Goal: Find specific page/section: Find specific page/section

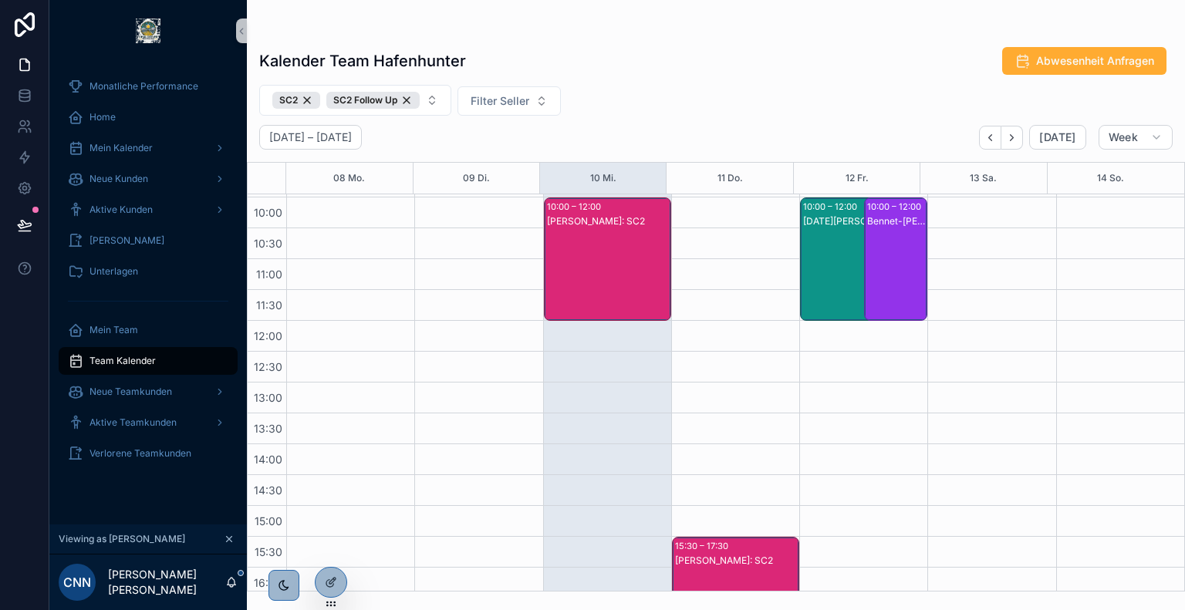
scroll to position [194, 0]
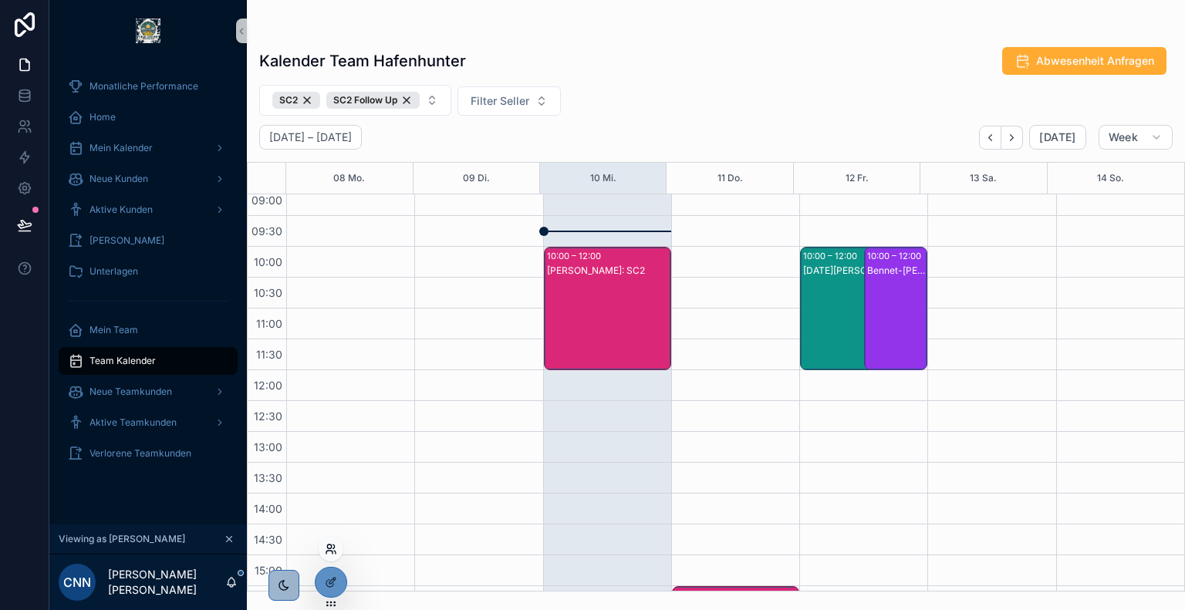
click at [330, 551] on icon at bounding box center [329, 552] width 6 height 3
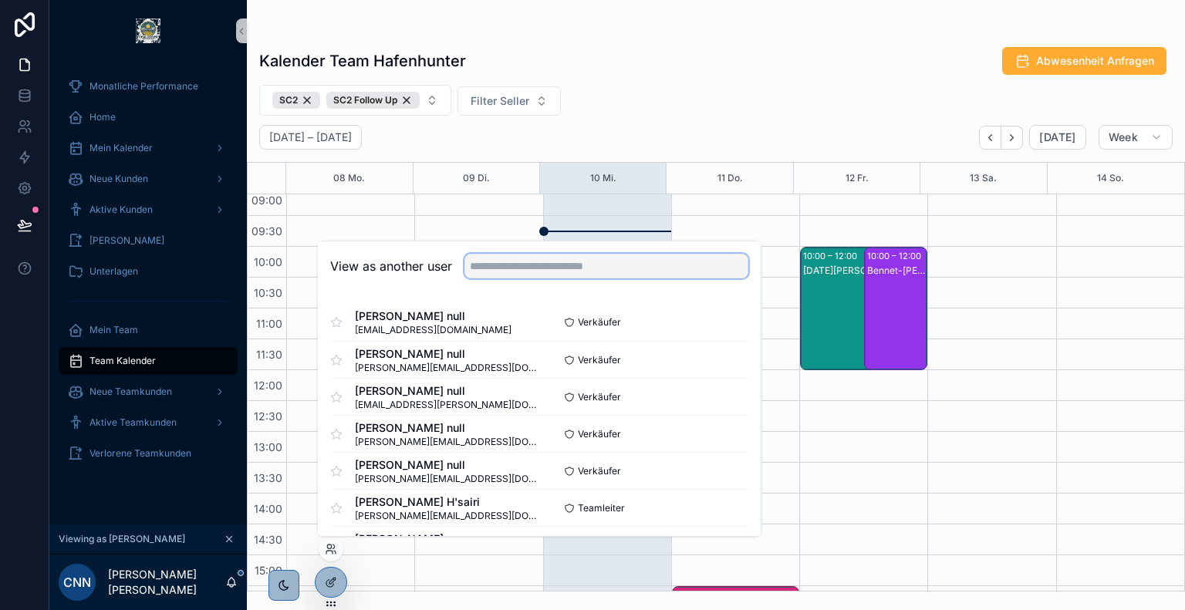
click at [508, 260] on input "text" at bounding box center [606, 266] width 284 height 25
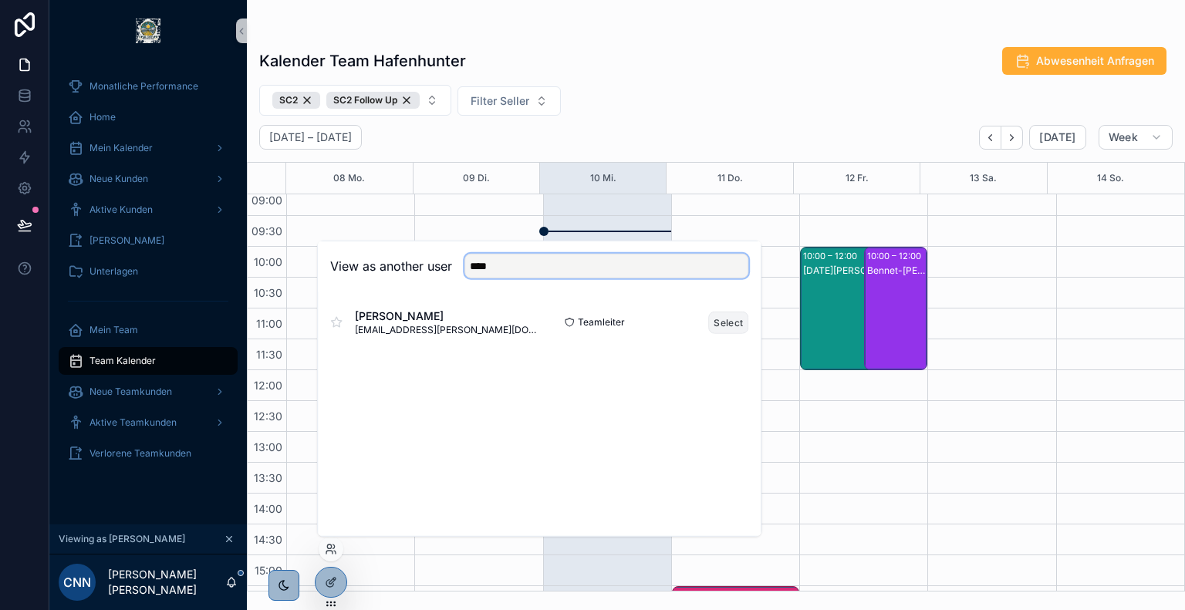
type input "****"
click at [731, 323] on button "Select" at bounding box center [728, 322] width 40 height 22
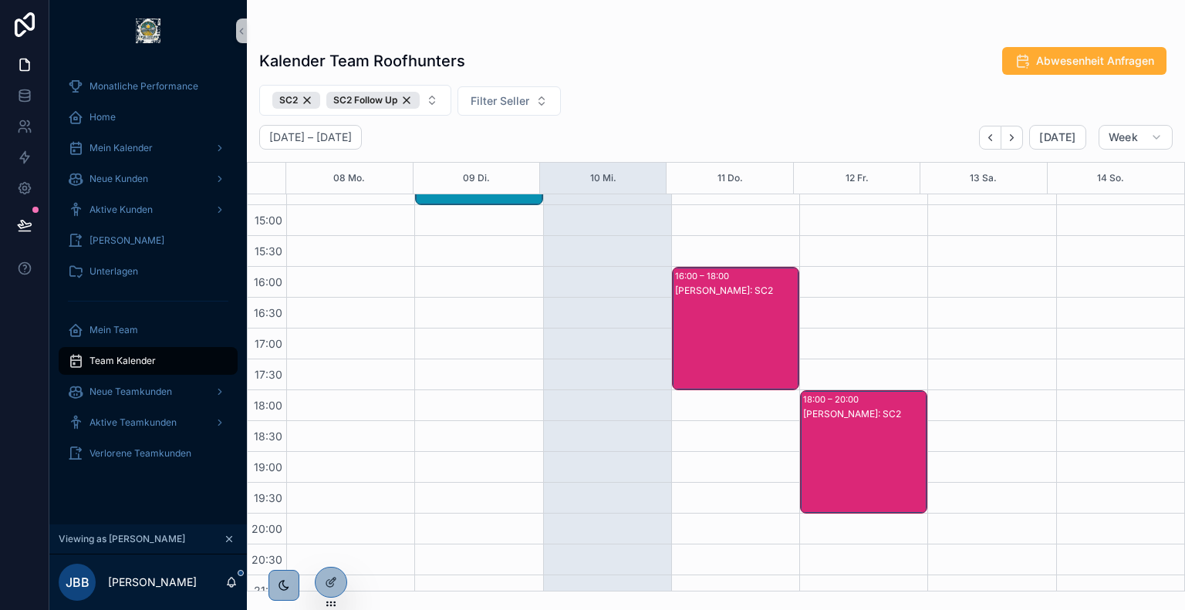
scroll to position [546, 0]
click at [331, 550] on icon at bounding box center [331, 549] width 12 height 12
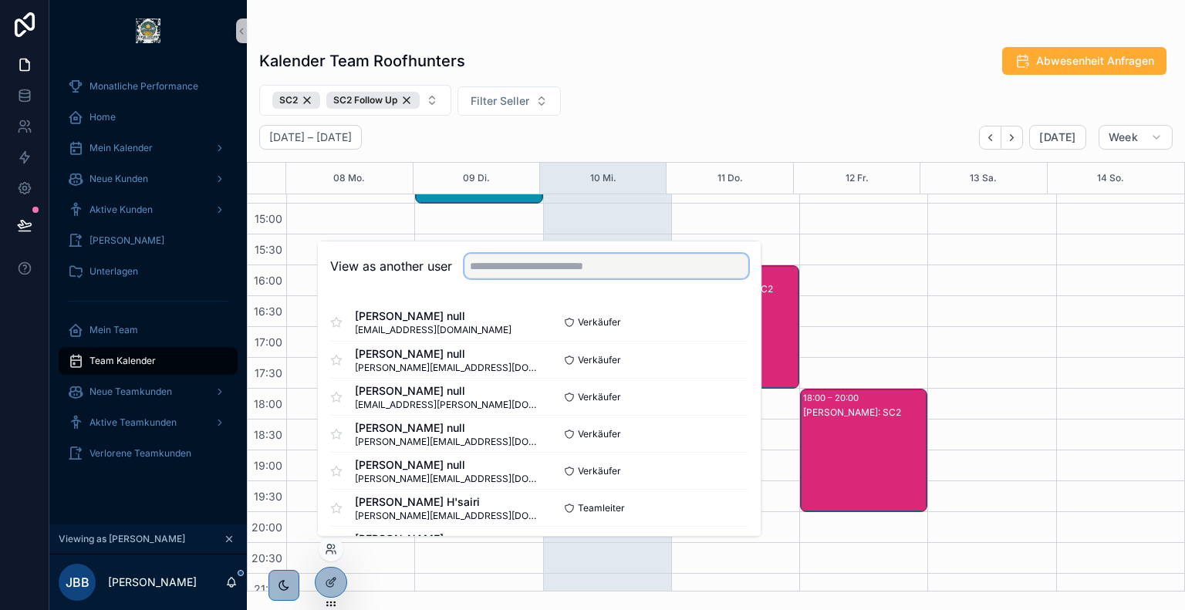
click at [540, 258] on input "text" at bounding box center [606, 266] width 284 height 25
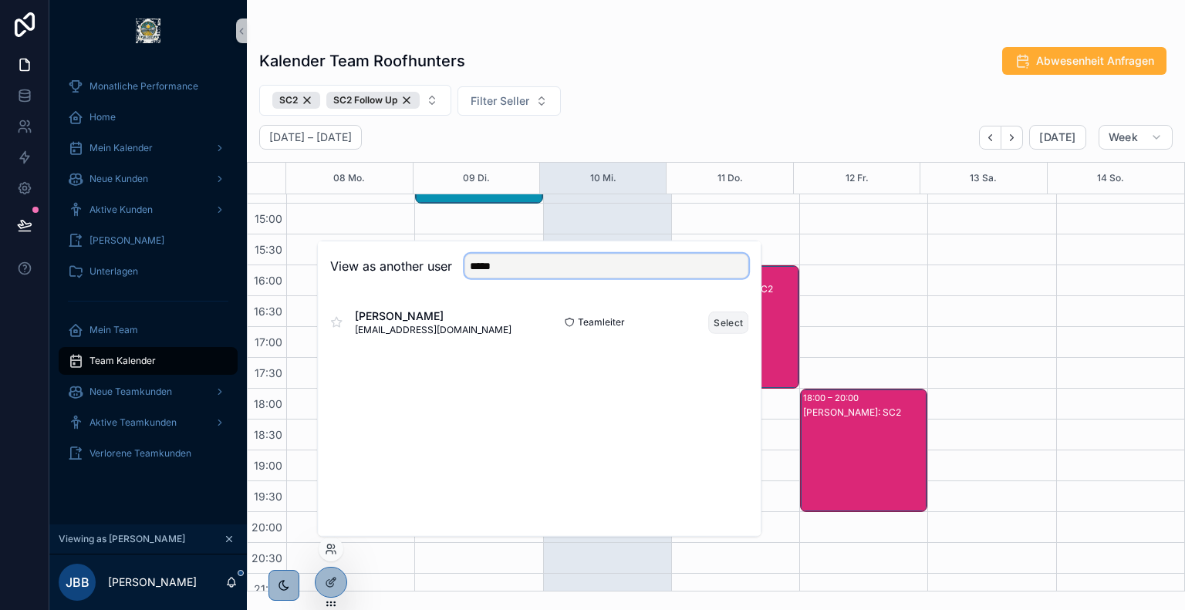
type input "*****"
click at [726, 317] on button "Select" at bounding box center [728, 322] width 40 height 22
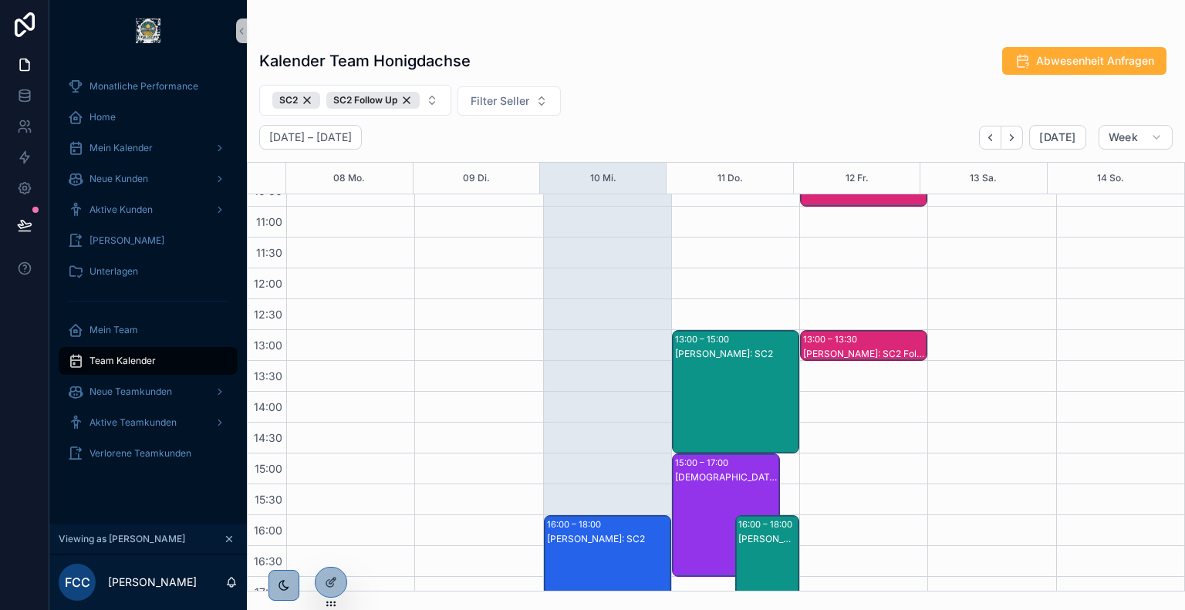
scroll to position [469, 0]
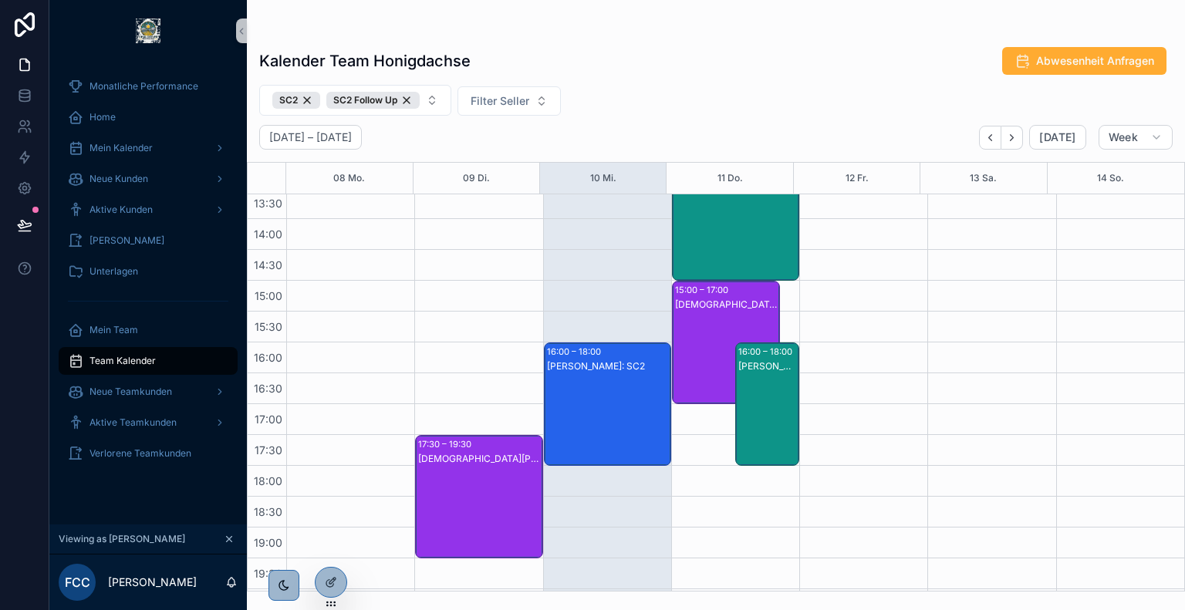
click at [588, 385] on div "Claas-Oliver Seedler: SC2" at bounding box center [608, 419] width 123 height 120
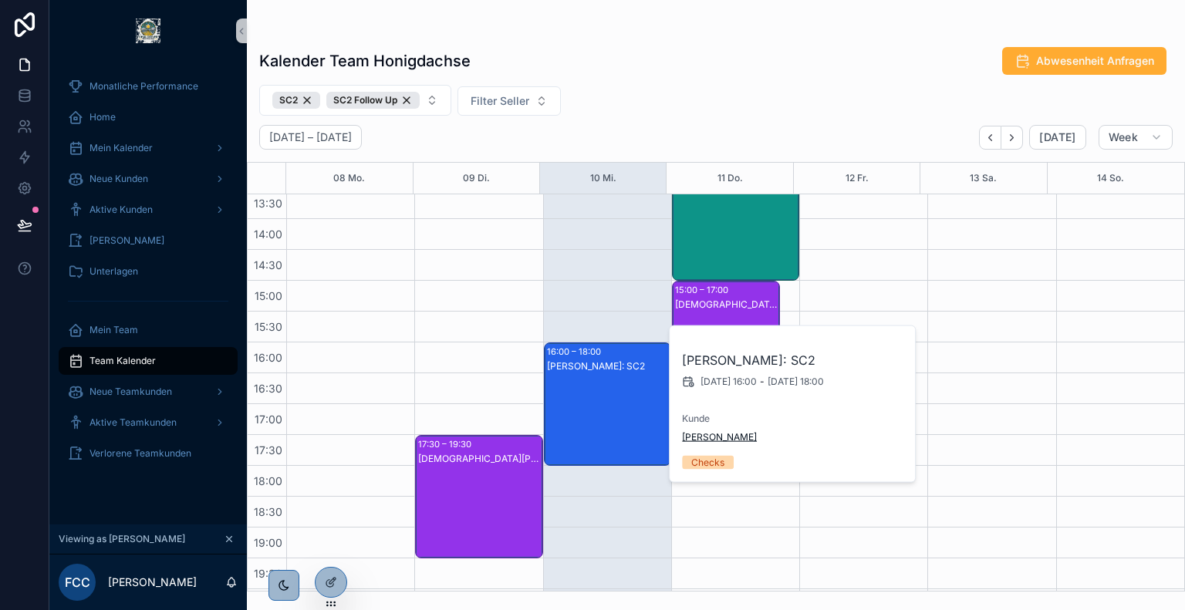
click at [744, 431] on span "Grigori Krjutschkow" at bounding box center [719, 437] width 75 height 12
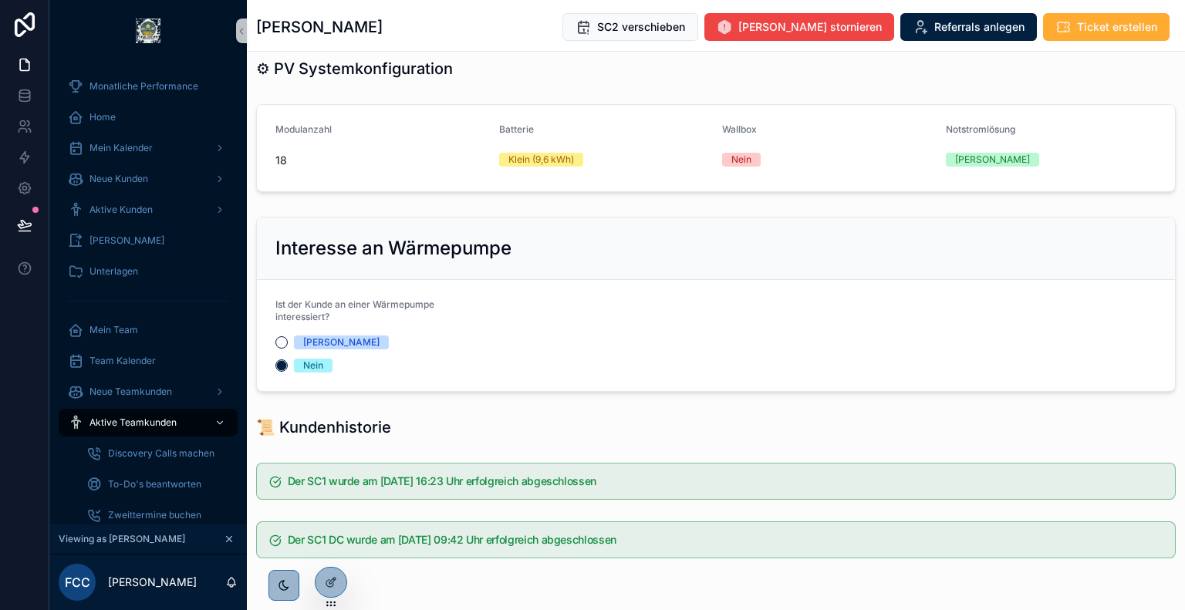
scroll to position [1087, 0]
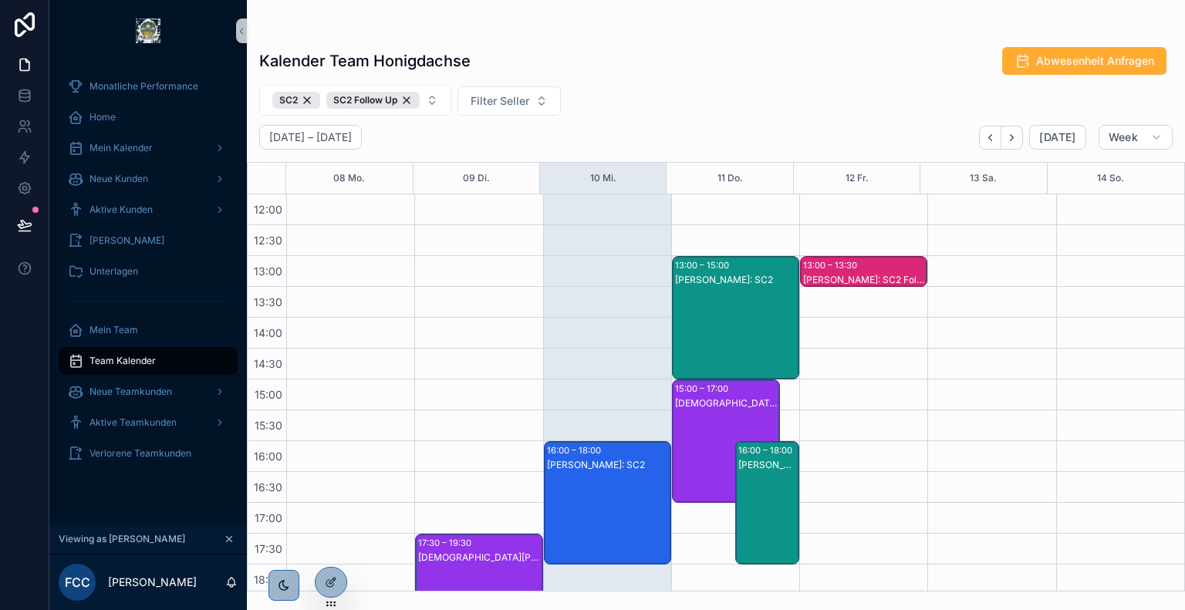
scroll to position [437, 0]
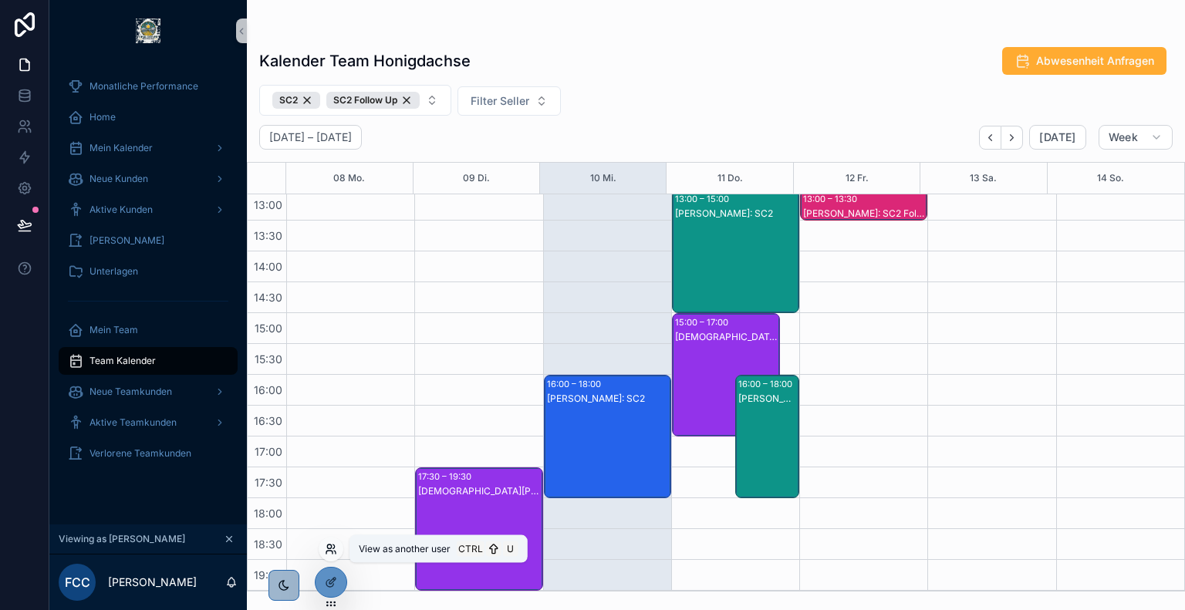
click at [331, 545] on icon at bounding box center [329, 546] width 4 height 4
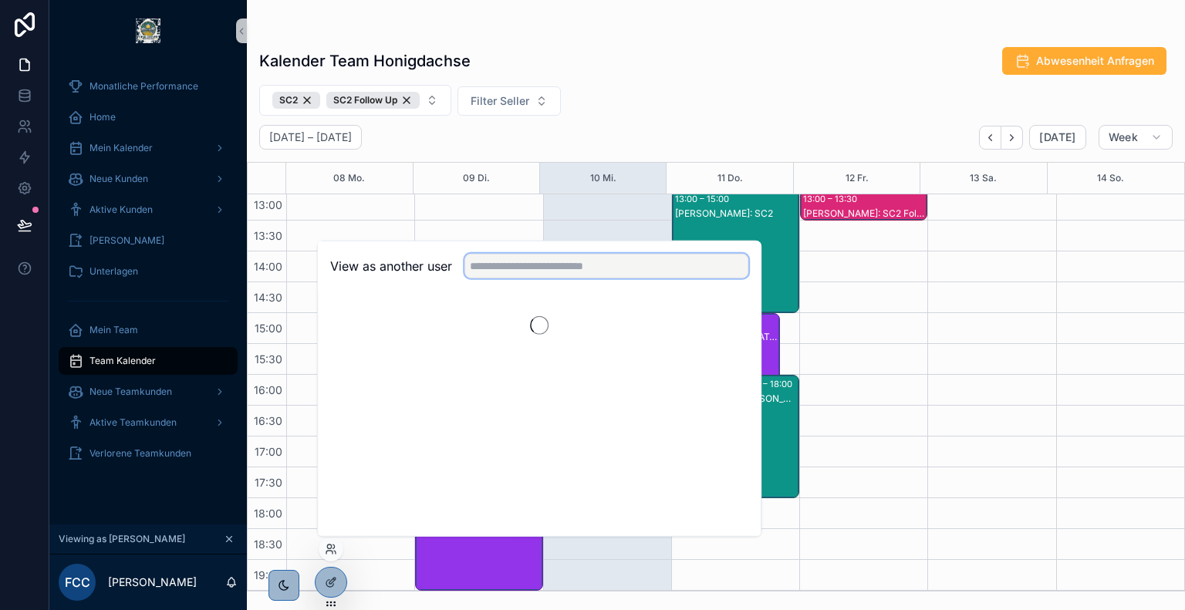
click at [567, 275] on input "text" at bounding box center [606, 266] width 284 height 25
type input "******"
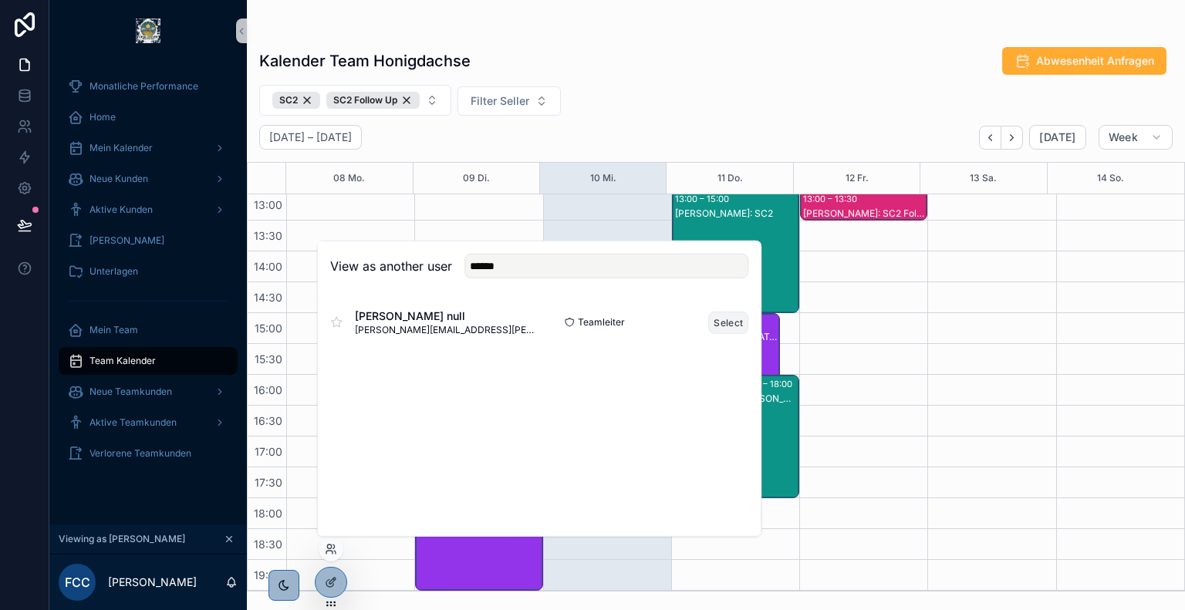
click at [726, 323] on button "Select" at bounding box center [728, 322] width 40 height 22
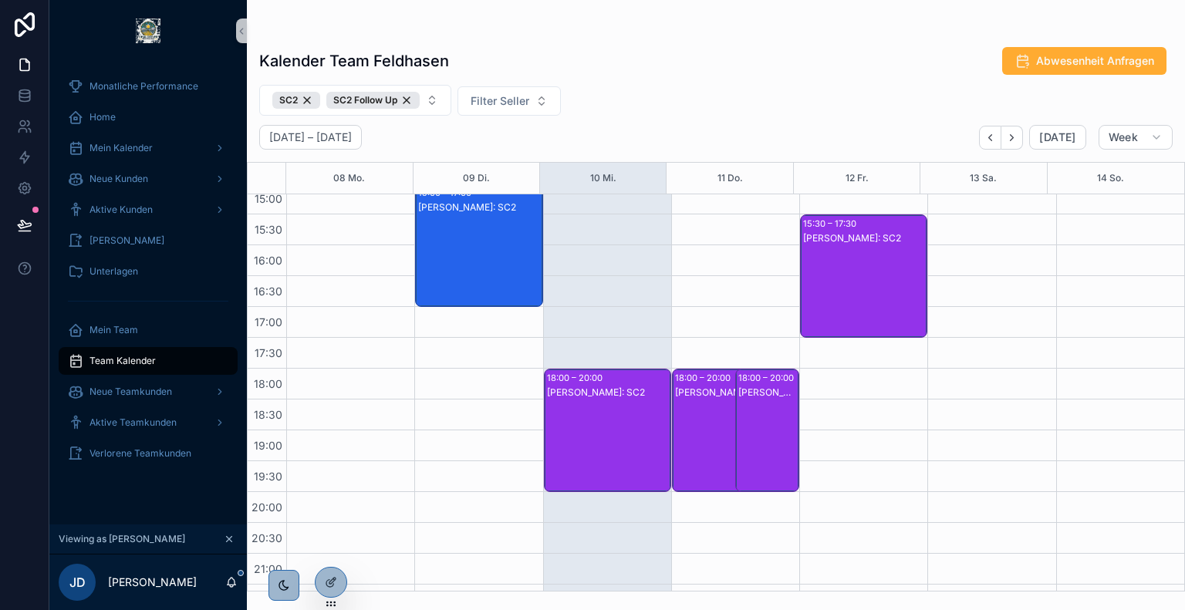
scroll to position [567, 0]
click at [608, 398] on div "Riccardo Großmann: SC2" at bounding box center [608, 445] width 123 height 120
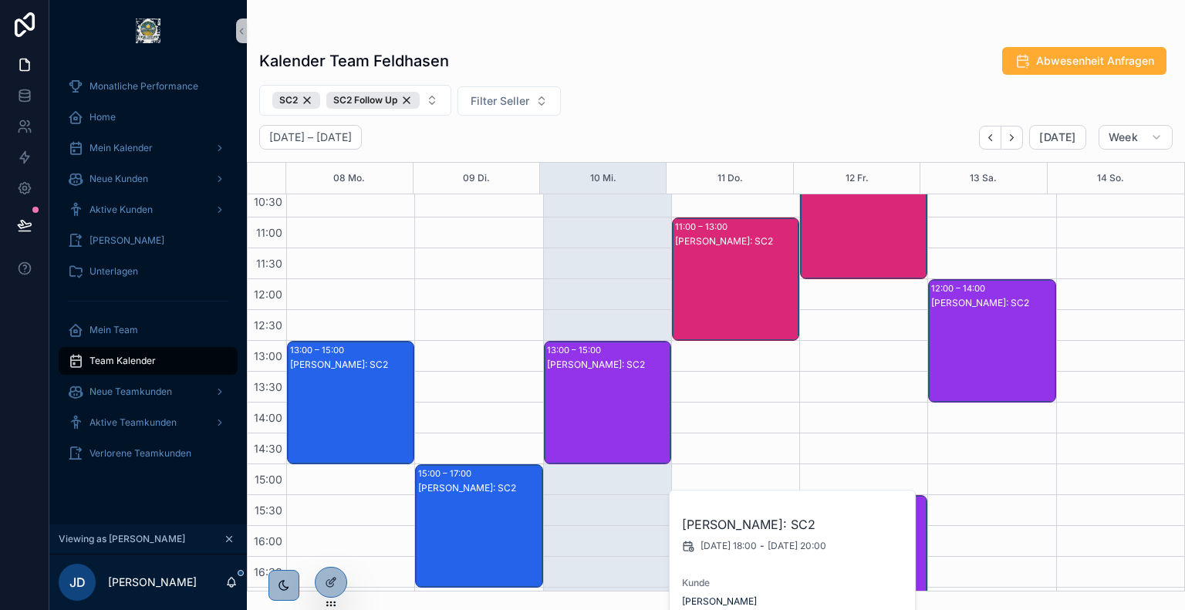
scroll to position [283, 0]
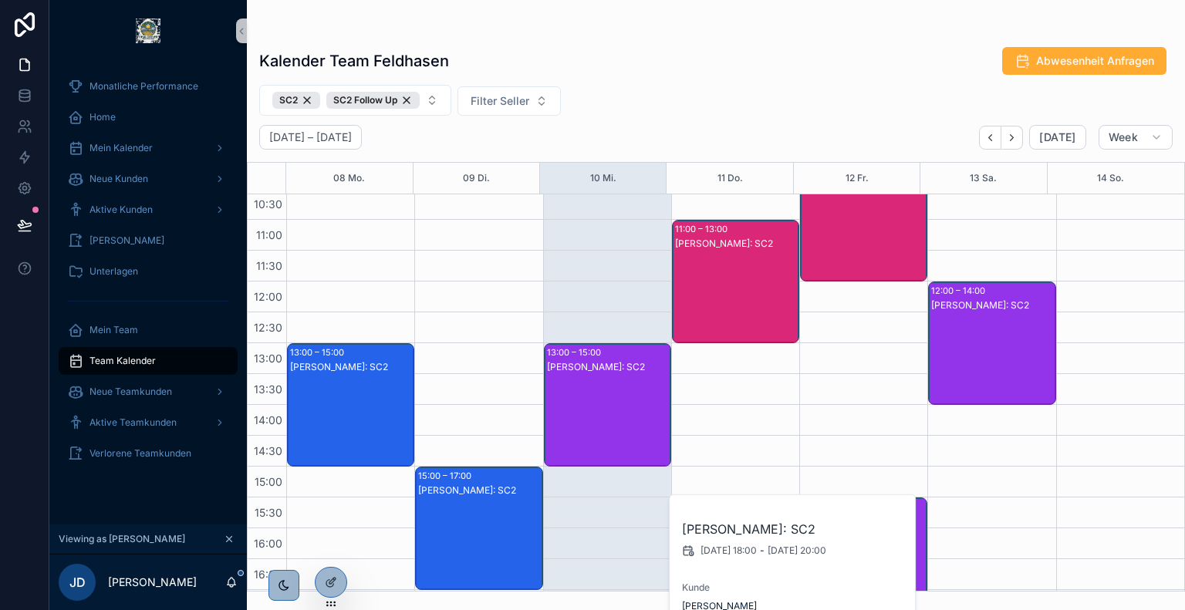
click at [608, 392] on div "Riccardo Großmann: SC2" at bounding box center [608, 420] width 123 height 120
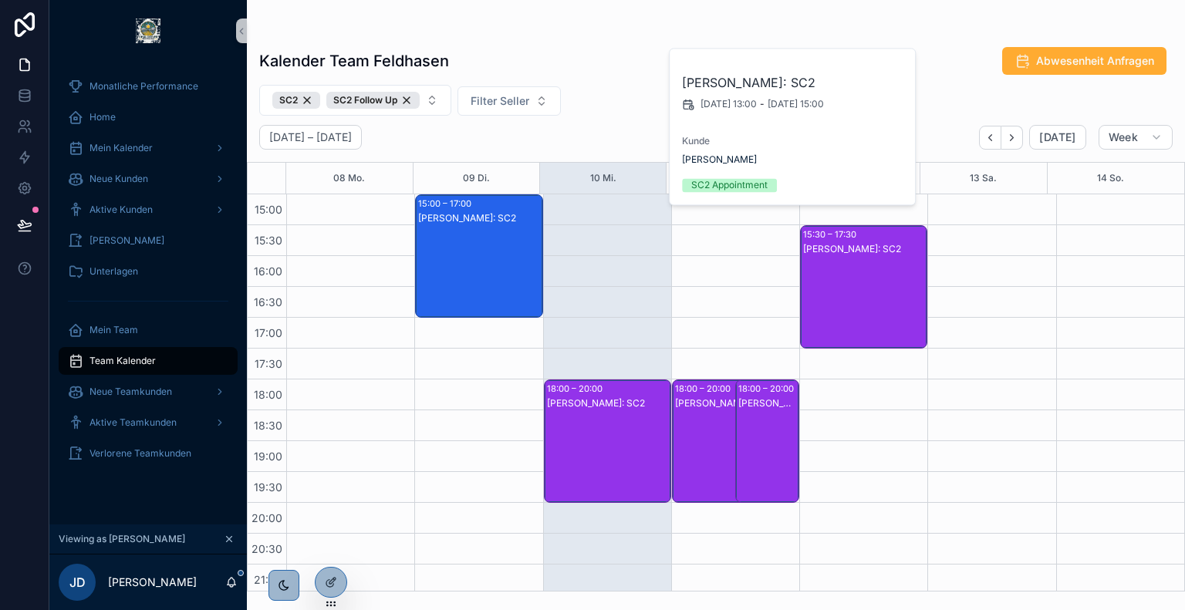
scroll to position [561, 0]
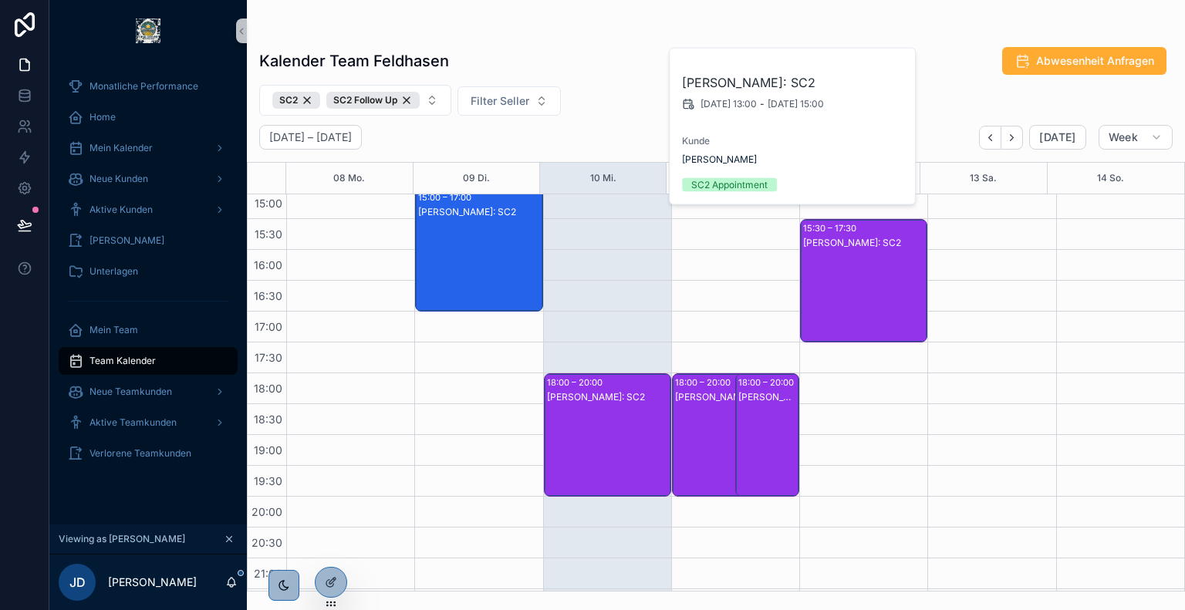
click at [598, 407] on div "Riccardo Großmann: SC2" at bounding box center [608, 450] width 123 height 120
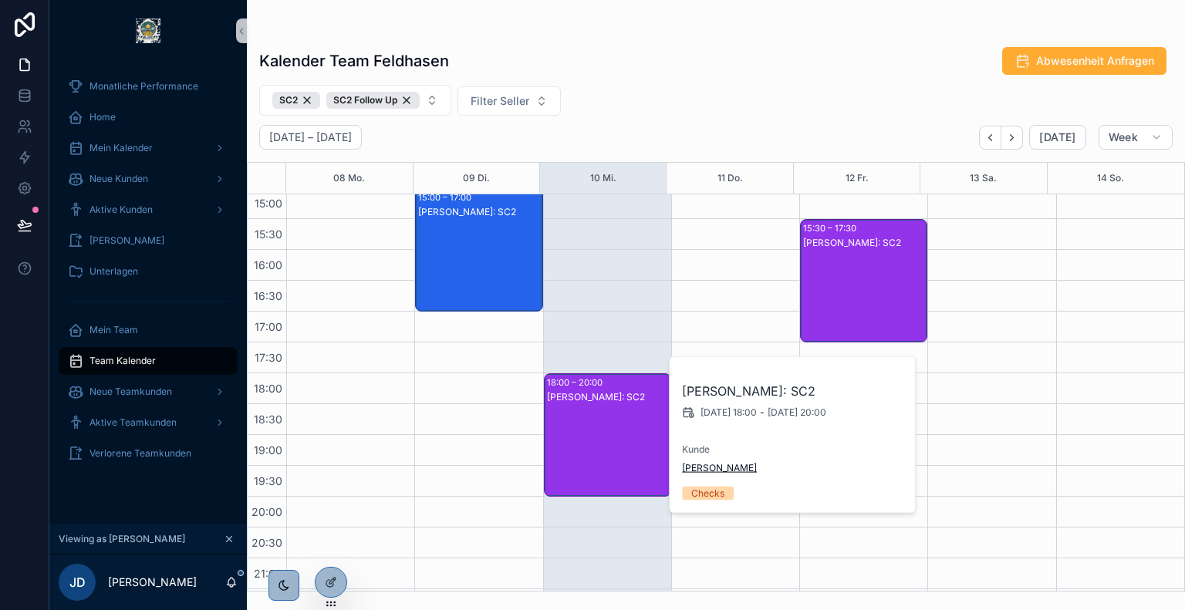
click at [707, 467] on span "Marco Zappe" at bounding box center [719, 468] width 75 height 12
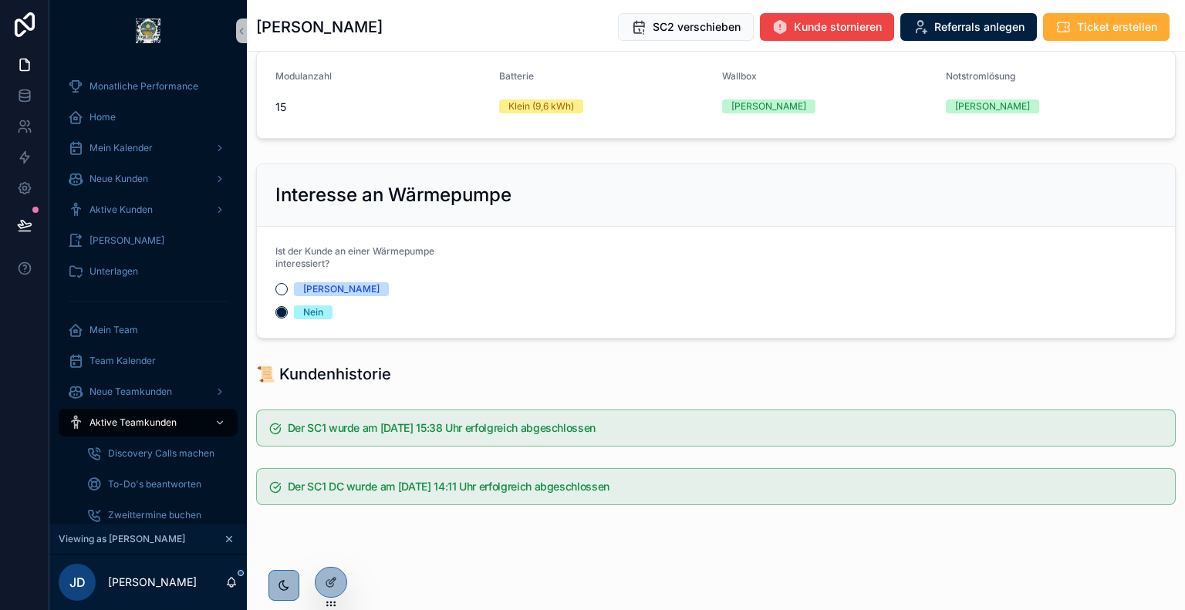
scroll to position [1259, 0]
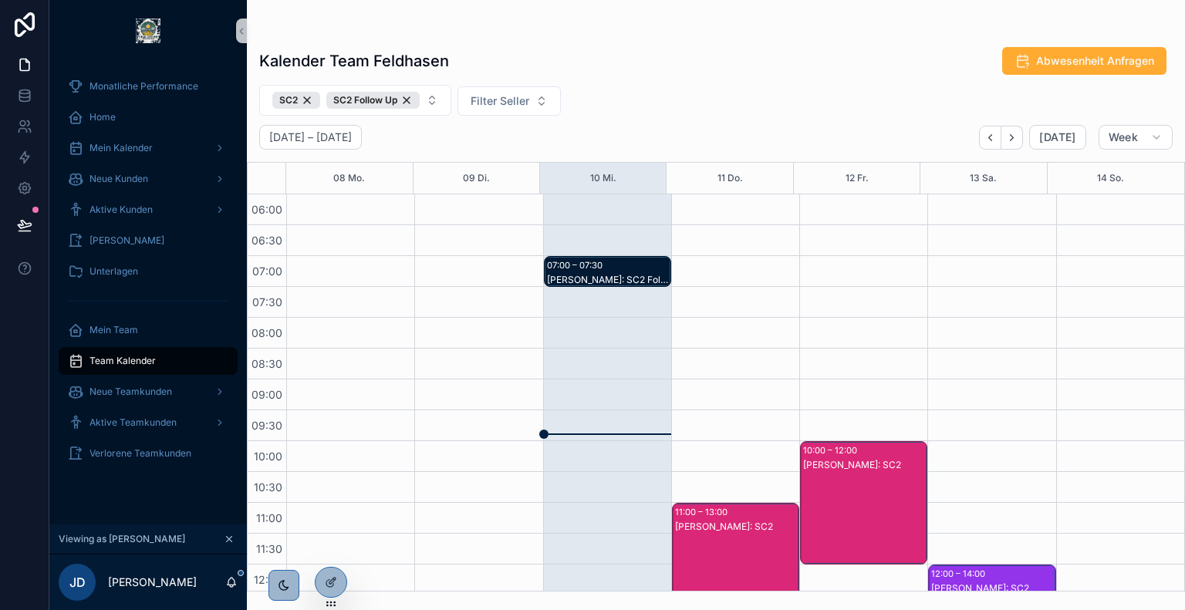
scroll to position [426, 0]
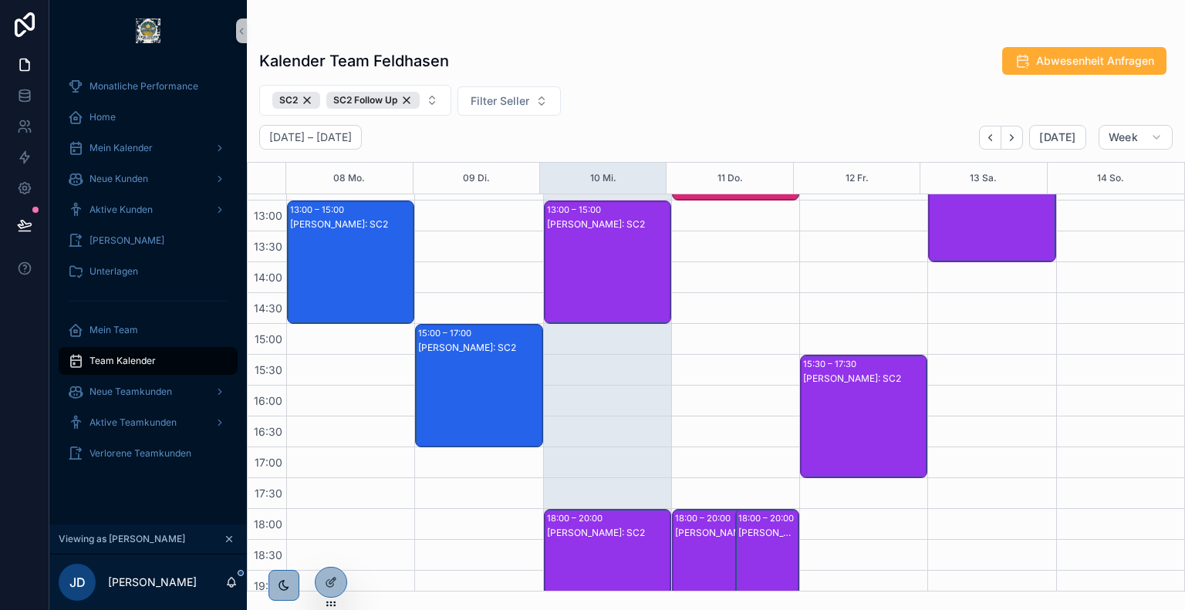
click at [585, 265] on div "Riccardo Großmann: SC2" at bounding box center [608, 277] width 123 height 120
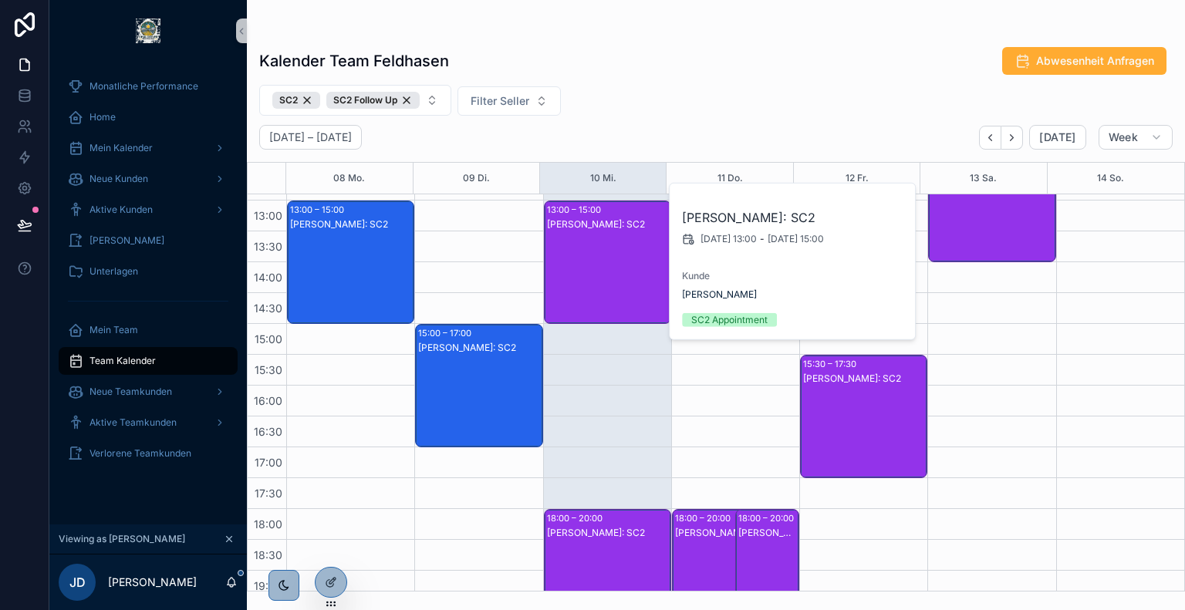
click at [582, 520] on div "18:00 – 20:00" at bounding box center [576, 518] width 59 height 15
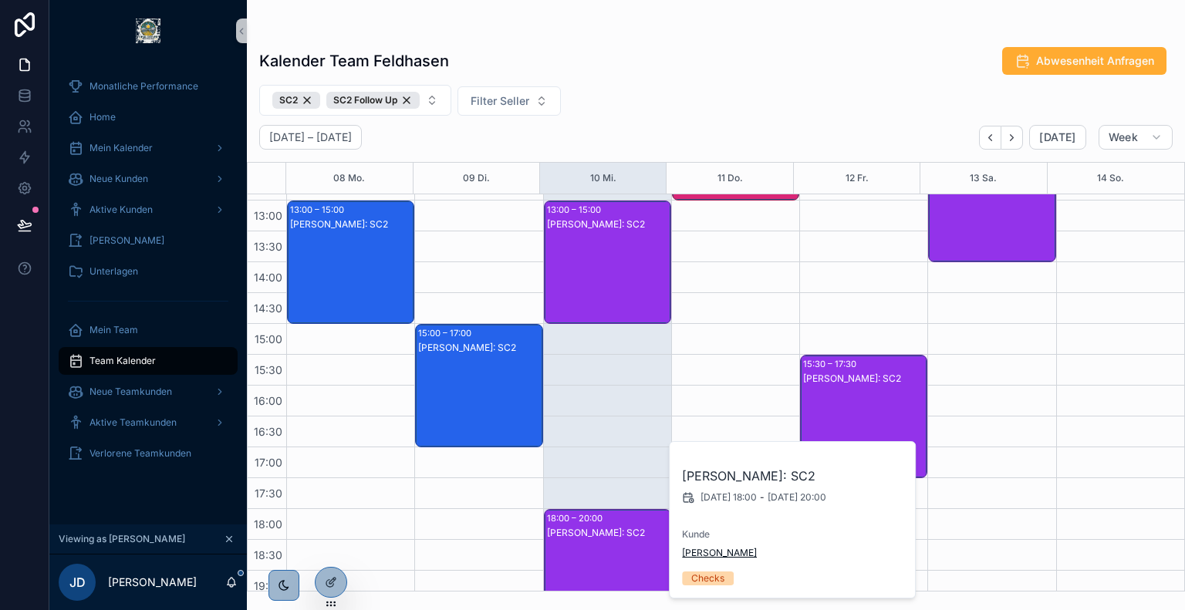
click at [699, 550] on span "Marco Zappe" at bounding box center [719, 553] width 75 height 12
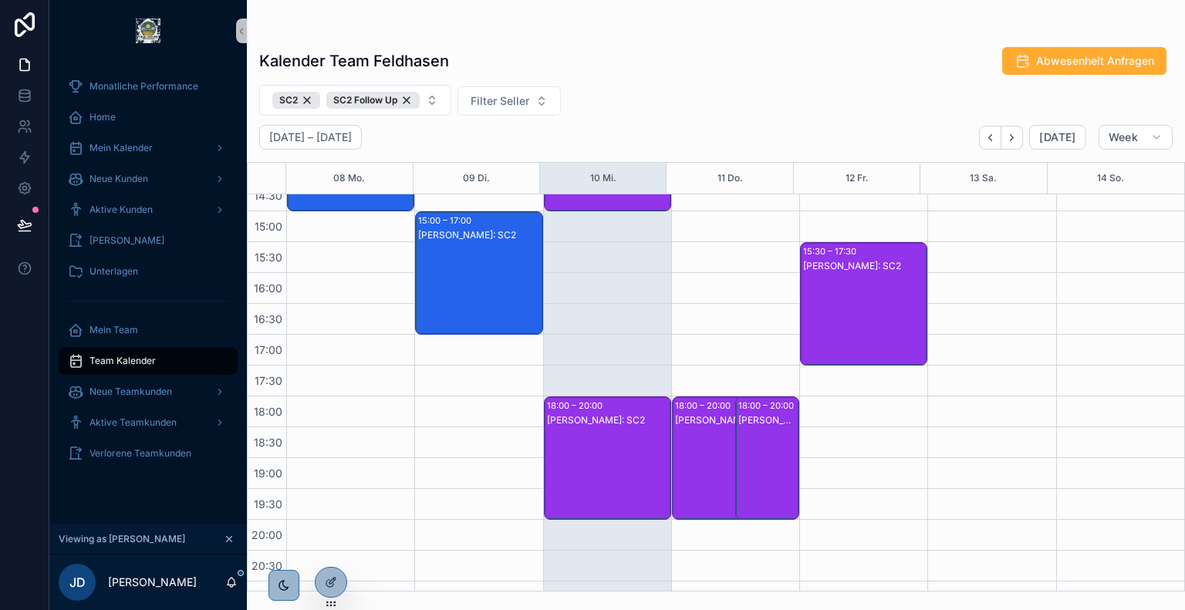
scroll to position [409, 0]
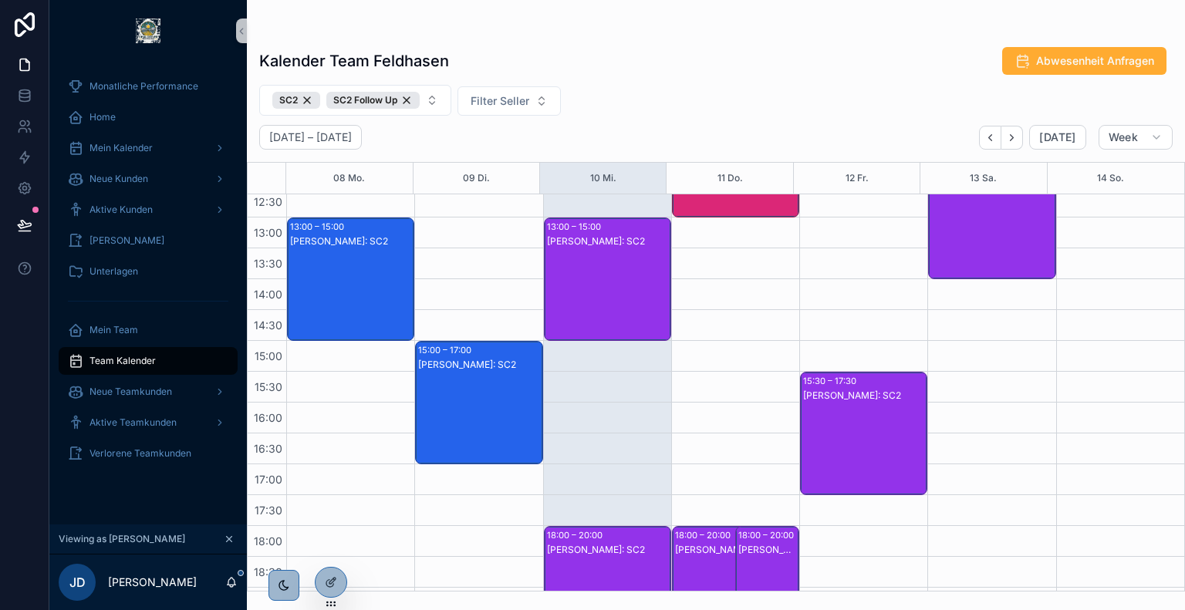
click at [577, 295] on div "Riccardo Großmann: SC2" at bounding box center [608, 294] width 123 height 120
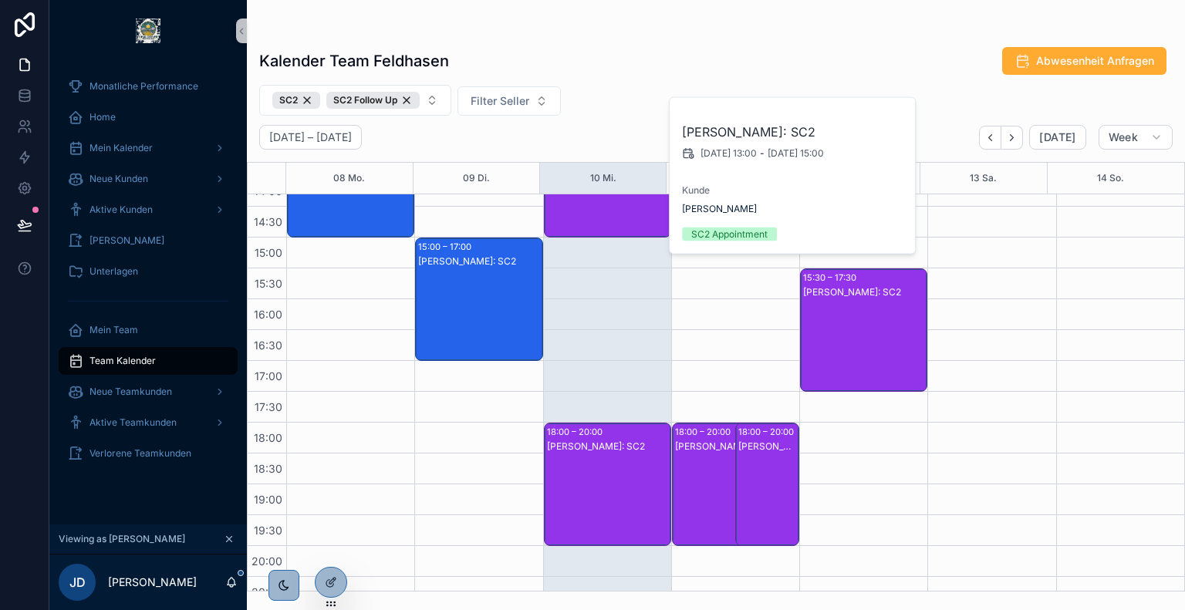
scroll to position [531, 0]
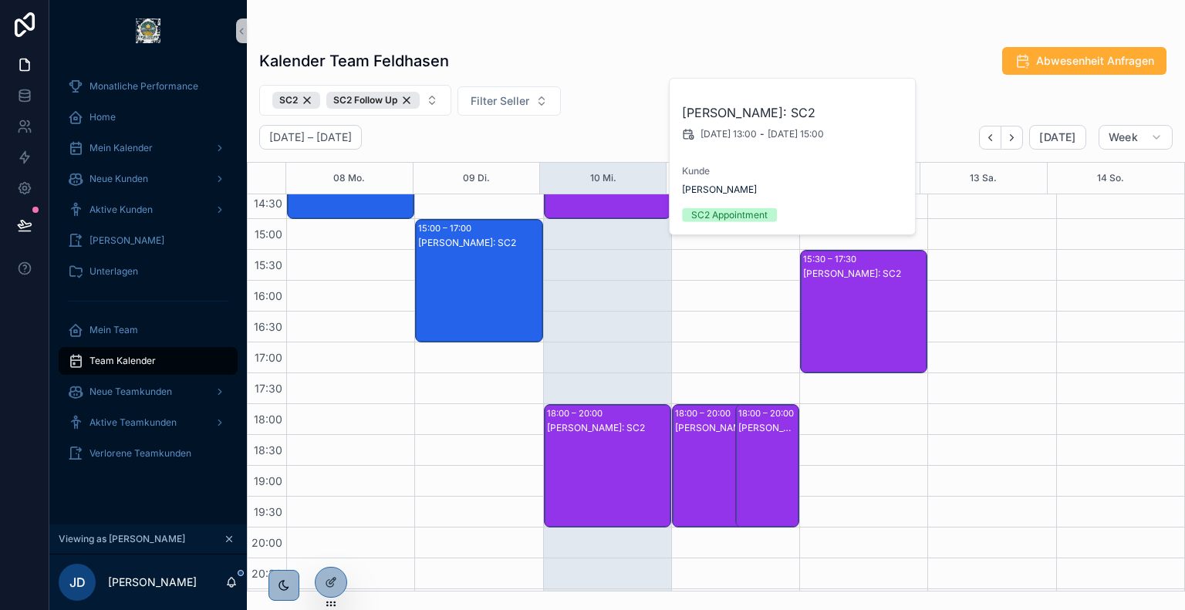
click at [744, 437] on div "Riccardo Großmann: SC2" at bounding box center [767, 481] width 59 height 120
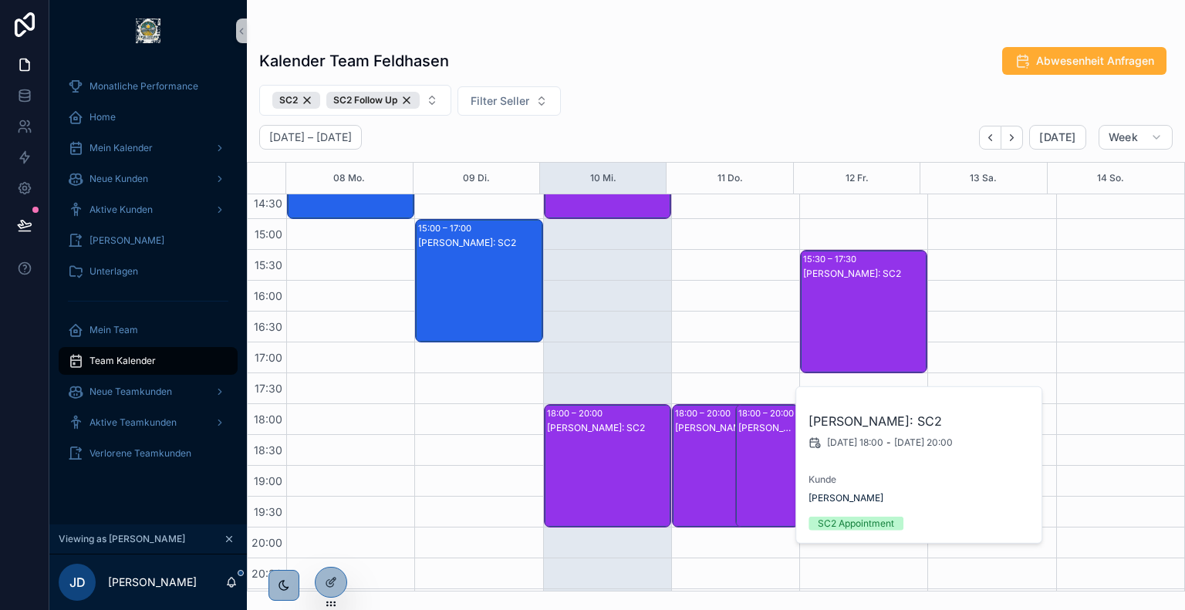
click at [713, 435] on div "Riccardo Großmann: SC2" at bounding box center [726, 481] width 103 height 120
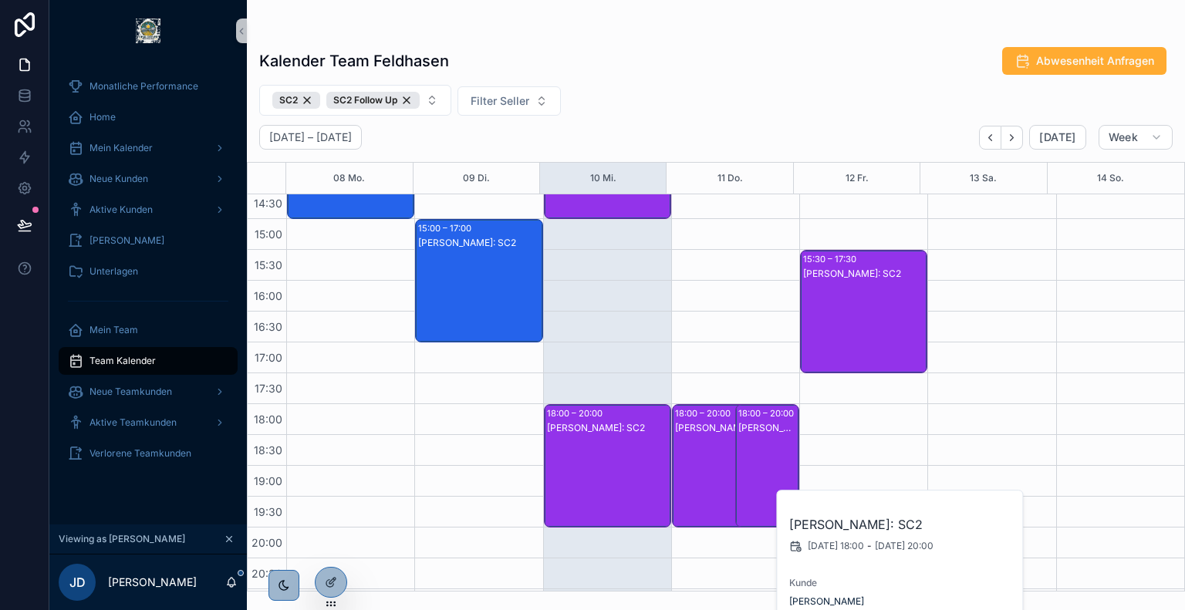
scroll to position [237, 0]
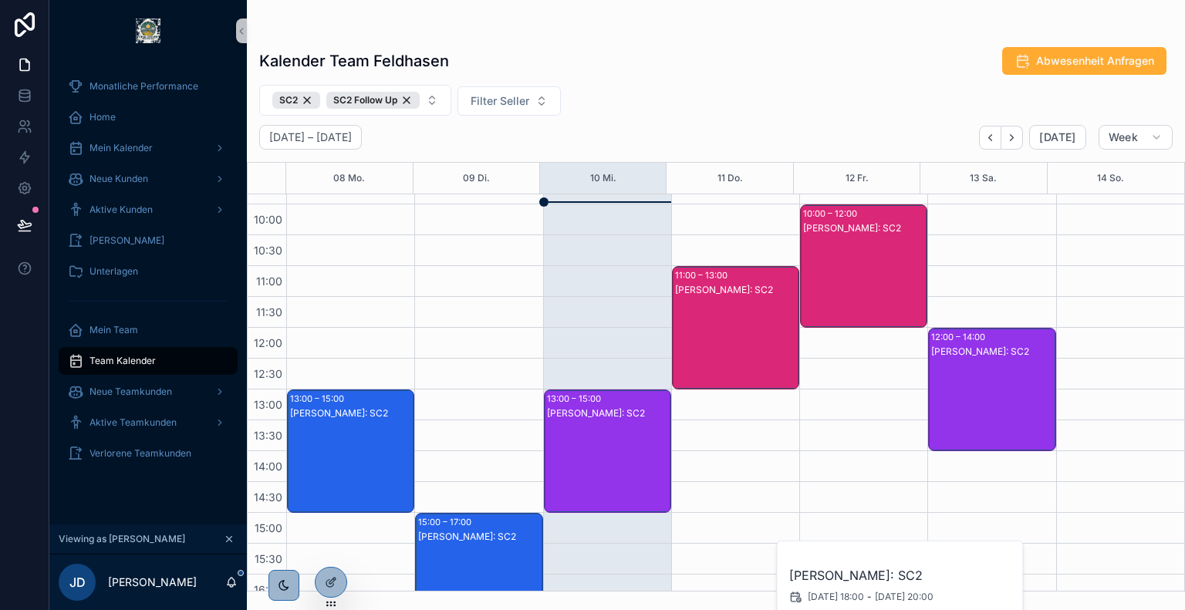
click at [731, 305] on div "Kevin Korn: SC2" at bounding box center [736, 343] width 123 height 120
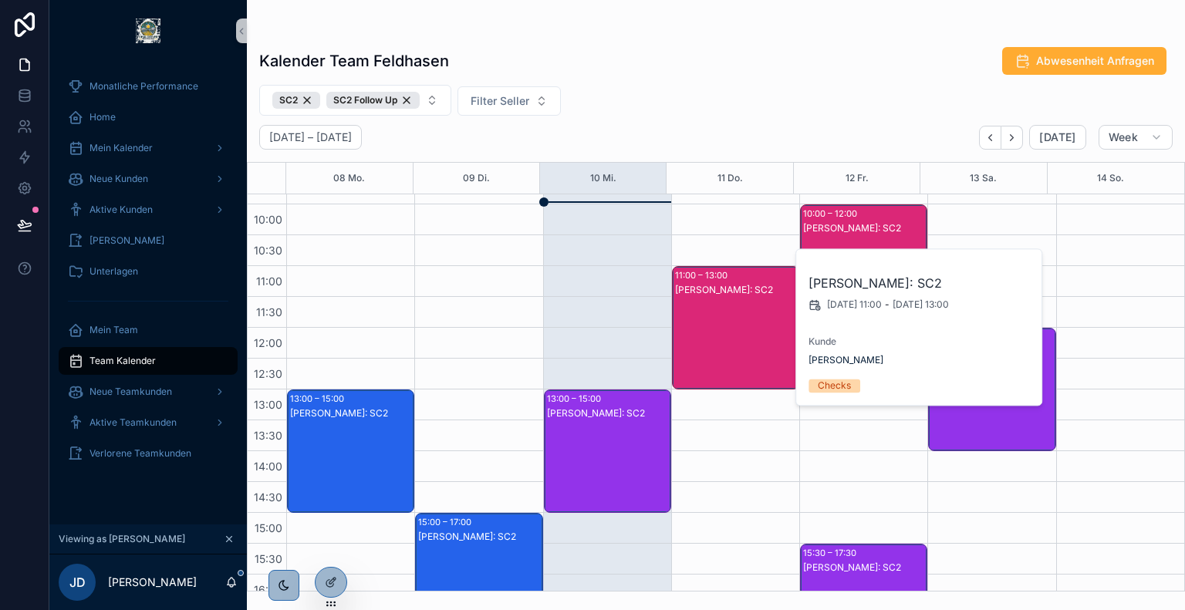
click at [830, 228] on div "Kevin Korn: SC2" at bounding box center [864, 228] width 123 height 12
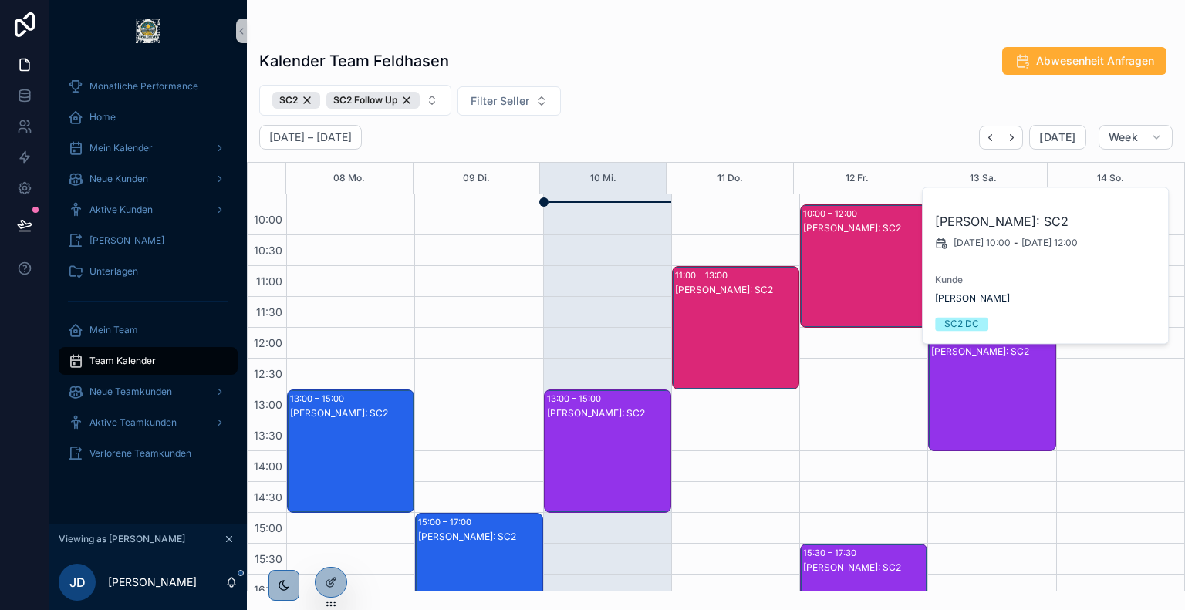
click at [962, 373] on div "Riccardo Großmann: SC2" at bounding box center [992, 405] width 123 height 120
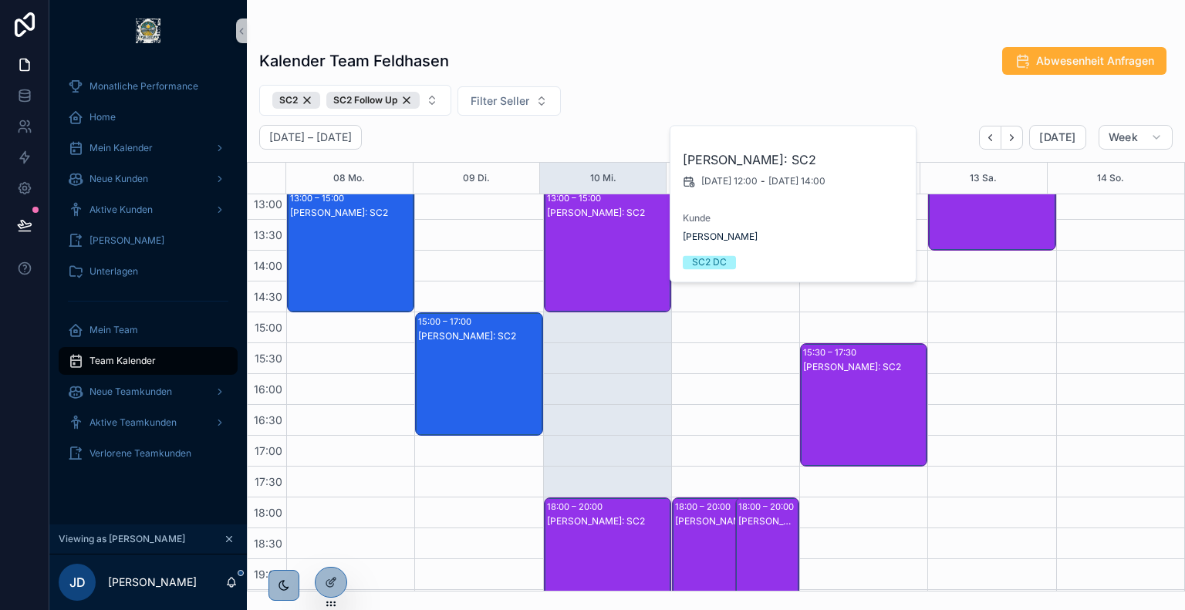
scroll to position [438, 0]
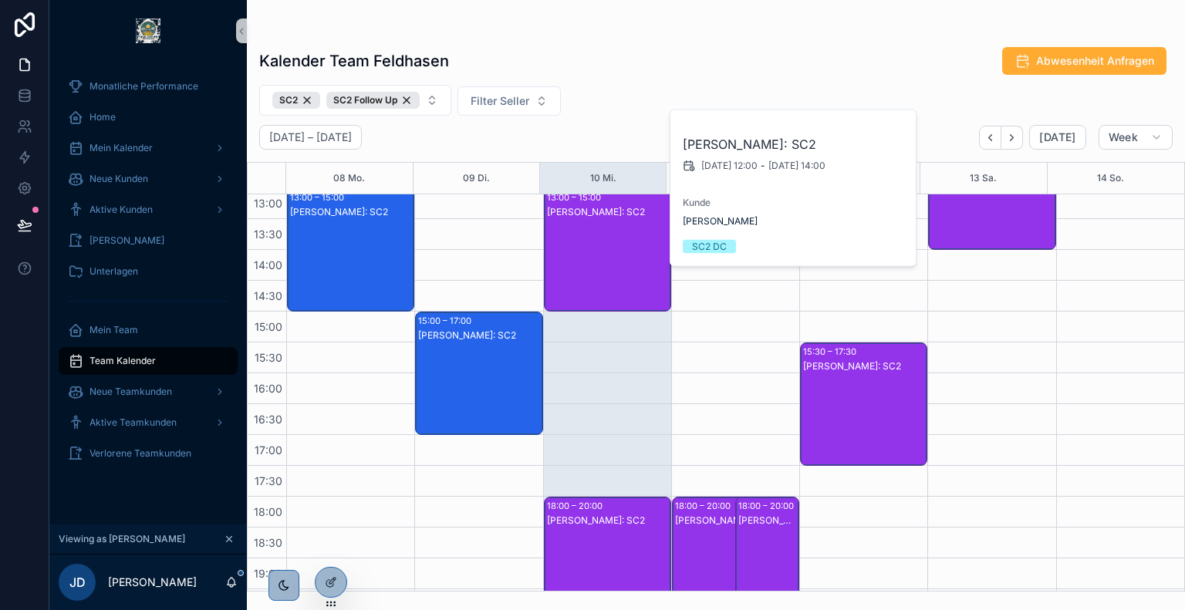
click at [889, 388] on div "Riccardo Großmann: SC2" at bounding box center [864, 419] width 123 height 120
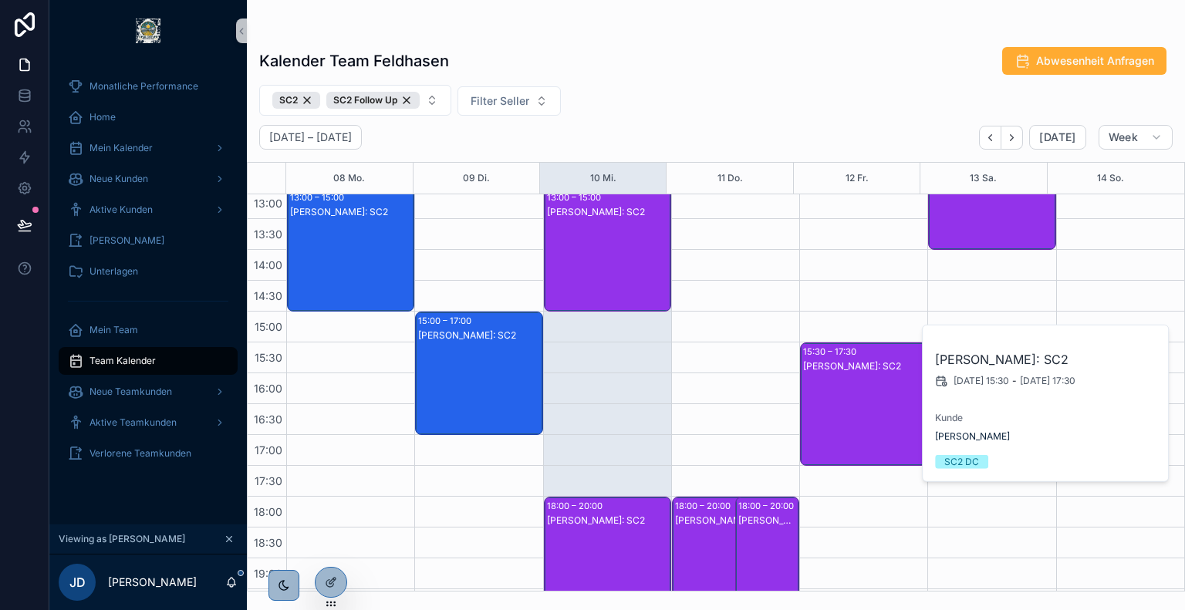
scroll to position [589, 0]
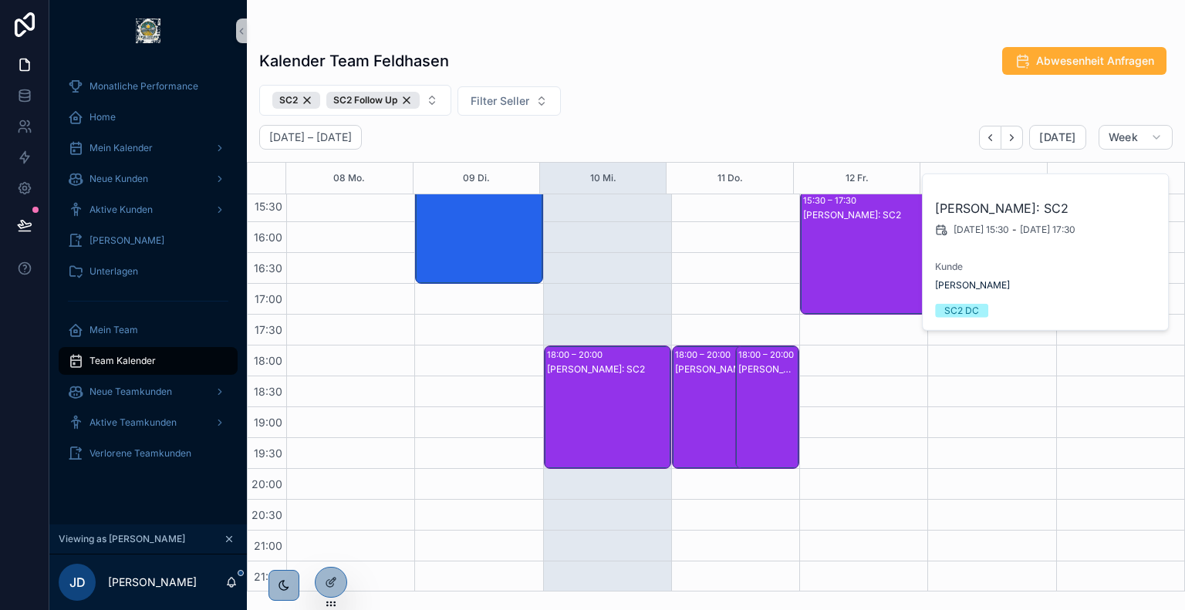
click at [787, 121] on div "Kalender Team Feldhasen Abwesenheit Anfragen SC2 SC2 Follow Up Filter Seller Se…" at bounding box center [716, 314] width 938 height 555
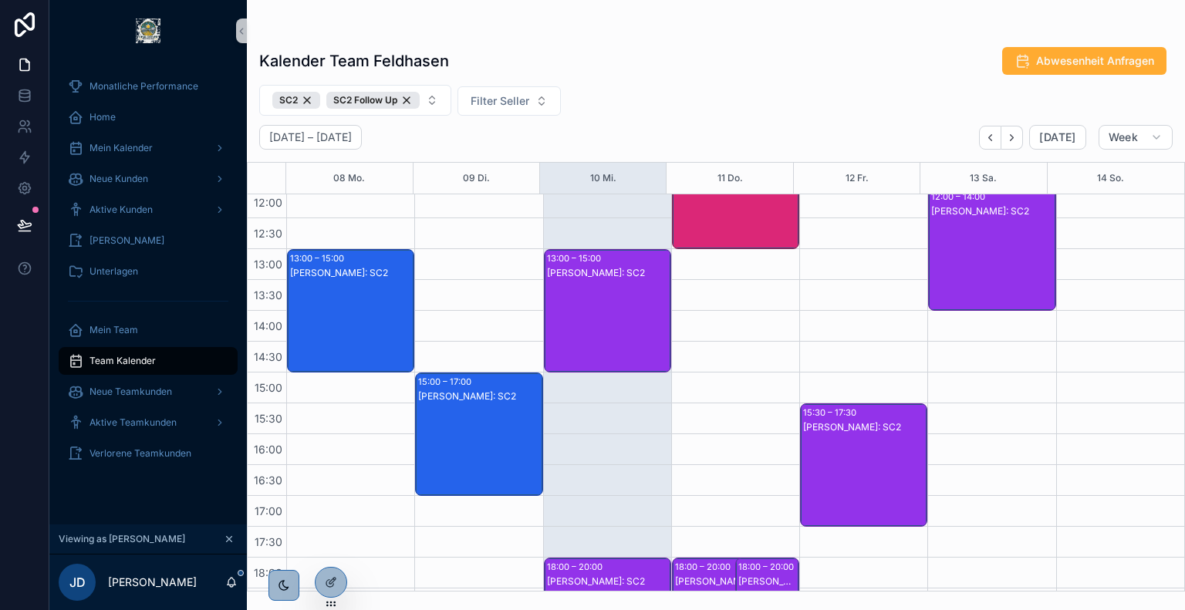
scroll to position [376, 0]
click at [447, 411] on div "Juliet Weller: SC2" at bounding box center [479, 450] width 123 height 120
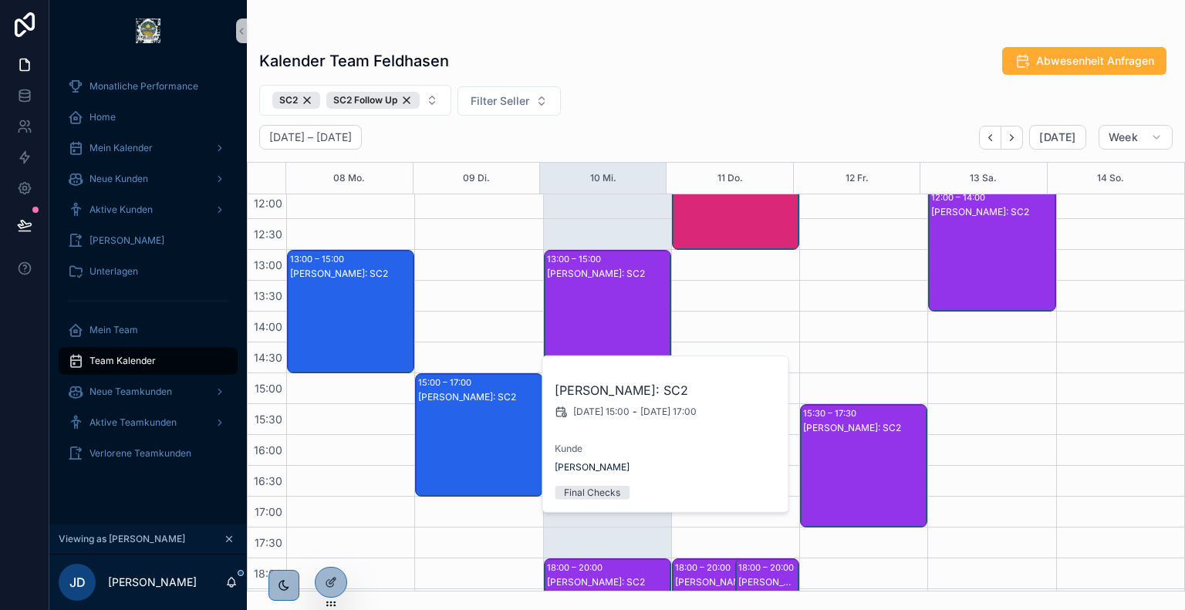
click at [357, 310] on div "Juliet Weller: SC2" at bounding box center [351, 327] width 123 height 120
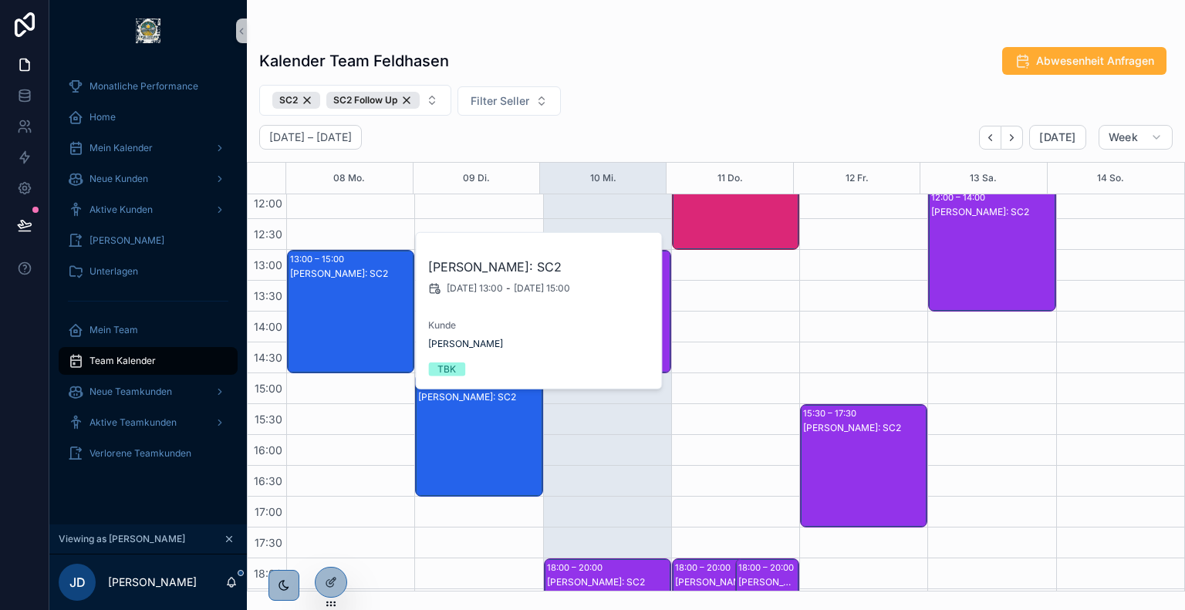
click at [677, 110] on div "SC2 SC2 Follow Up Filter Seller" at bounding box center [716, 100] width 938 height 31
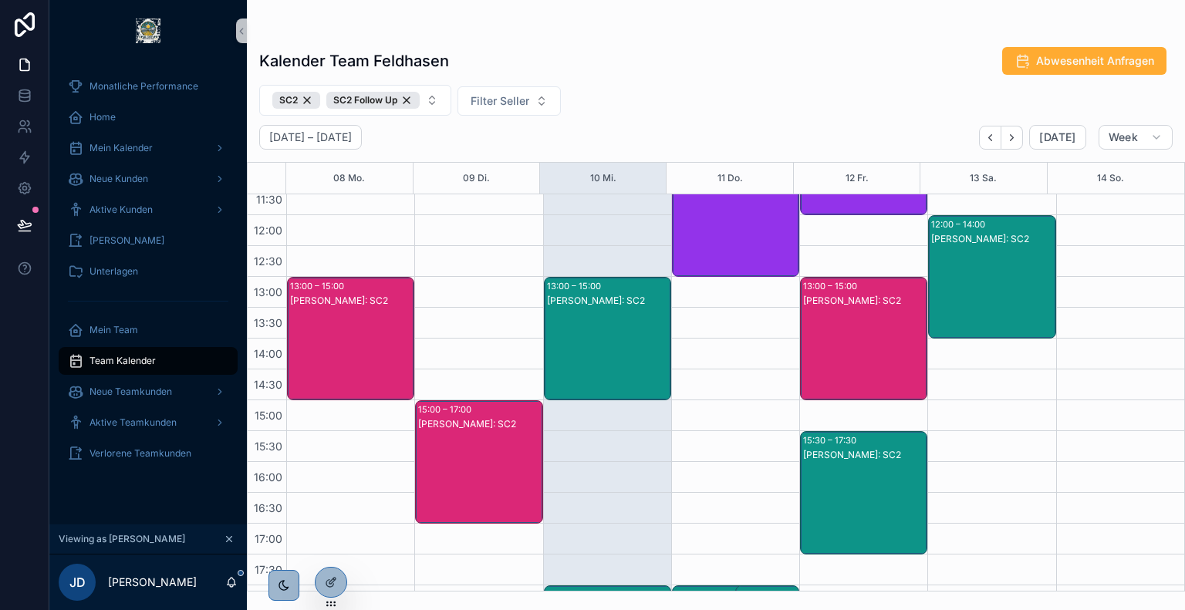
scroll to position [351, 0]
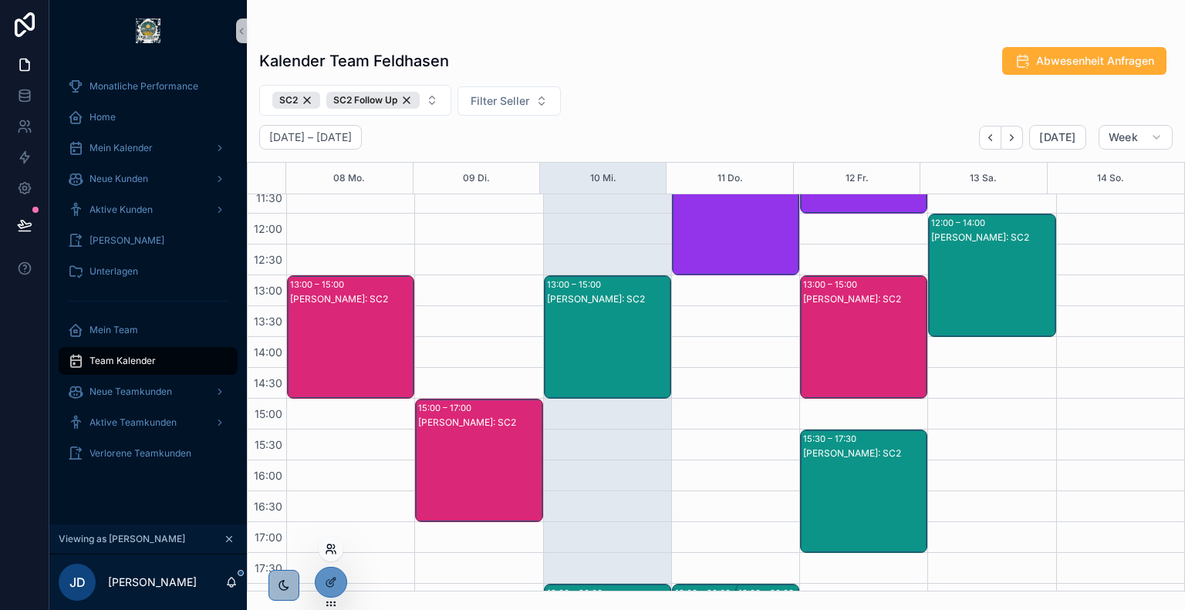
click at [329, 551] on icon at bounding box center [329, 552] width 6 height 3
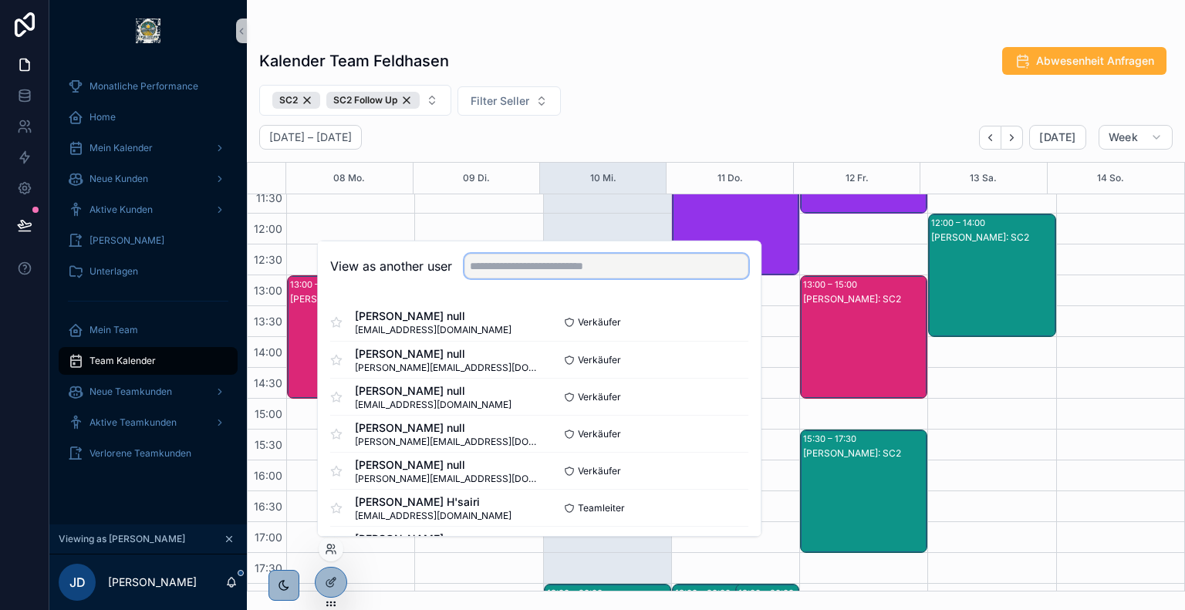
click at [545, 273] on input "text" at bounding box center [606, 266] width 284 height 25
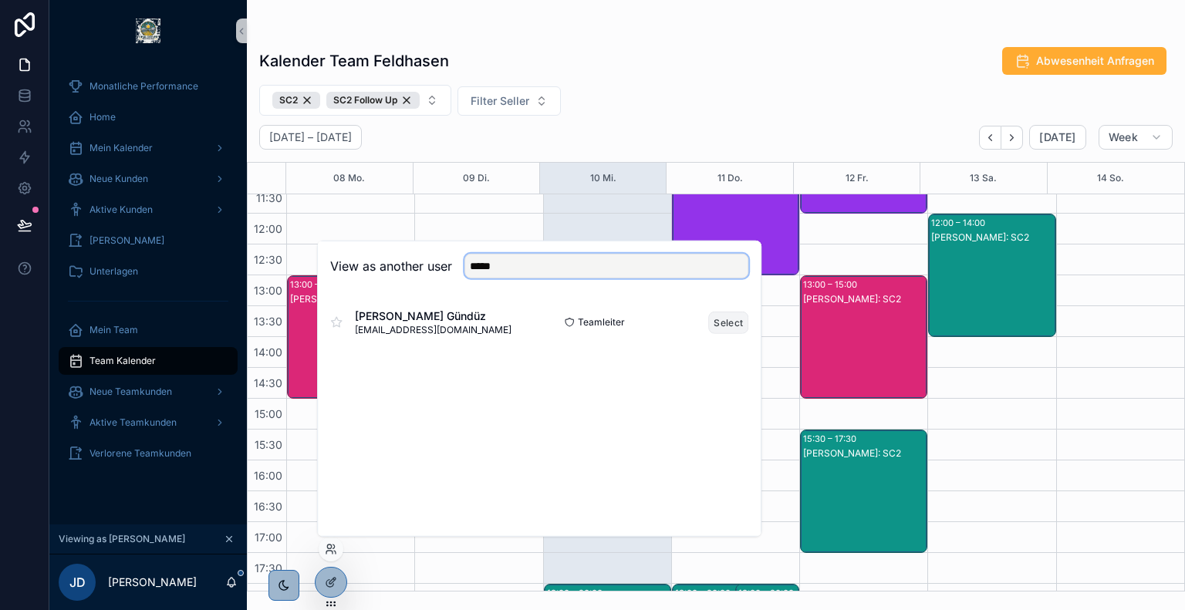
type input "*****"
click at [737, 324] on button "Select" at bounding box center [728, 322] width 40 height 22
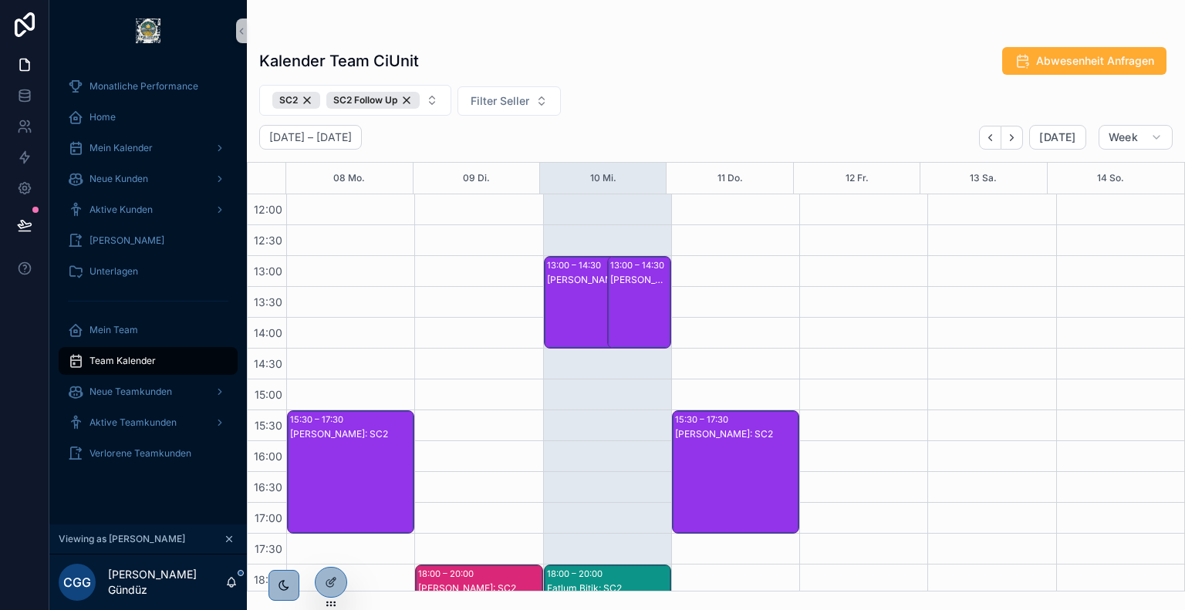
scroll to position [555, 0]
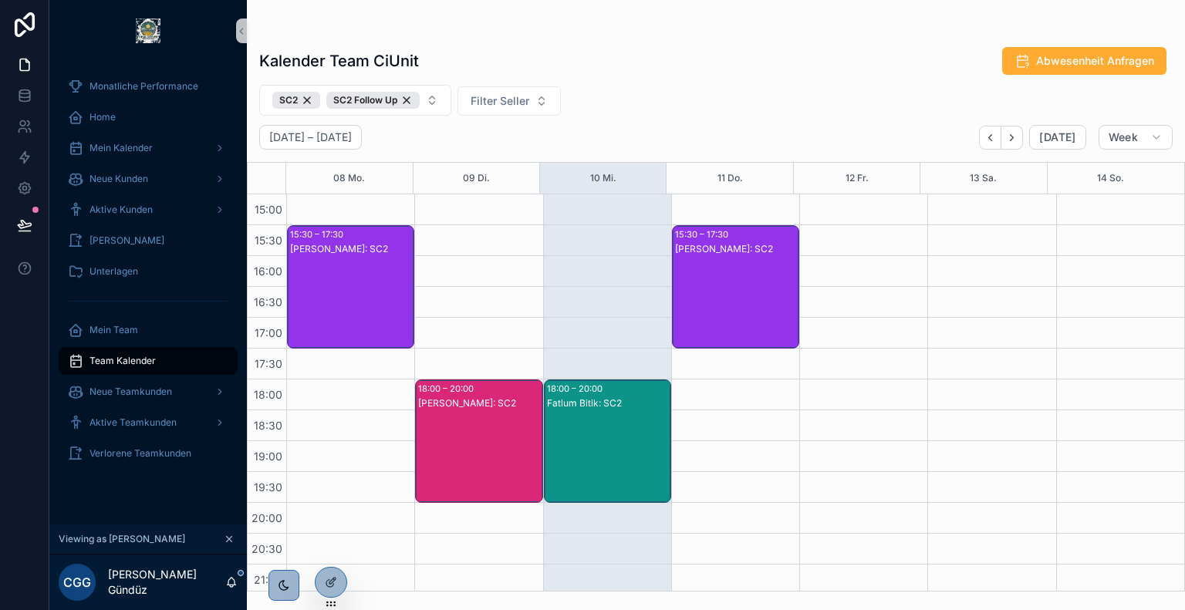
click at [604, 428] on div "Fatlum Bitik: SC2" at bounding box center [608, 456] width 123 height 120
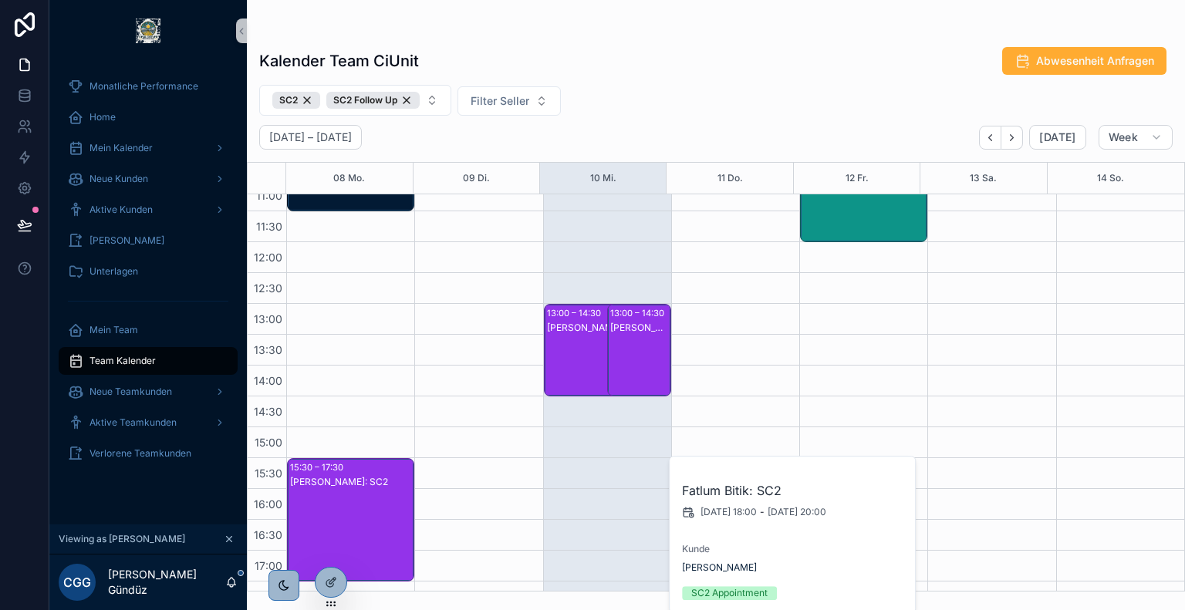
scroll to position [321, 0]
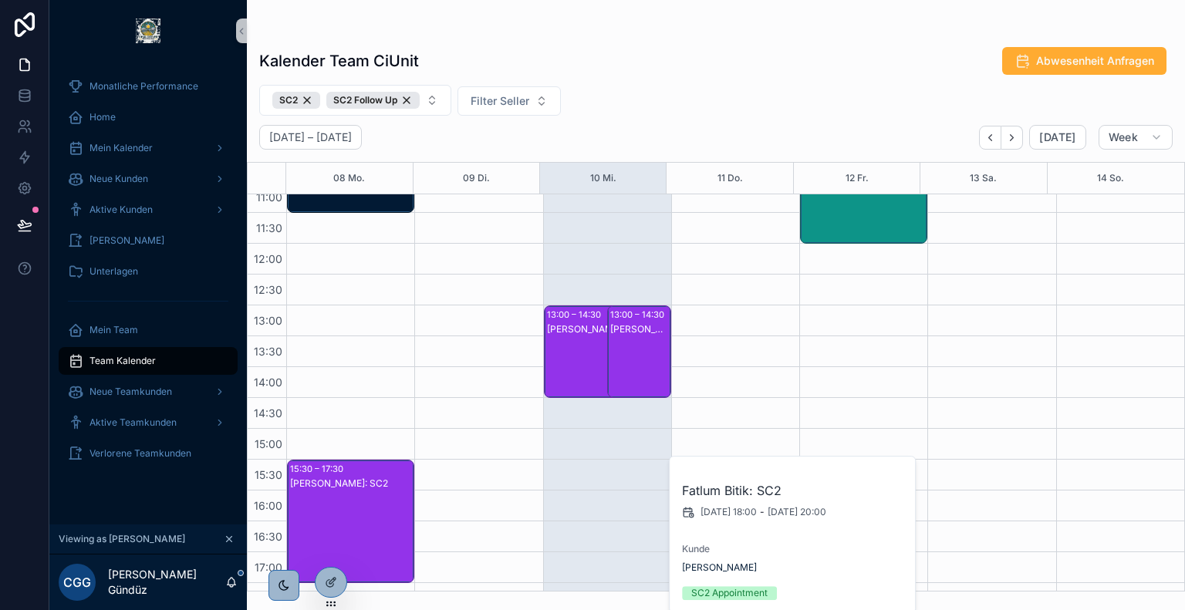
click at [629, 335] on div "[PERSON_NAME]: SC2 Follow Up" at bounding box center [639, 366] width 59 height 89
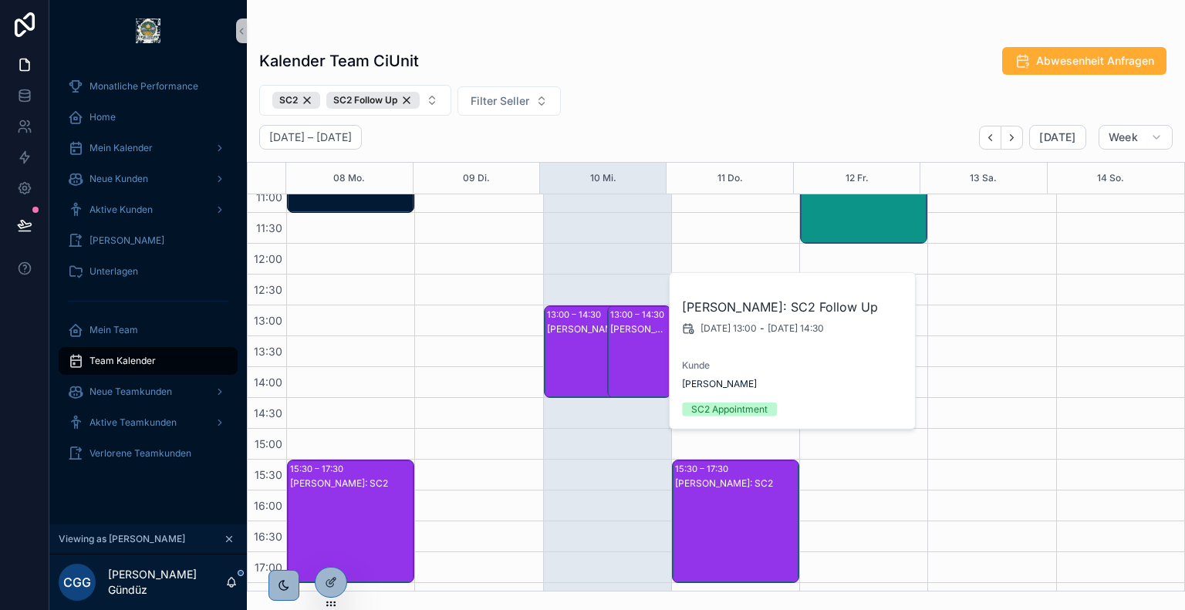
click at [577, 341] on div "[PERSON_NAME]: SC2 Follow Up" at bounding box center [598, 366] width 103 height 89
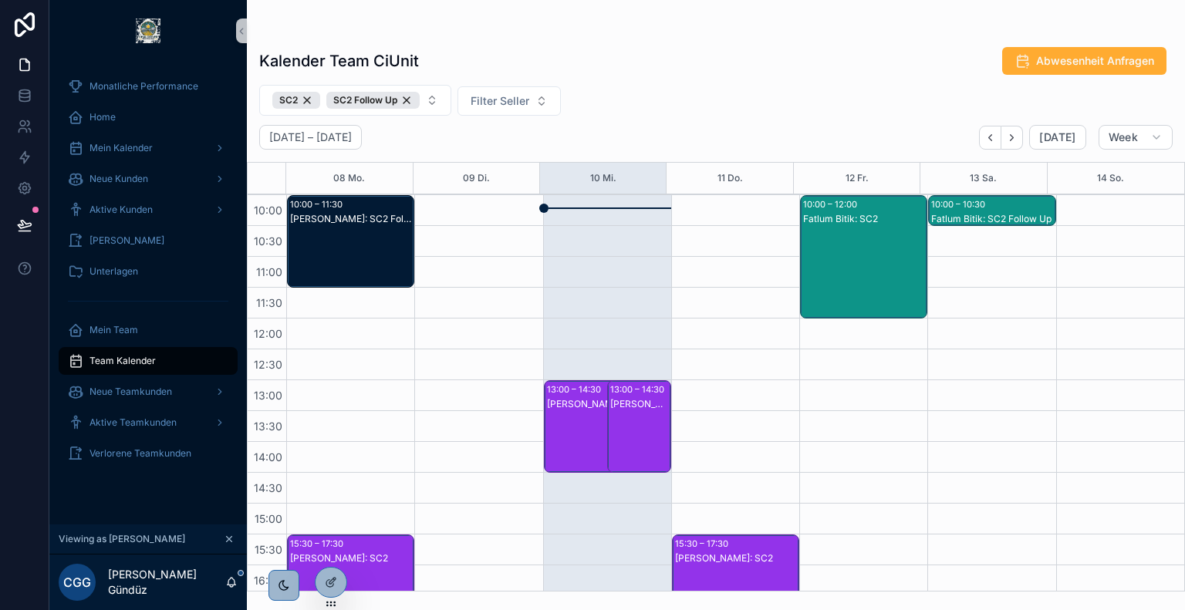
scroll to position [245, 0]
click at [333, 545] on icon at bounding box center [331, 549] width 12 height 12
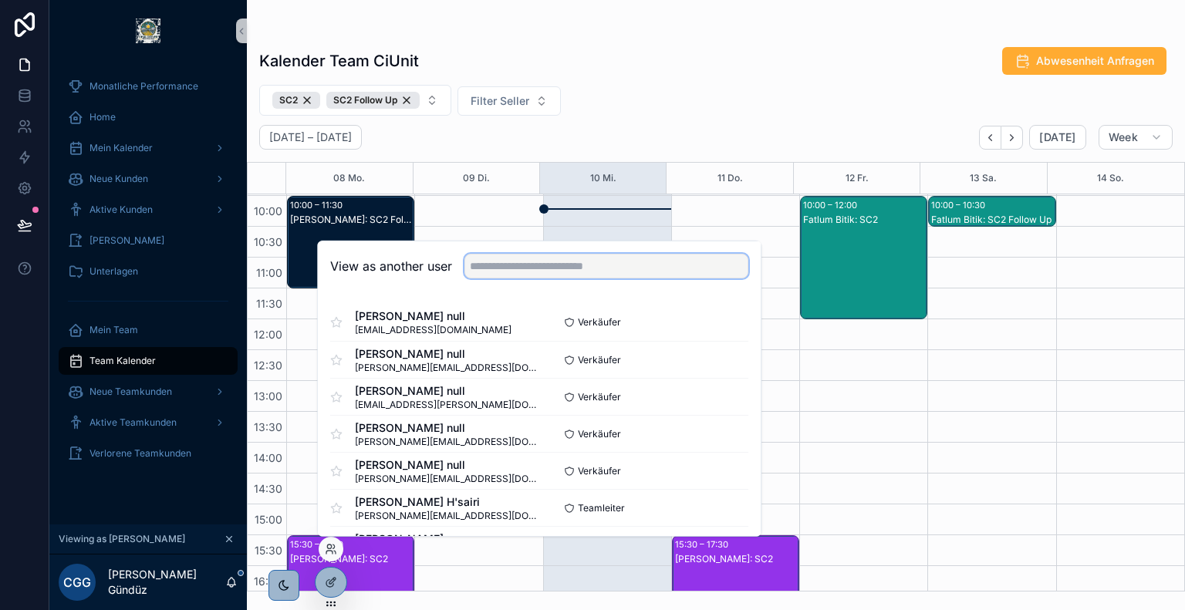
click at [614, 261] on input "text" at bounding box center [606, 266] width 284 height 25
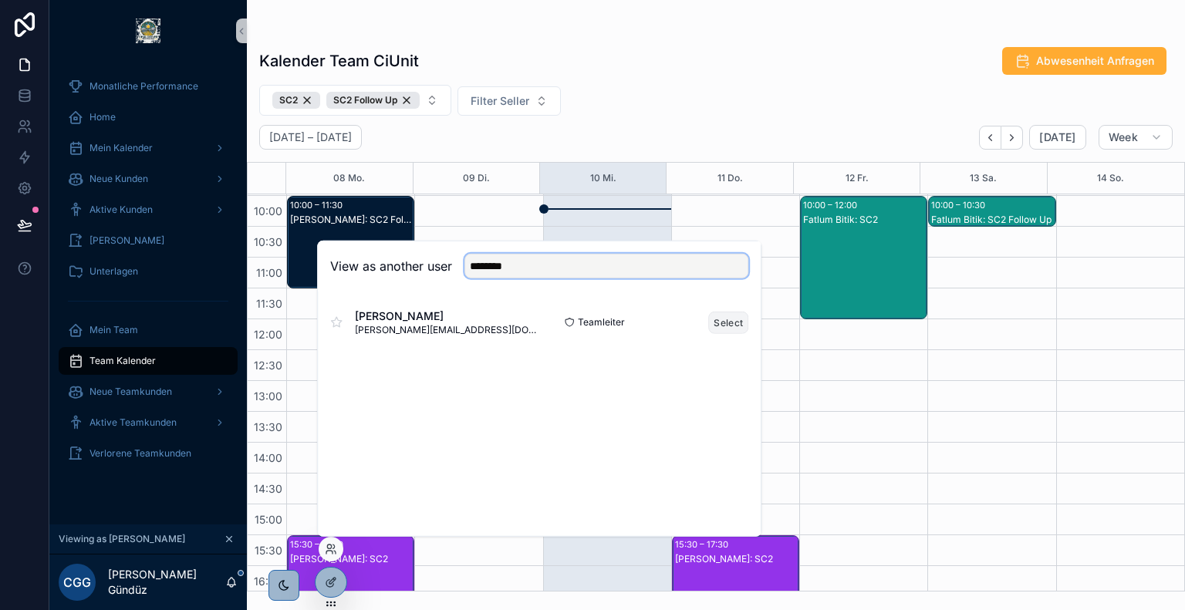
type input "********"
click at [722, 322] on button "Select" at bounding box center [728, 322] width 40 height 22
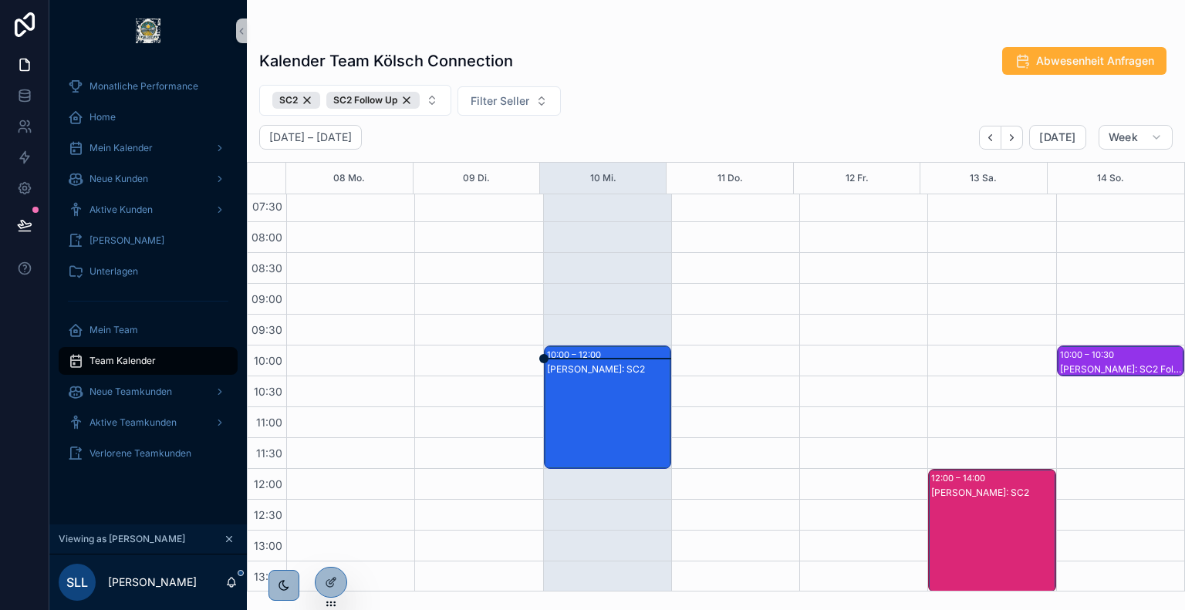
scroll to position [96, 0]
click at [593, 389] on div "[PERSON_NAME]: SC2" at bounding box center [608, 422] width 123 height 120
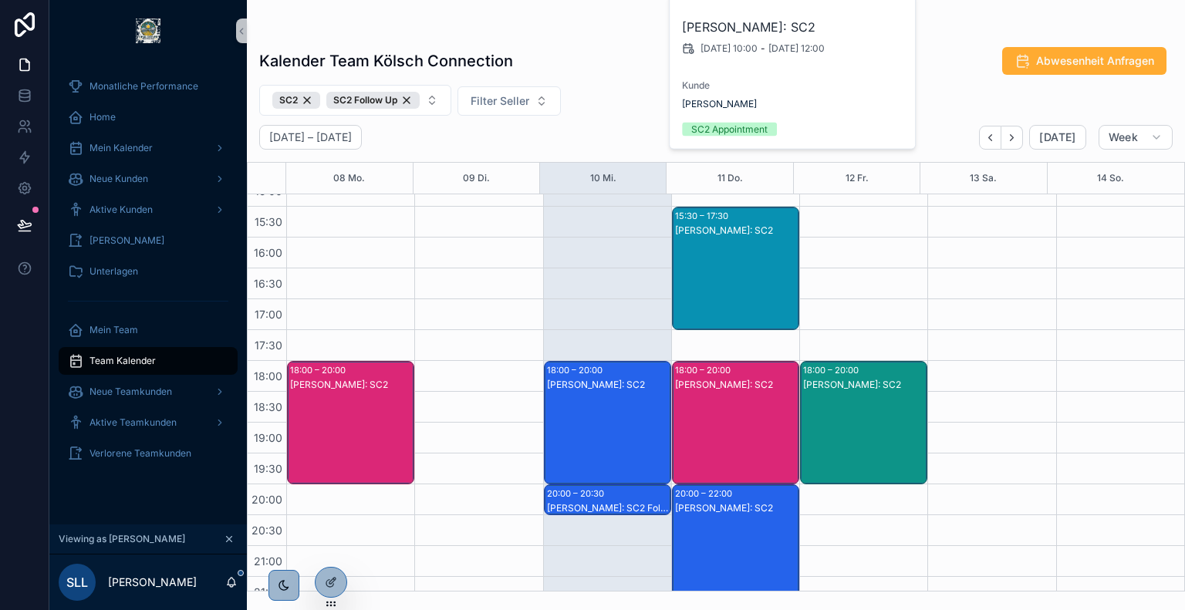
scroll to position [574, 0]
click at [592, 389] on div "Sebastian Reich: SC2" at bounding box center [608, 385] width 123 height 14
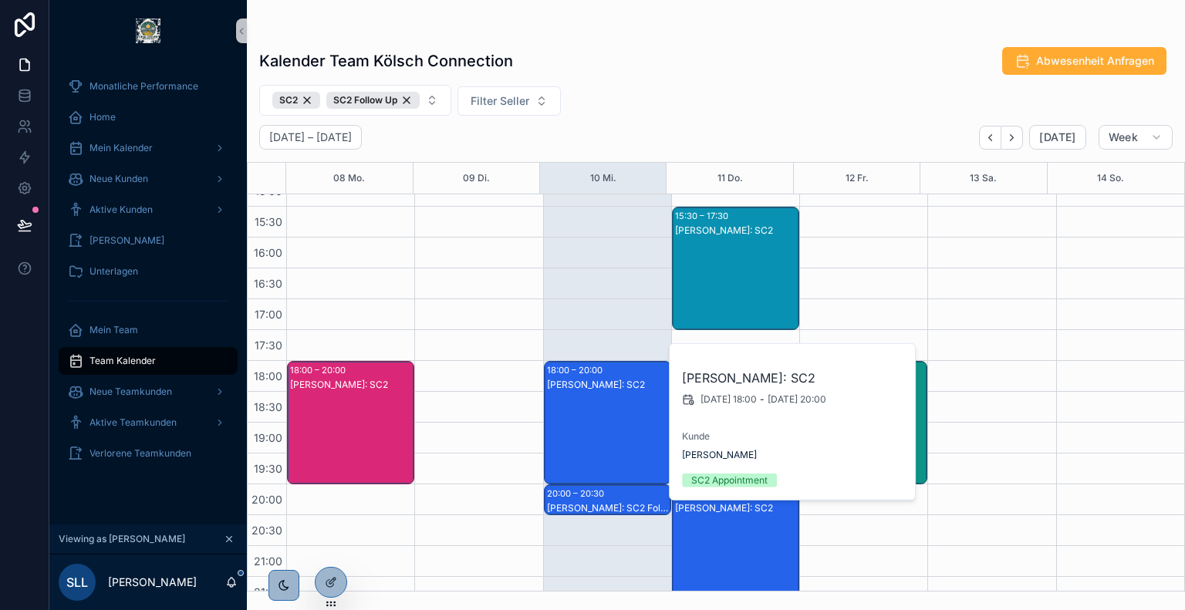
click at [646, 85] on div "SC2 SC2 Follow Up Filter Seller" at bounding box center [716, 100] width 938 height 31
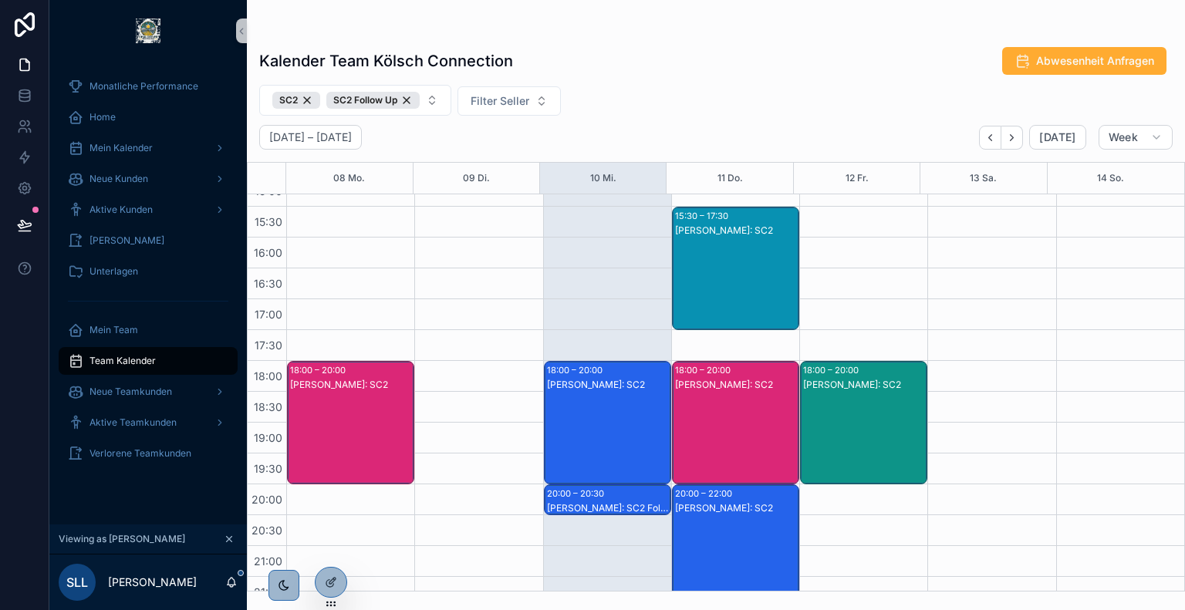
scroll to position [515, 0]
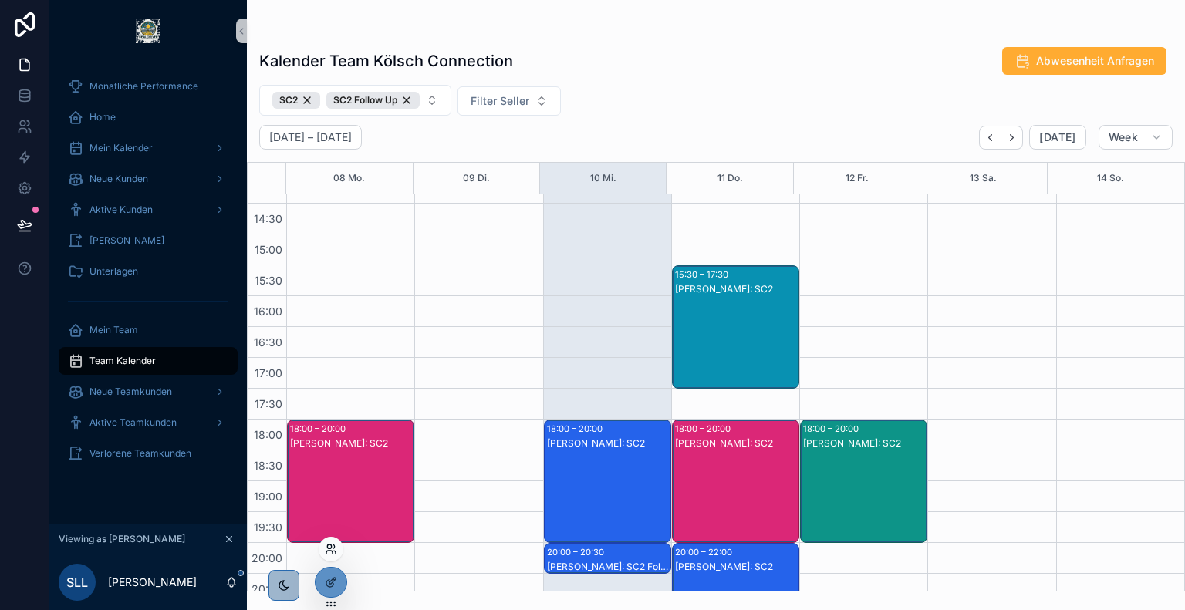
click at [332, 546] on icon at bounding box center [331, 549] width 12 height 12
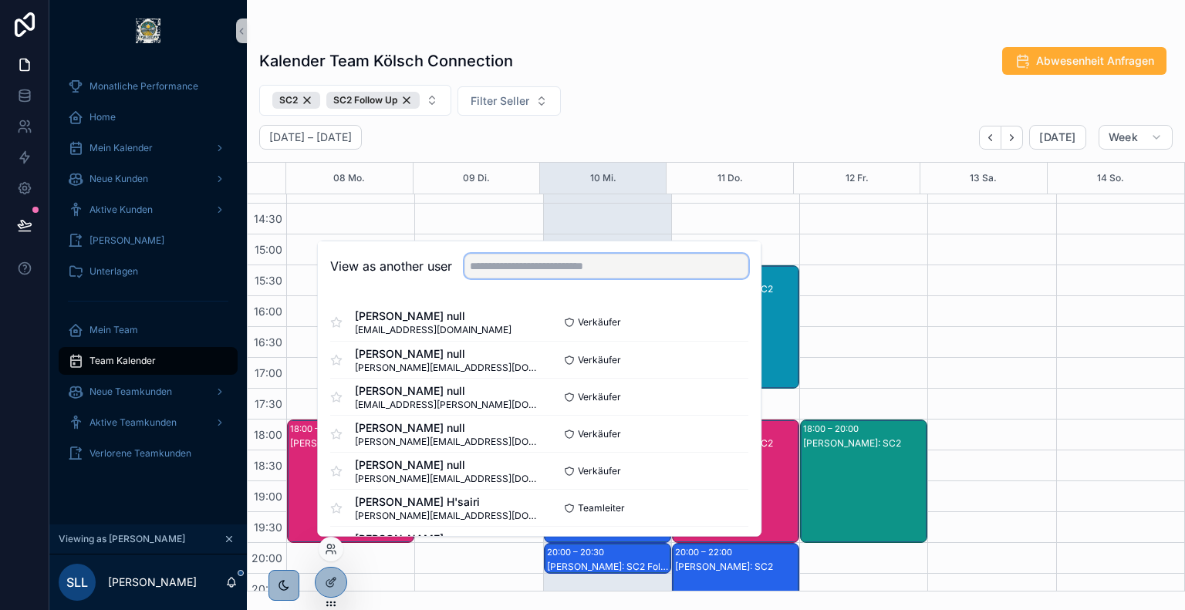
click at [541, 271] on input "text" at bounding box center [606, 266] width 284 height 25
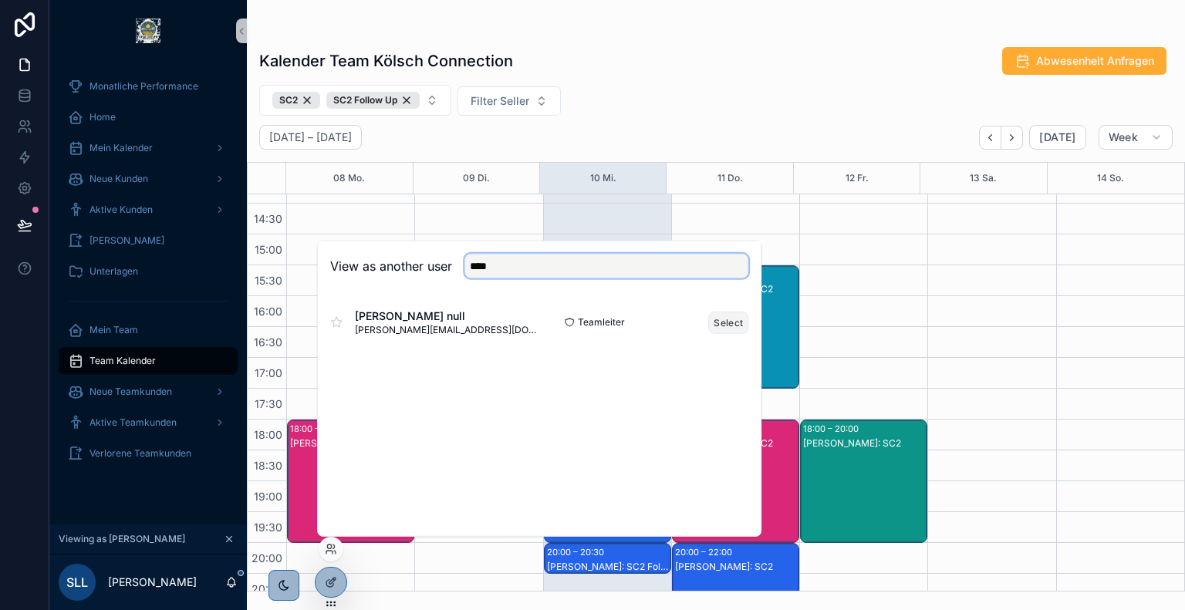
type input "****"
click at [729, 326] on button "Select" at bounding box center [728, 322] width 40 height 22
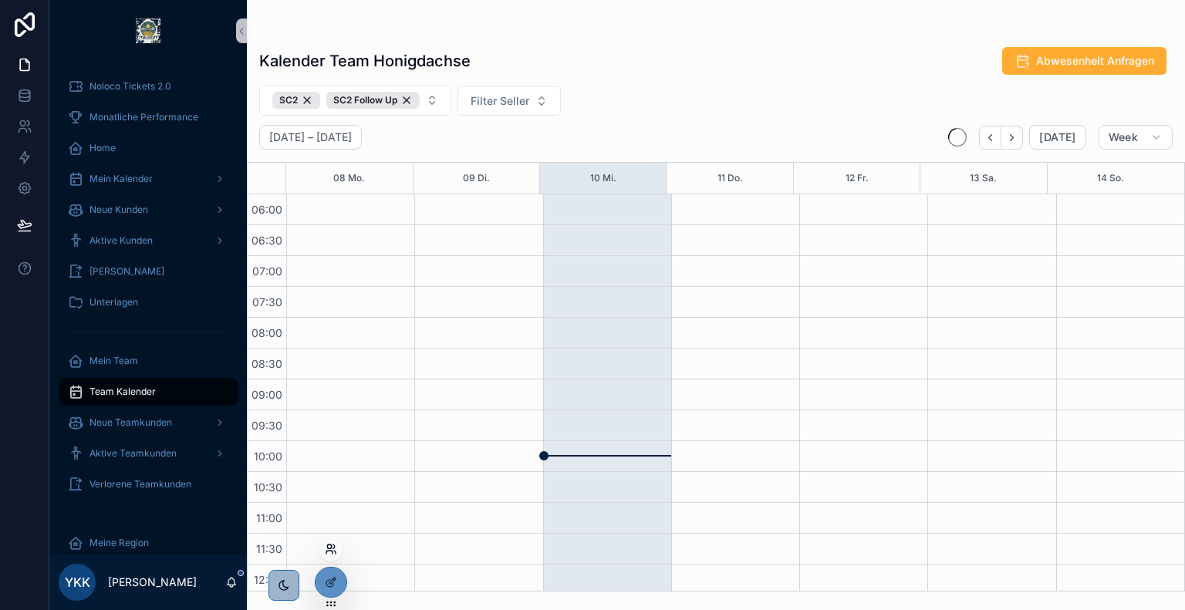
scroll to position [370, 0]
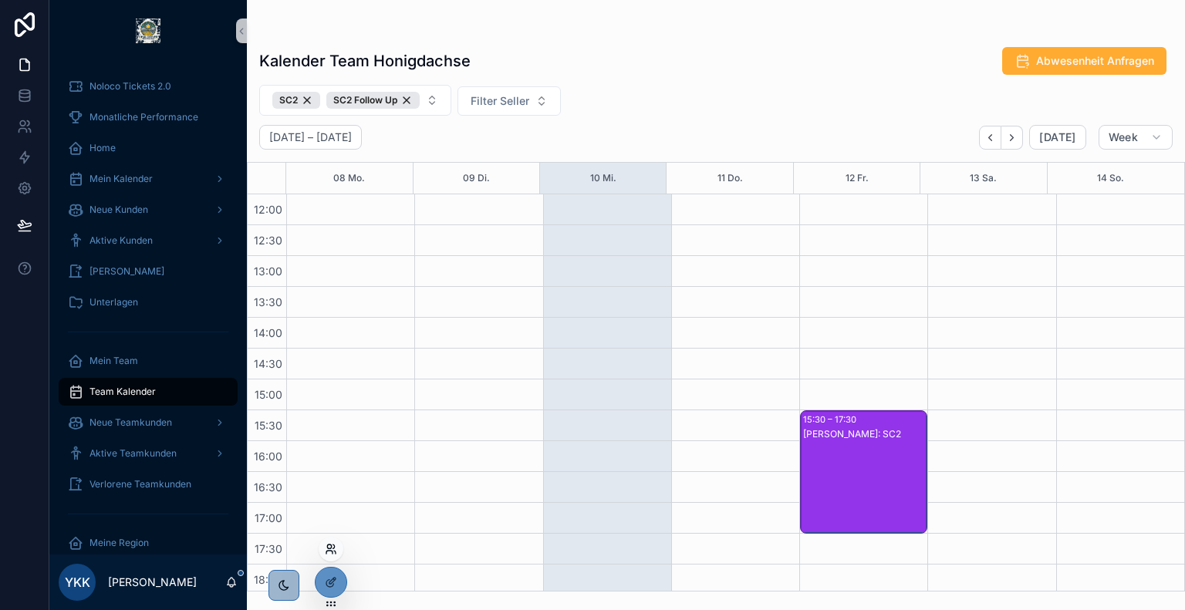
click at [330, 549] on icon at bounding box center [331, 549] width 12 height 12
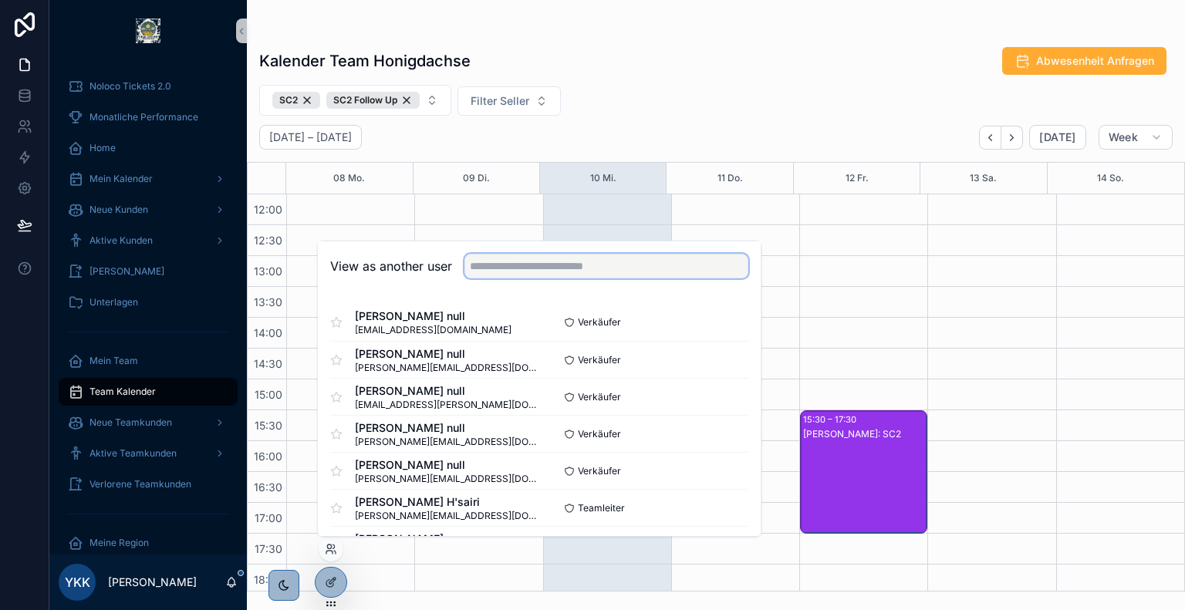
click at [632, 268] on input "text" at bounding box center [606, 266] width 284 height 25
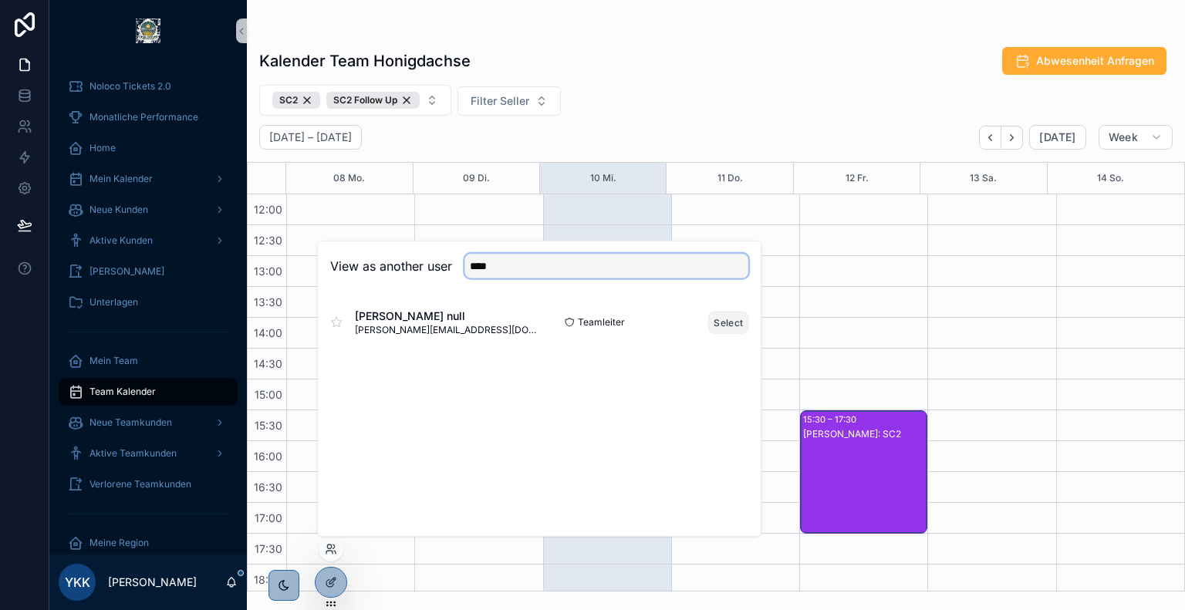
type input "****"
click at [733, 322] on button "Select" at bounding box center [728, 322] width 40 height 22
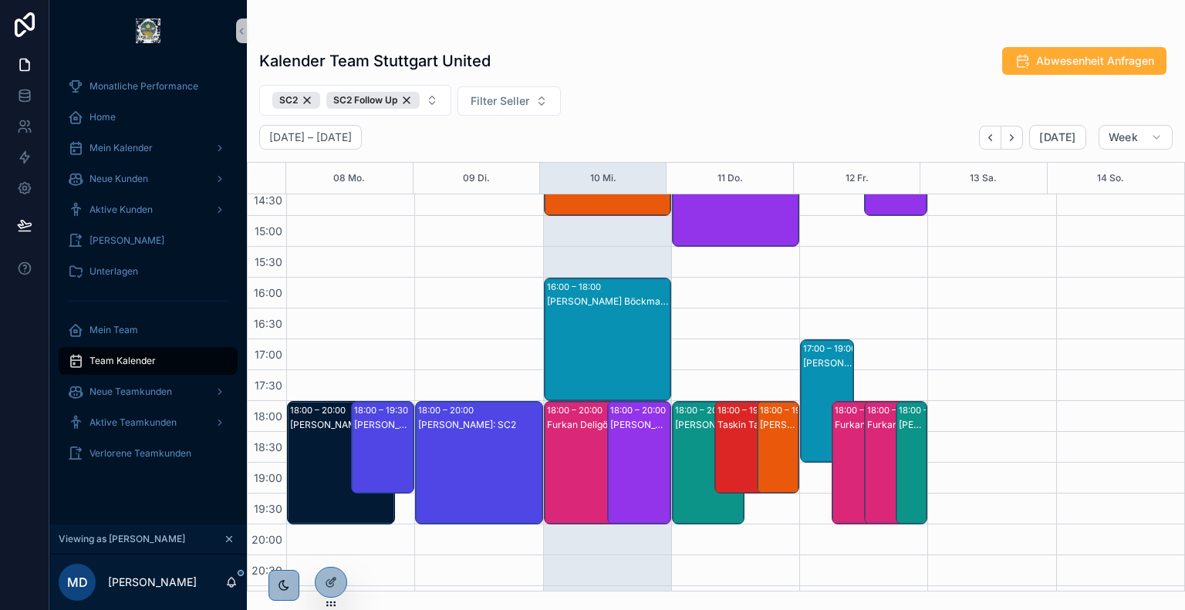
scroll to position [537, 0]
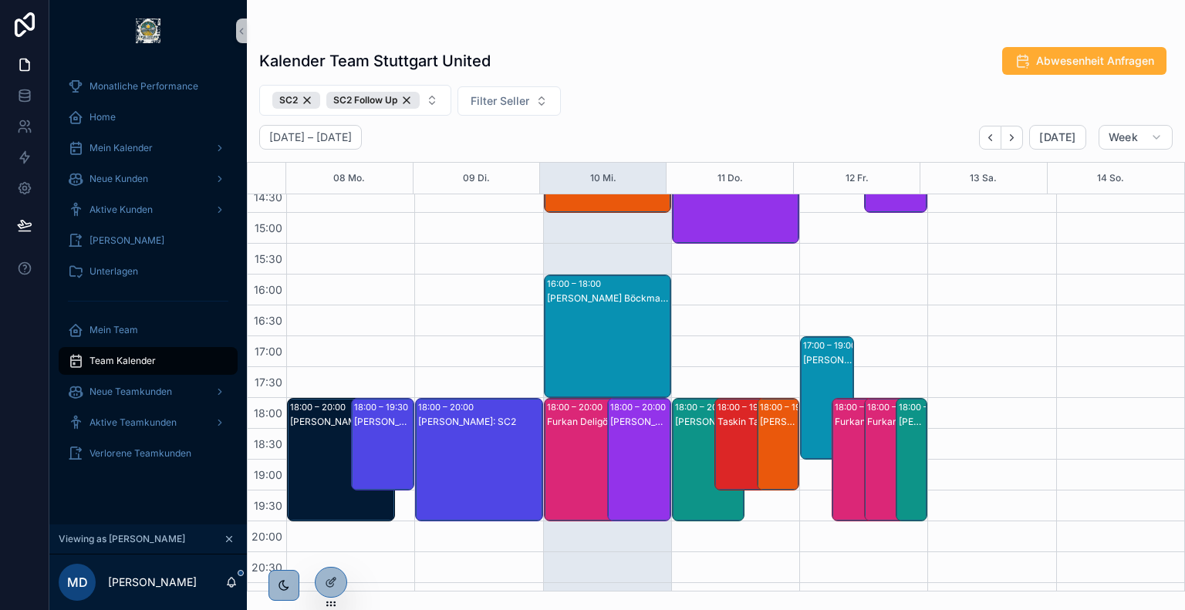
click at [618, 330] on div "[PERSON_NAME] Böckmann: SC2" at bounding box center [608, 352] width 123 height 120
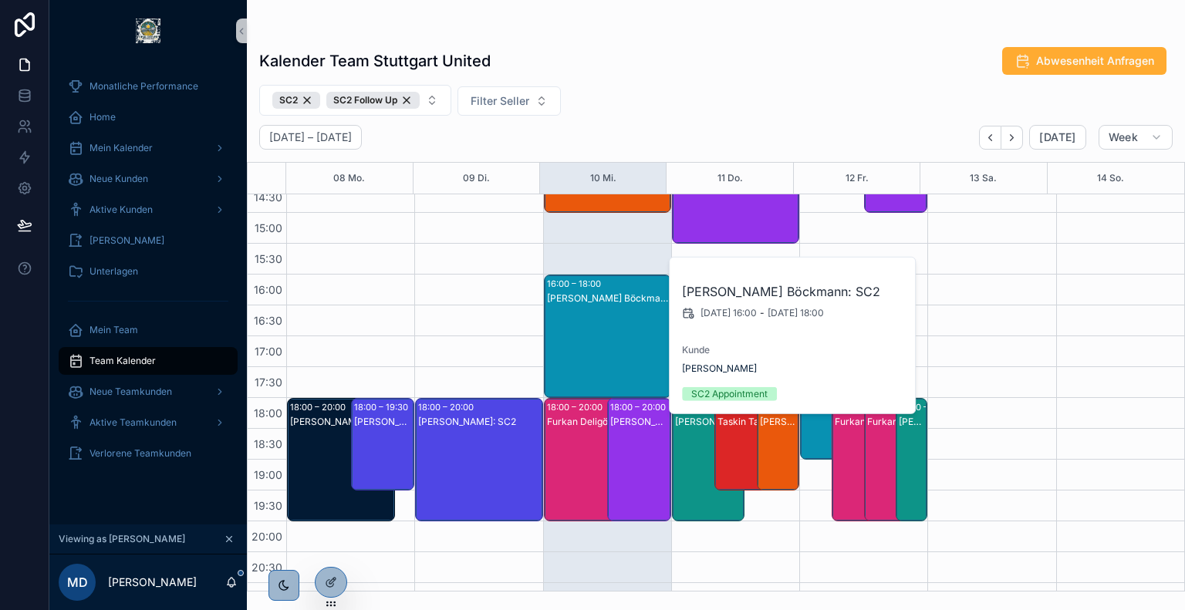
click at [636, 437] on div "Dawid Rack: SC2" at bounding box center [639, 475] width 59 height 120
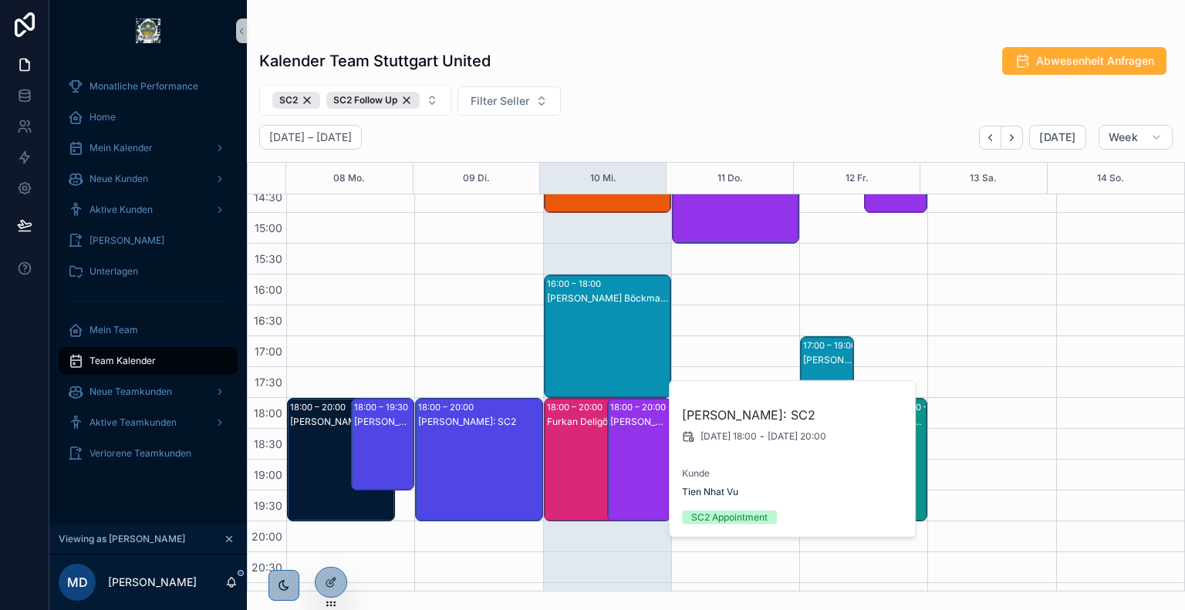
click at [575, 440] on div "Furkan Deligöz: SC2" at bounding box center [598, 475] width 103 height 120
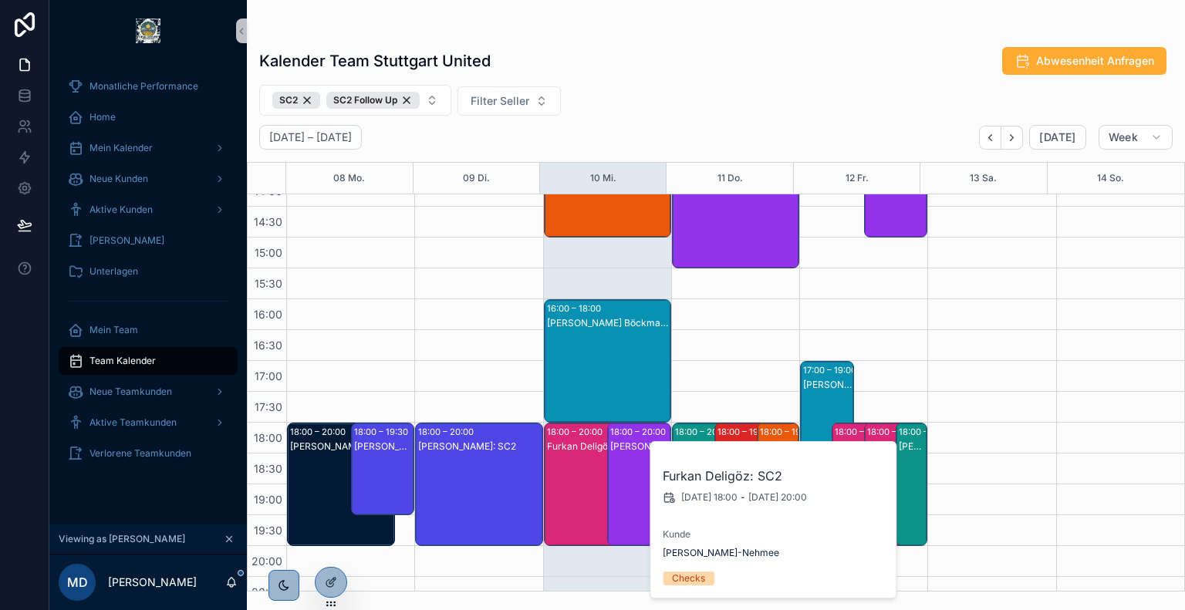
scroll to position [386, 0]
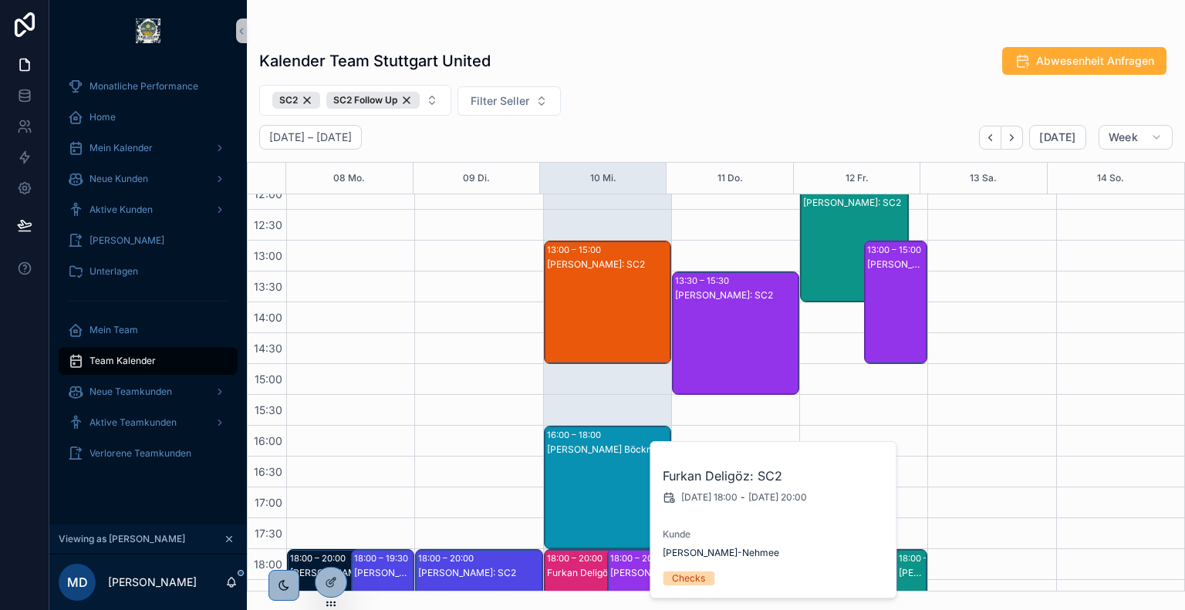
click at [586, 320] on div "Mustafa Deligöz: SC2" at bounding box center [608, 318] width 123 height 120
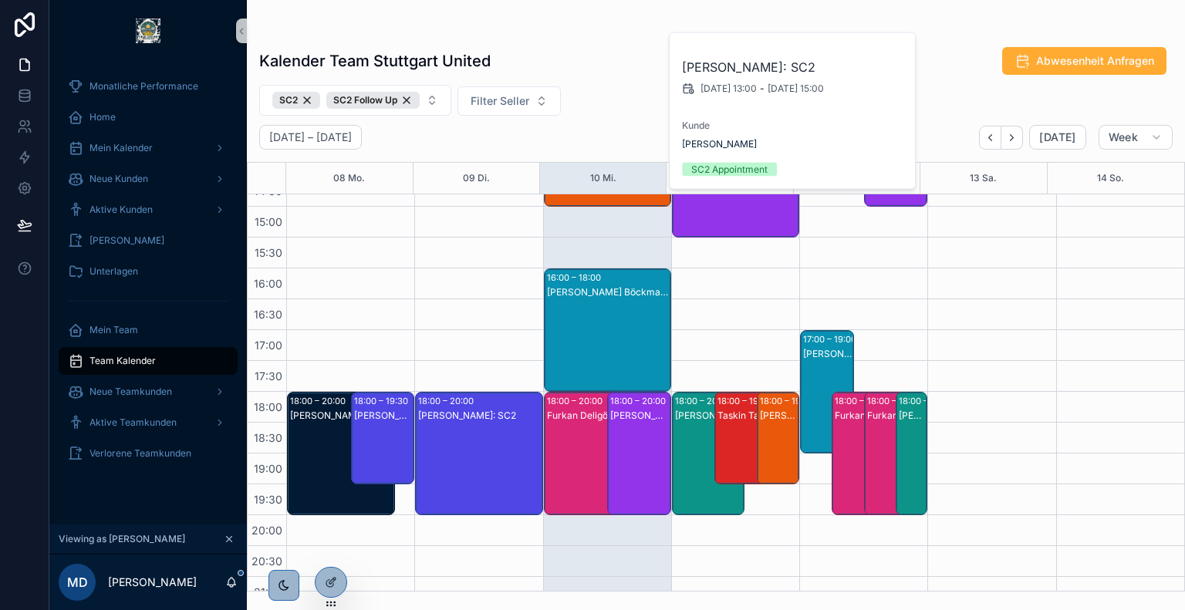
scroll to position [580, 0]
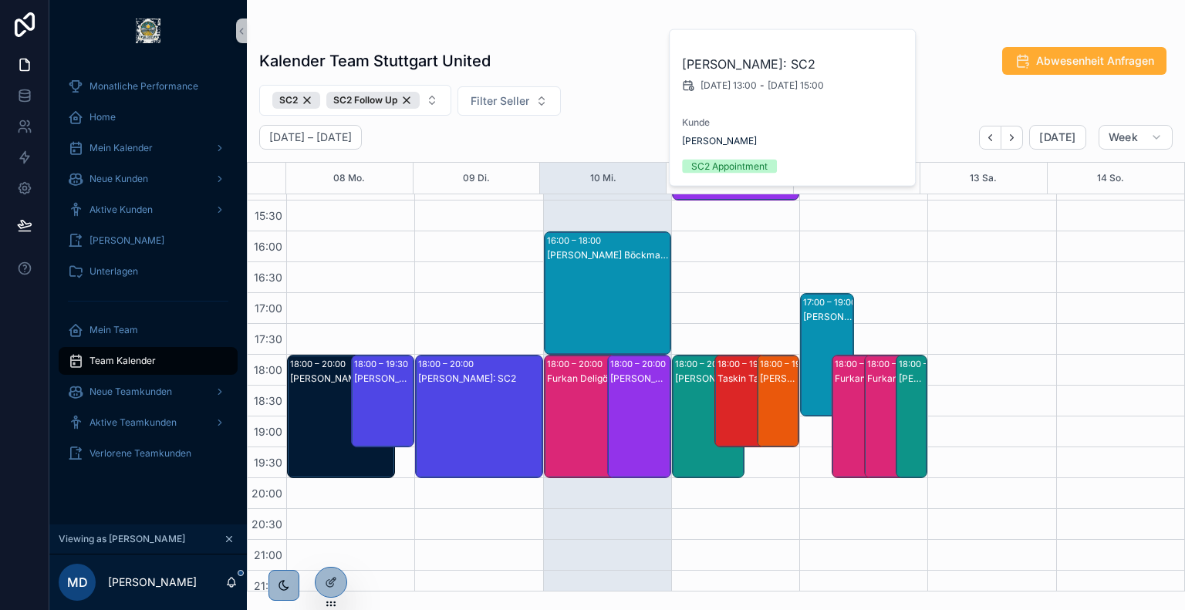
click at [571, 407] on div "Furkan Deligöz: SC2" at bounding box center [598, 432] width 103 height 120
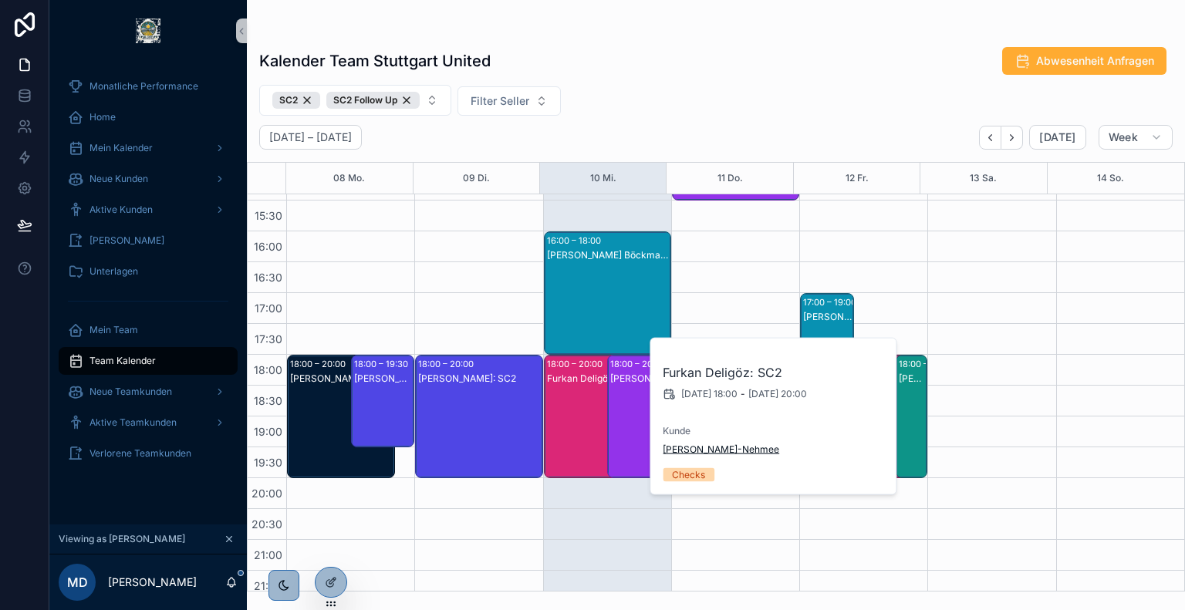
click at [696, 450] on span "Ina Lohr-Nehmee" at bounding box center [720, 449] width 116 height 12
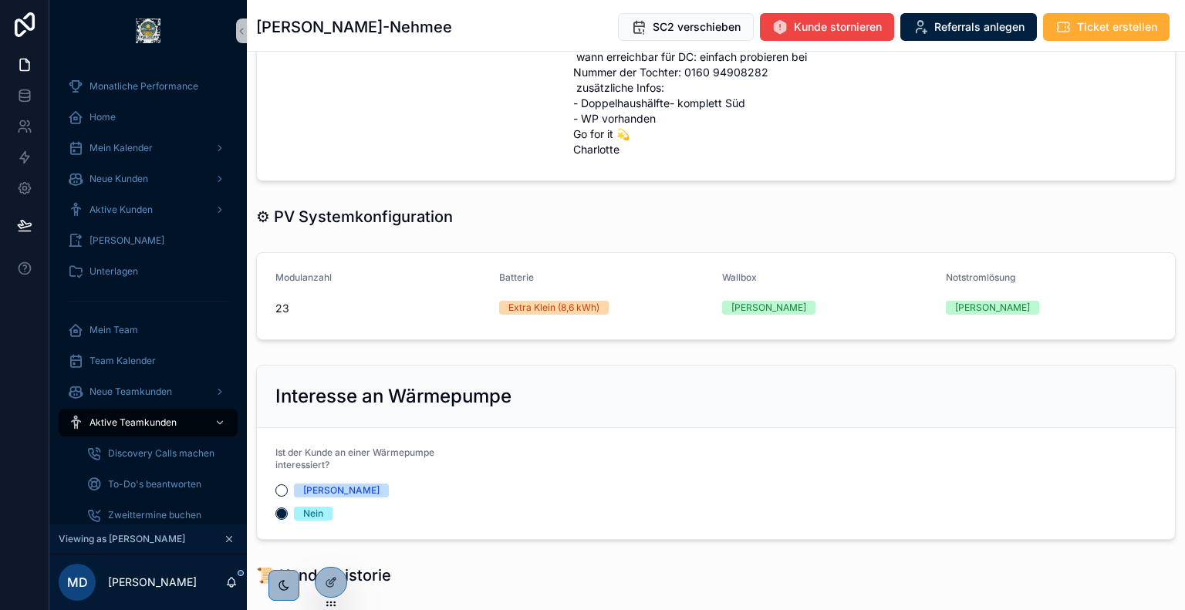
scroll to position [1453, 0]
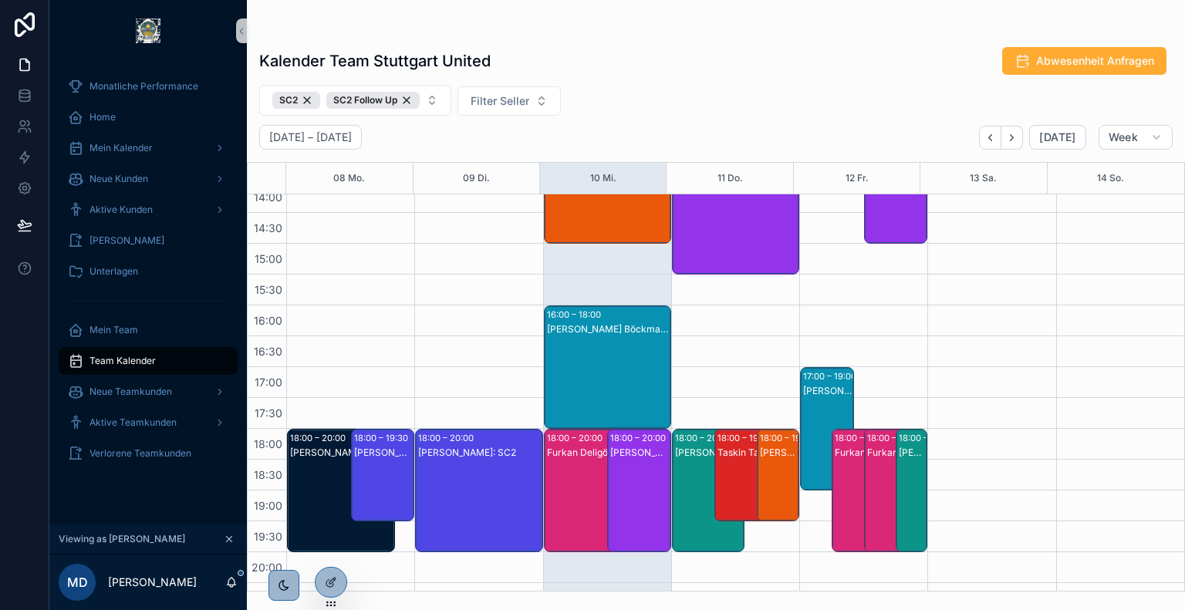
scroll to position [514, 0]
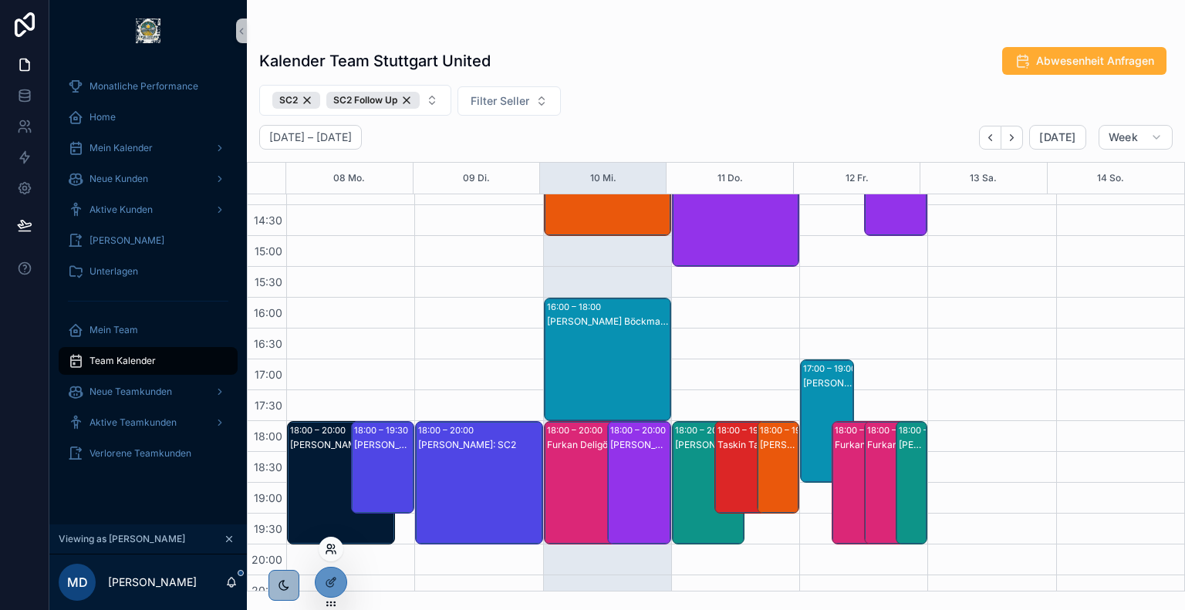
click at [332, 548] on icon at bounding box center [331, 549] width 12 height 12
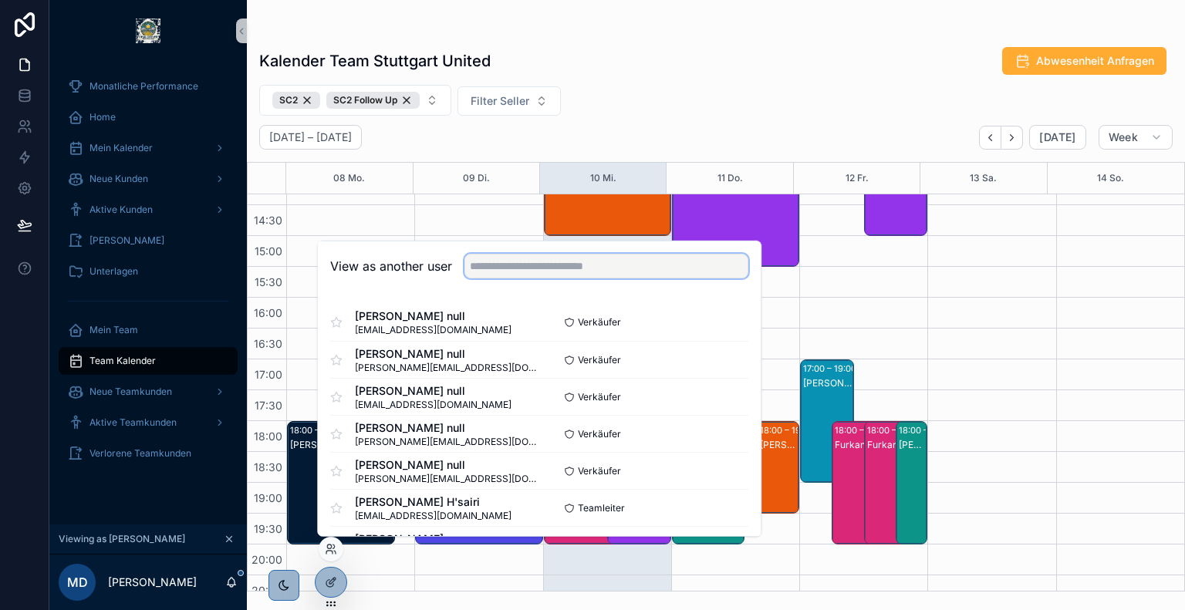
click at [598, 263] on input "text" at bounding box center [606, 266] width 284 height 25
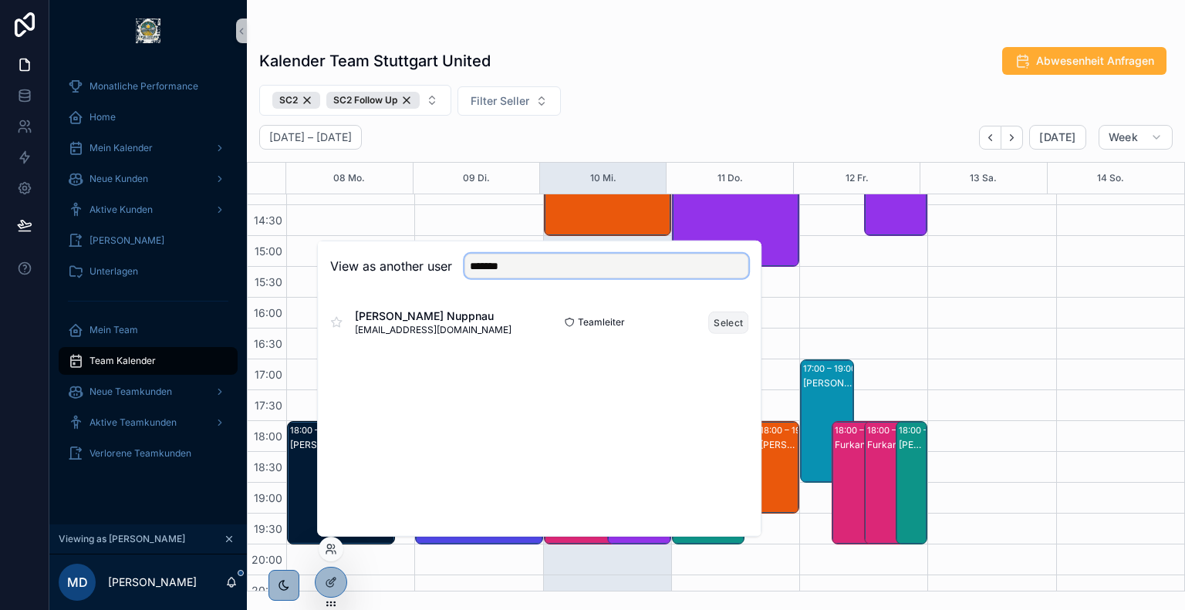
type input "*******"
click at [718, 322] on button "Select" at bounding box center [728, 322] width 40 height 22
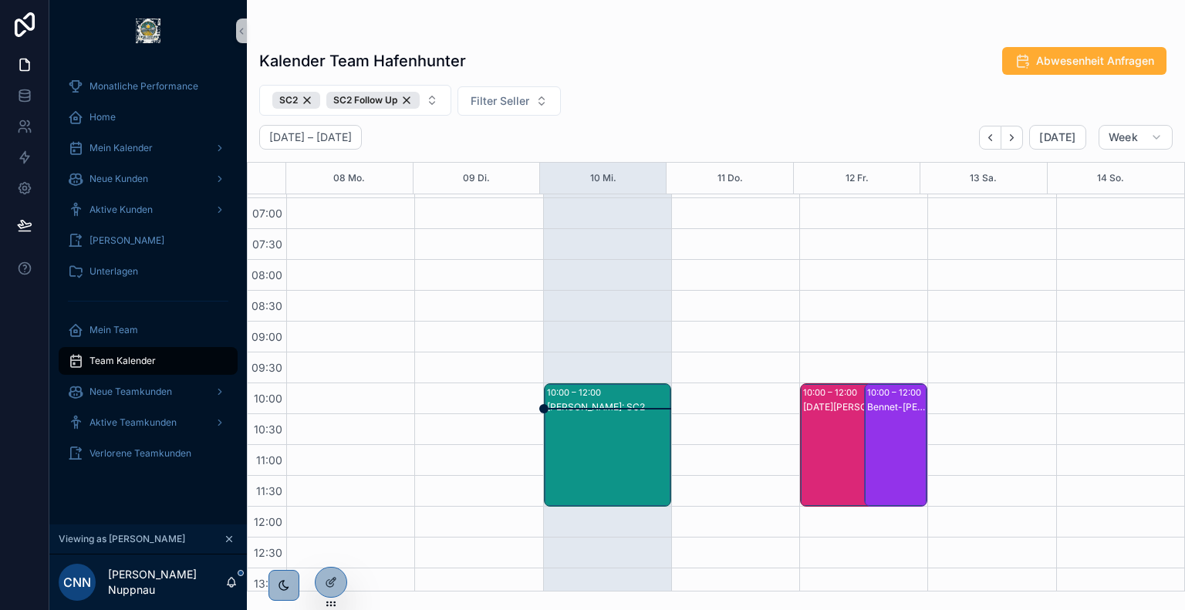
scroll to position [23, 0]
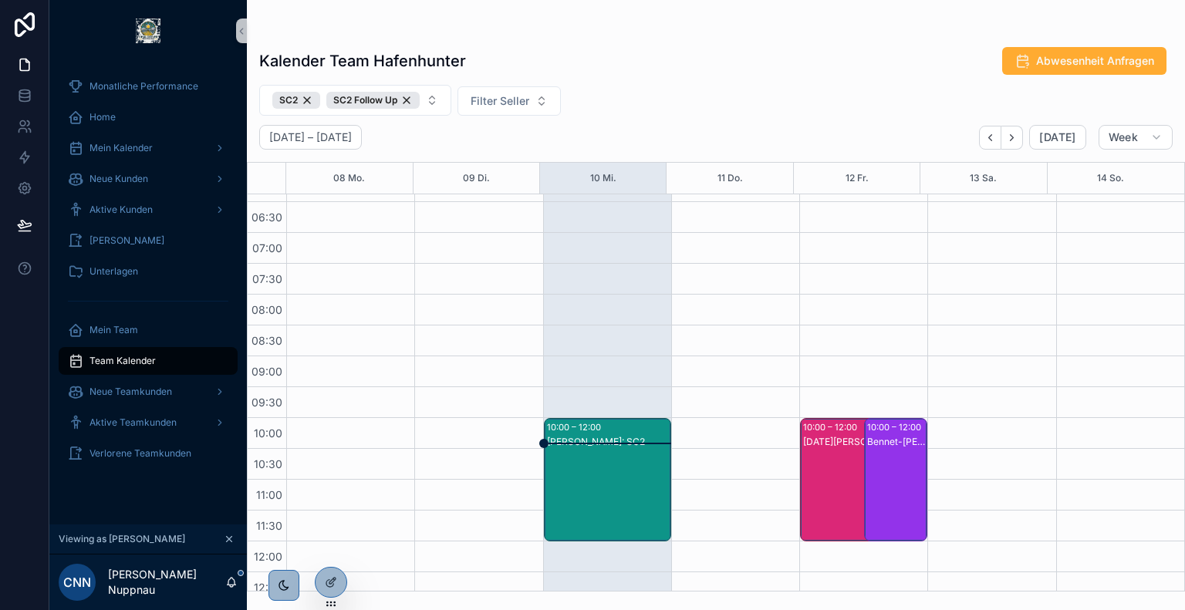
click at [588, 454] on div "[PERSON_NAME]: SC2" at bounding box center [608, 495] width 123 height 120
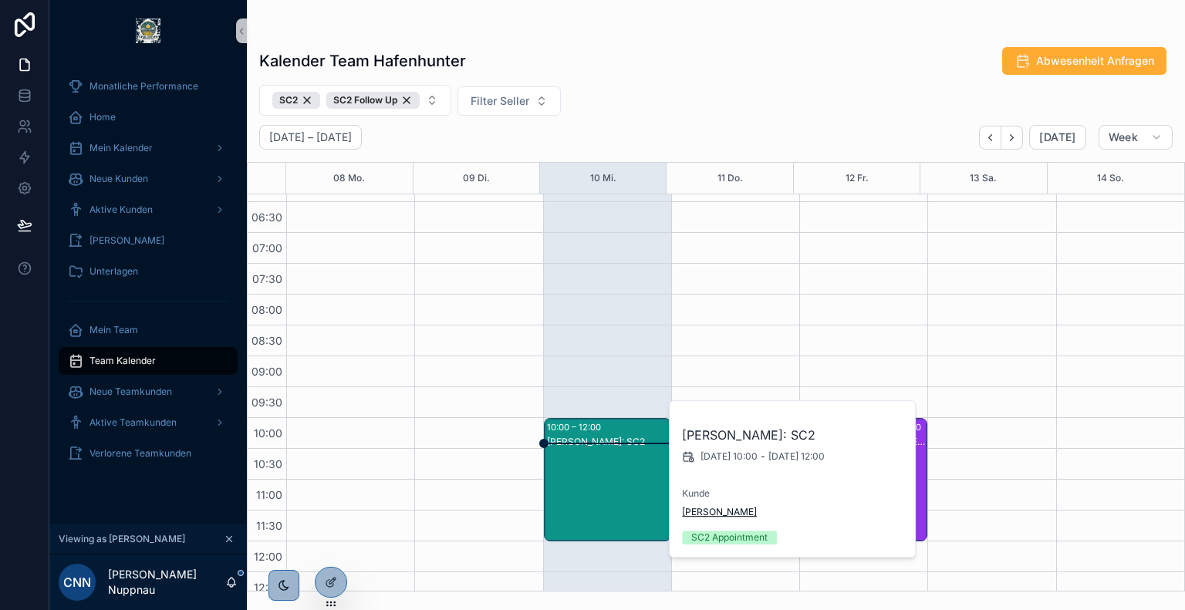
click at [716, 508] on span "[PERSON_NAME]" at bounding box center [719, 512] width 75 height 12
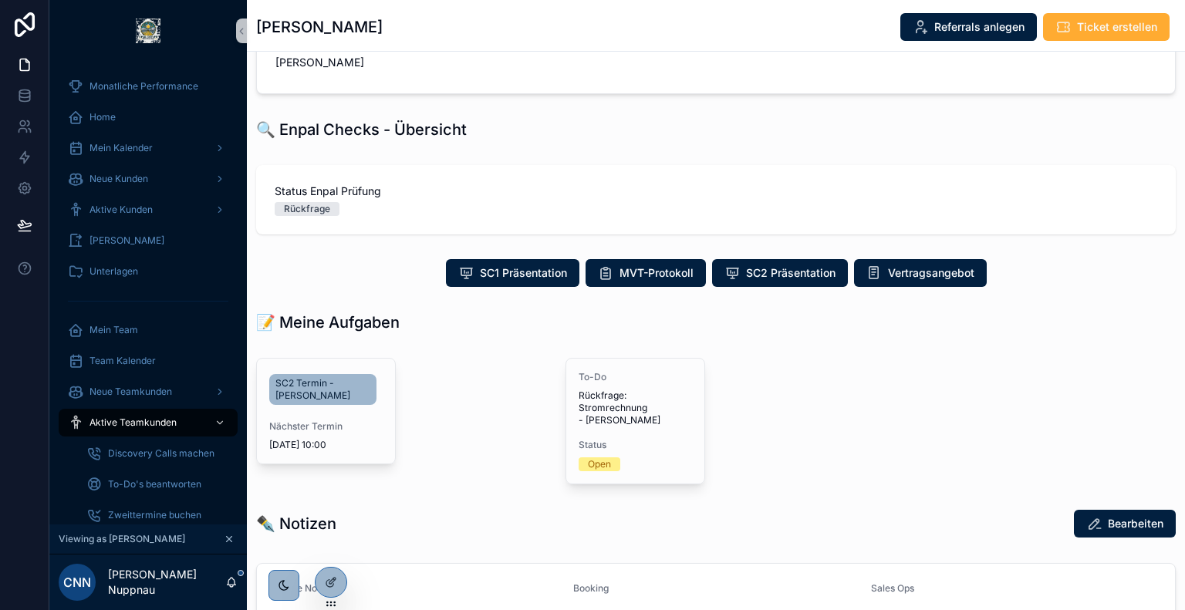
scroll to position [299, 0]
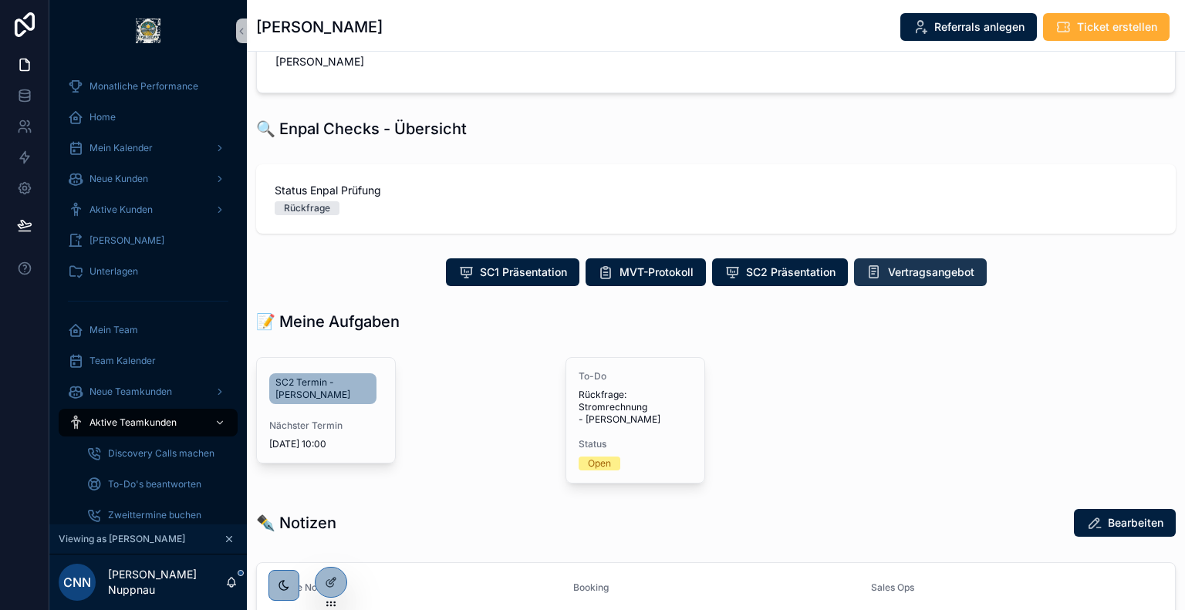
click at [910, 281] on button "Vertragsangebot" at bounding box center [920, 272] width 133 height 28
click at [934, 275] on span "Vertragsangebot" at bounding box center [931, 272] width 86 height 15
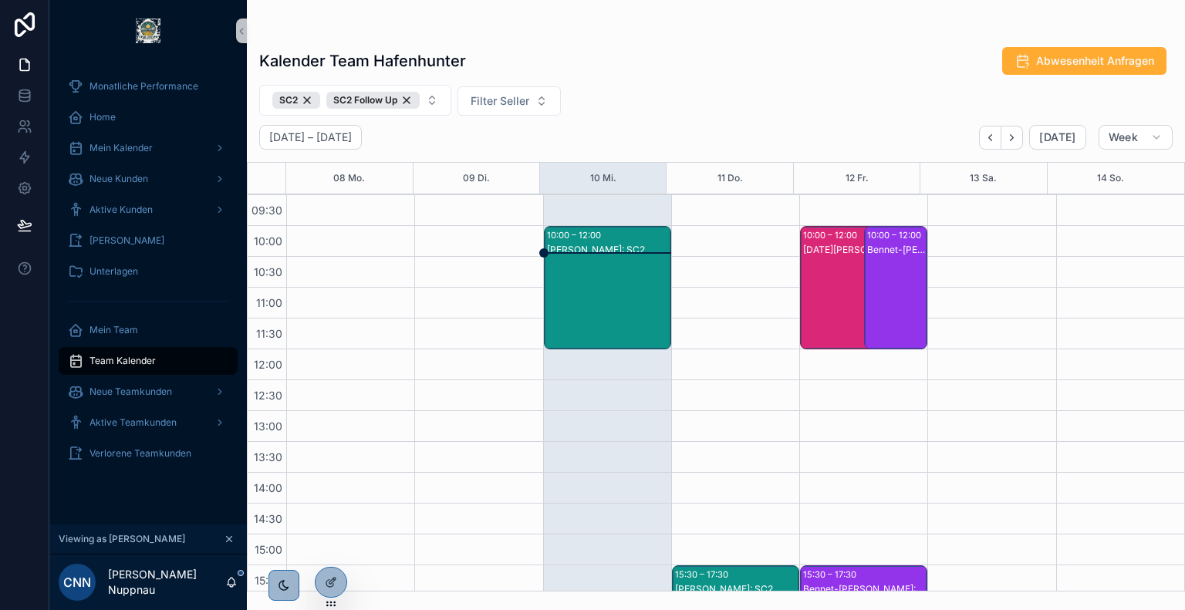
scroll to position [216, 0]
click at [574, 277] on div "[PERSON_NAME]: SC2" at bounding box center [608, 302] width 123 height 120
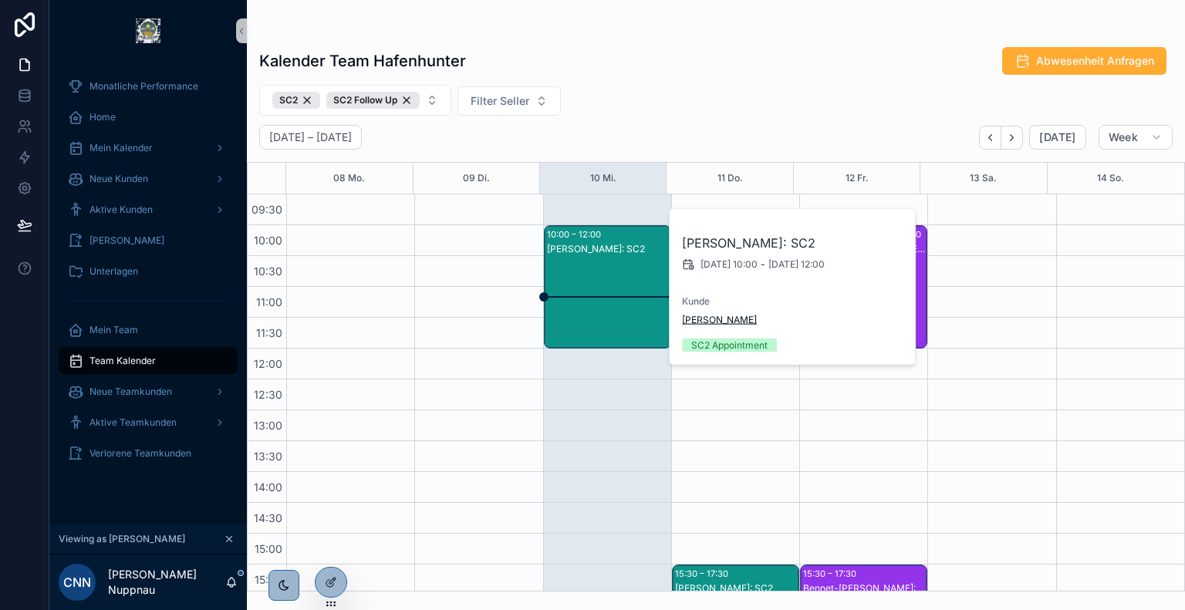
click at [725, 324] on span "[PERSON_NAME]" at bounding box center [719, 320] width 75 height 12
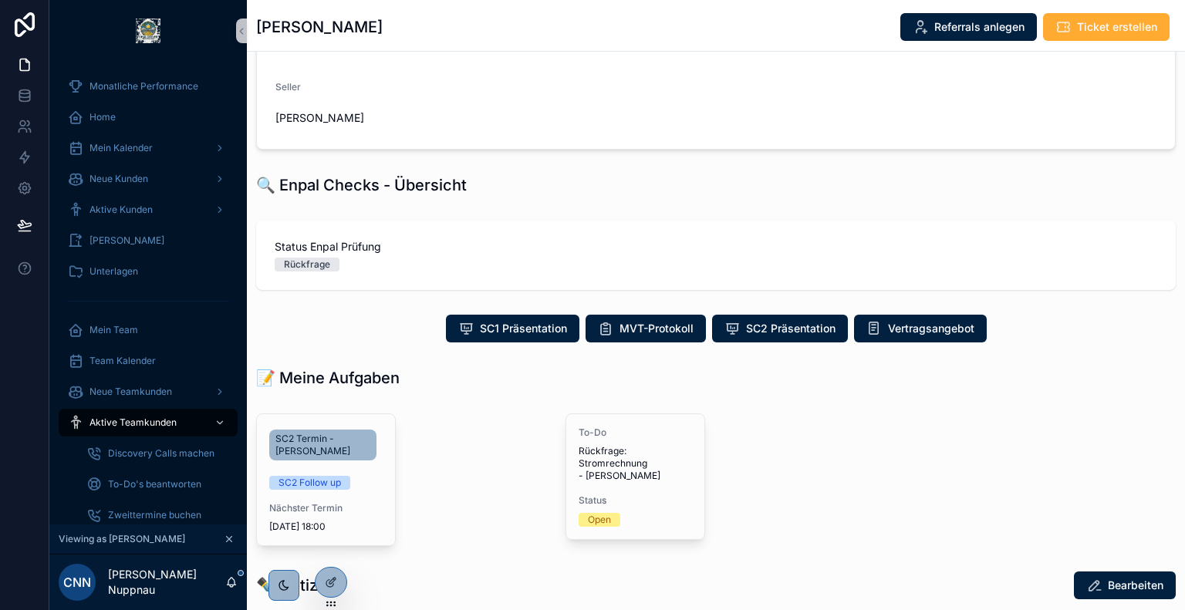
scroll to position [242, 0]
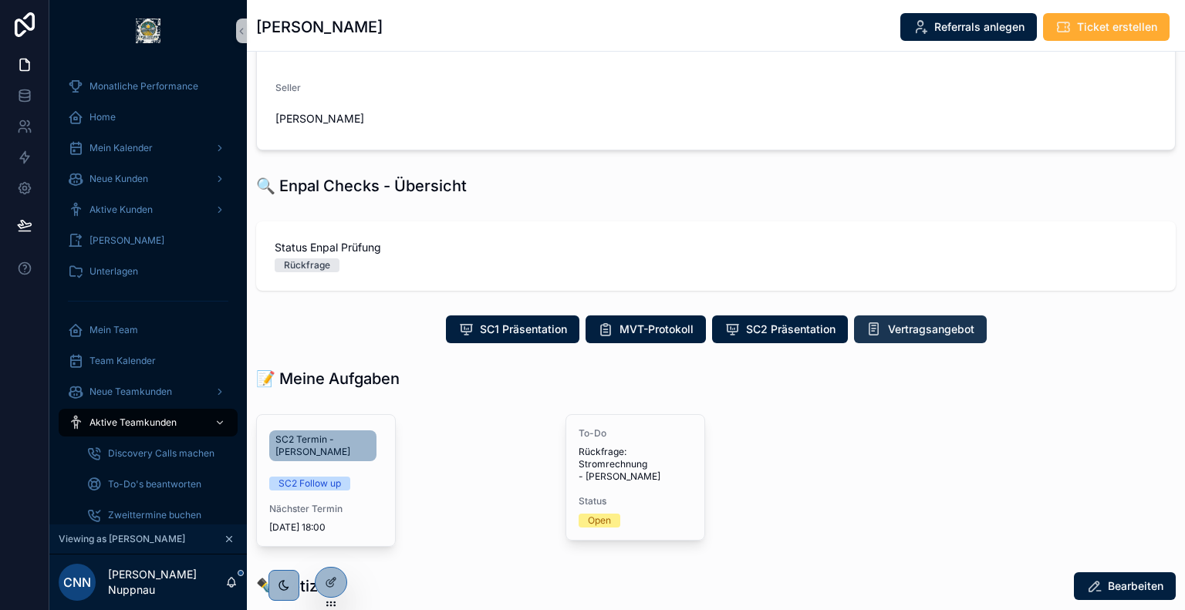
click at [935, 327] on span "Vertragsangebot" at bounding box center [931, 329] width 86 height 15
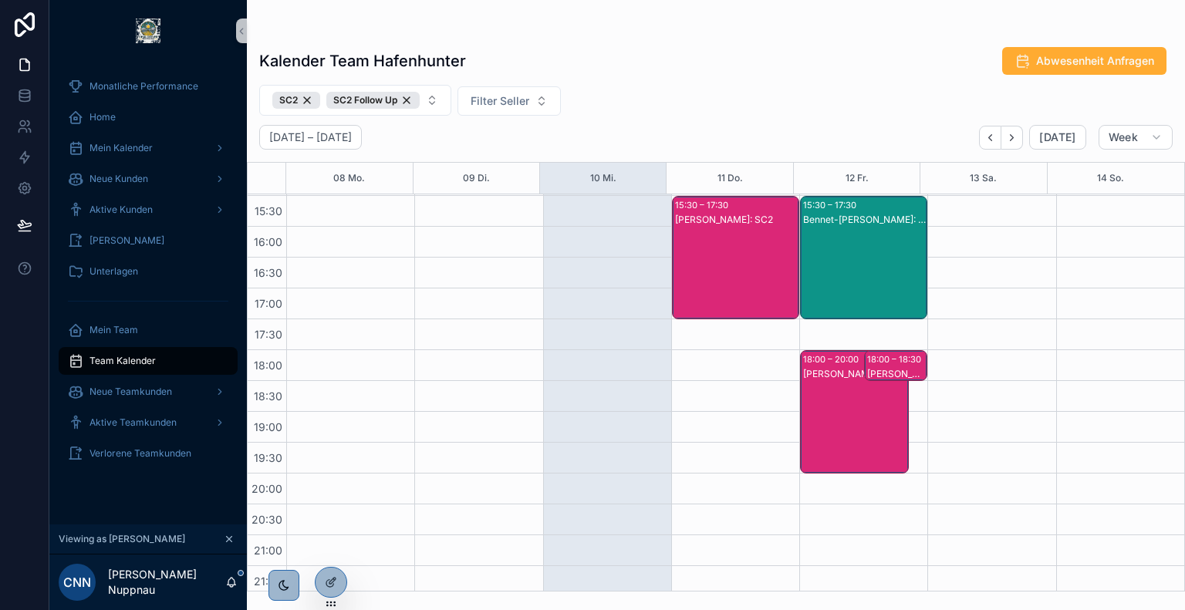
scroll to position [589, 0]
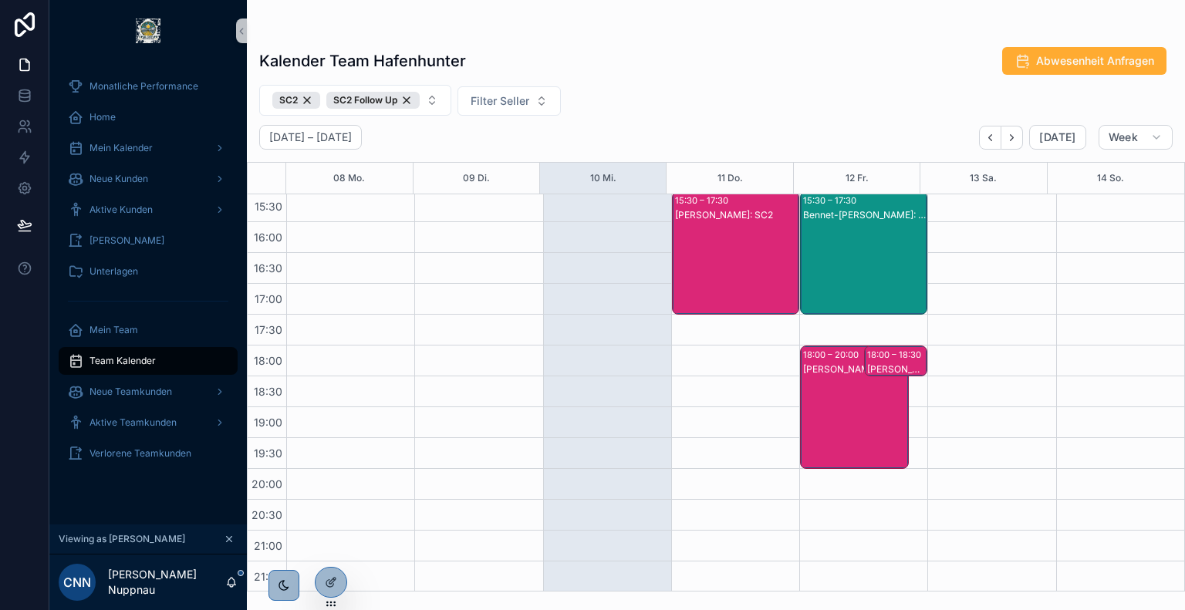
click at [898, 363] on div "[PERSON_NAME]: SC2 Follow Up" at bounding box center [896, 369] width 59 height 12
click at [814, 400] on div "[PERSON_NAME]: SC2" at bounding box center [854, 422] width 103 height 120
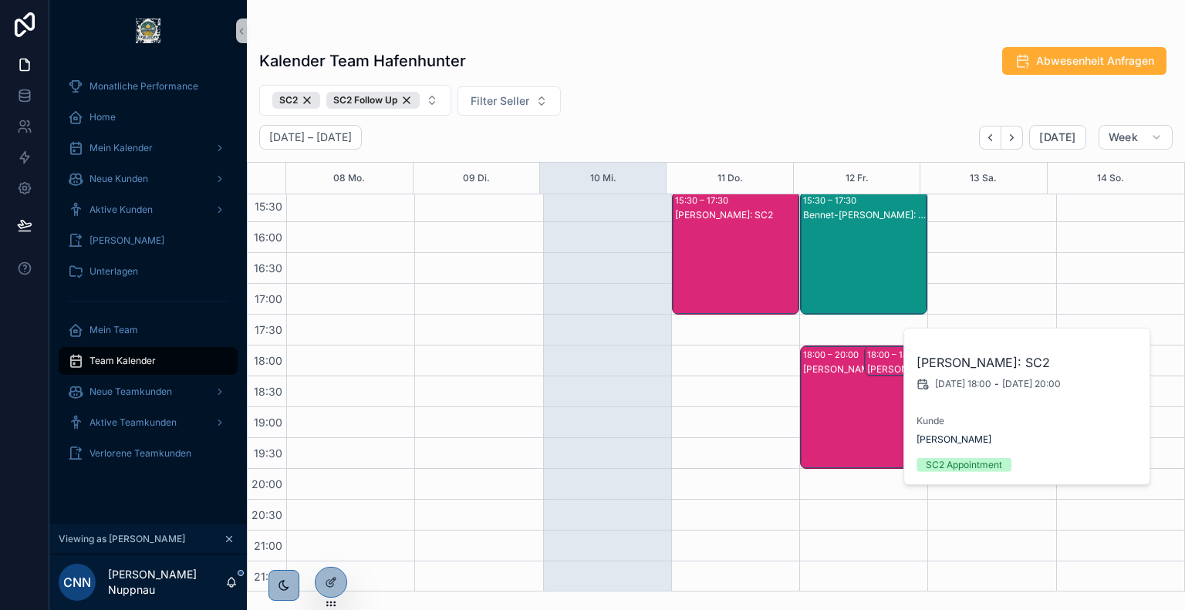
scroll to position [519, 0]
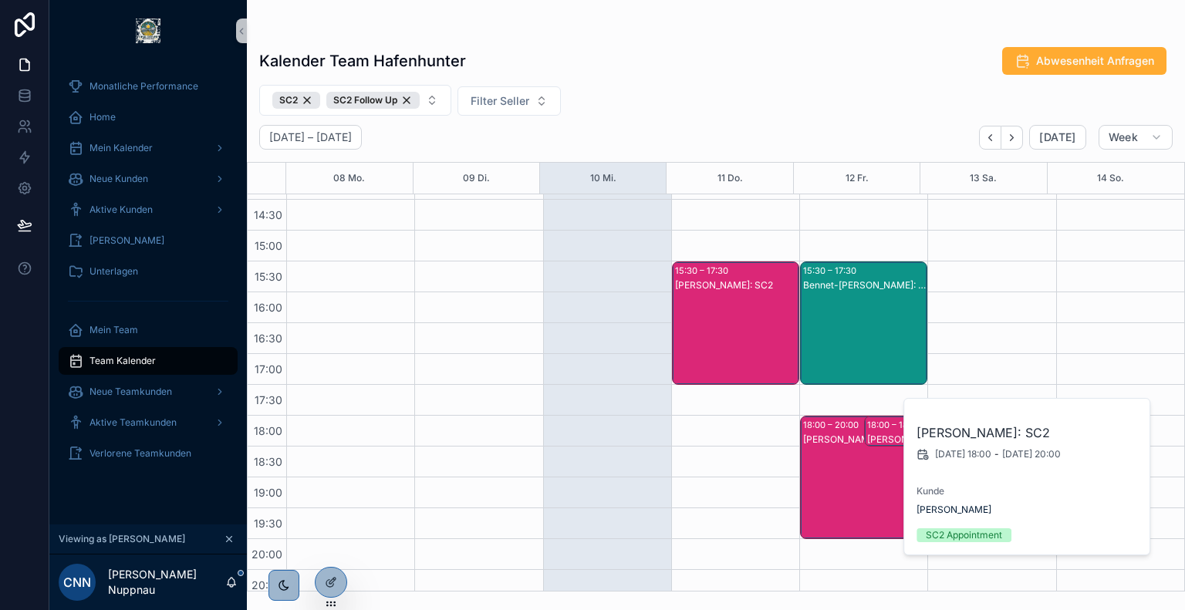
click at [826, 339] on div "Bennet-[PERSON_NAME]: SC2" at bounding box center [864, 338] width 123 height 120
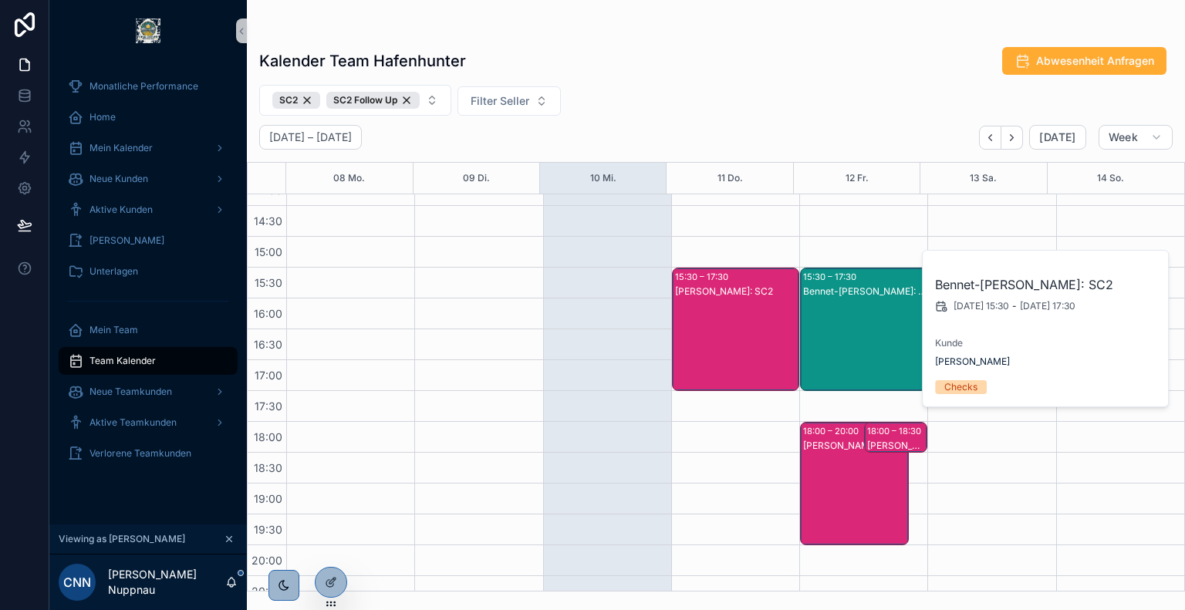
click at [739, 330] on div "[PERSON_NAME]: SC2" at bounding box center [736, 345] width 123 height 120
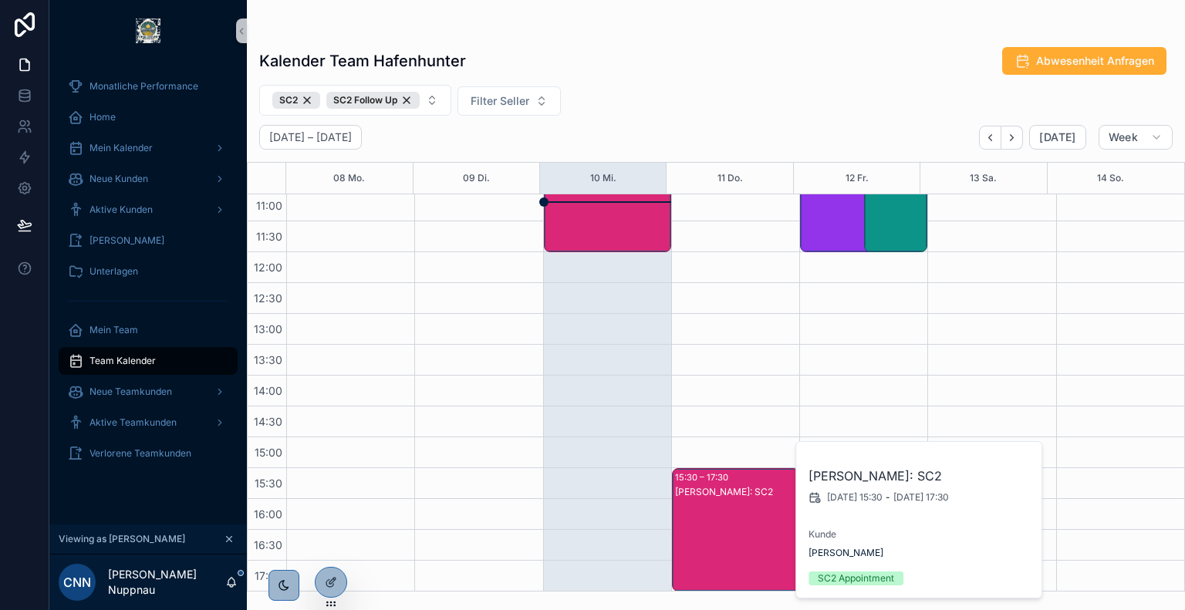
scroll to position [197, 0]
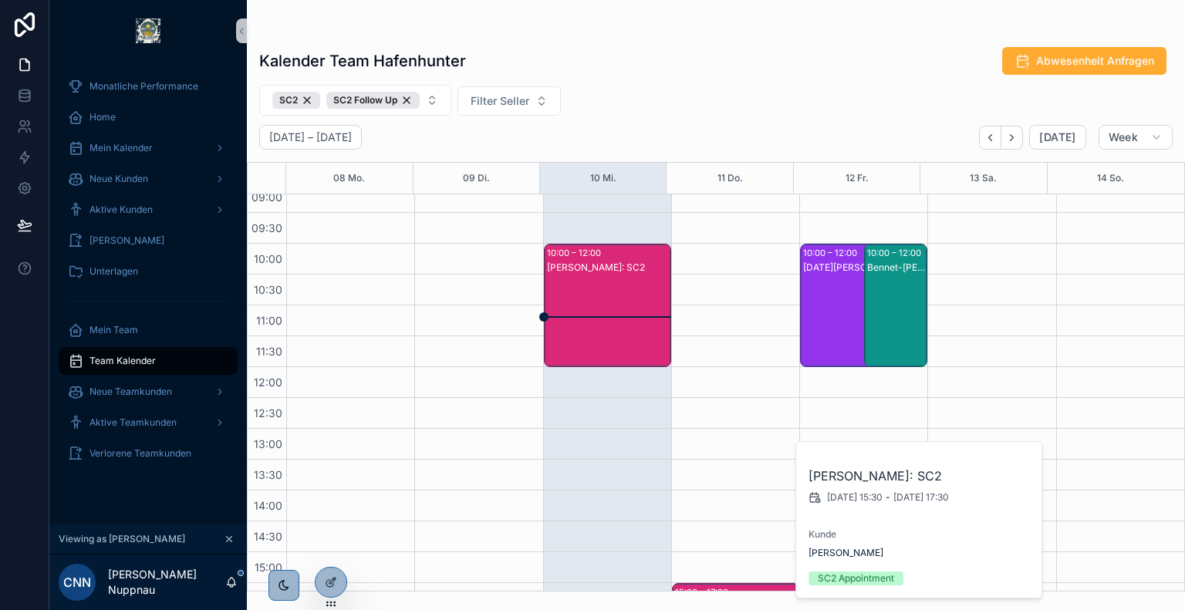
click at [875, 304] on div "Bennet-[PERSON_NAME]: SC2" at bounding box center [896, 321] width 59 height 120
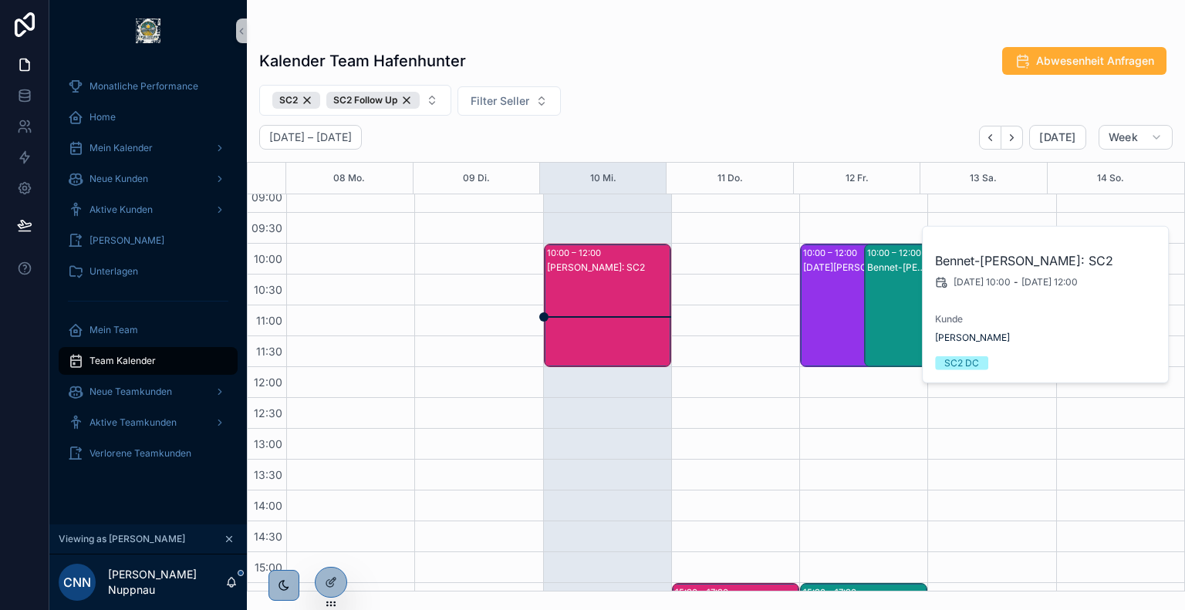
click at [836, 304] on div "[DATE][PERSON_NAME]: SC2" at bounding box center [854, 321] width 103 height 120
click at [734, 94] on div "SC2 SC2 Follow Up Filter Seller" at bounding box center [716, 100] width 938 height 31
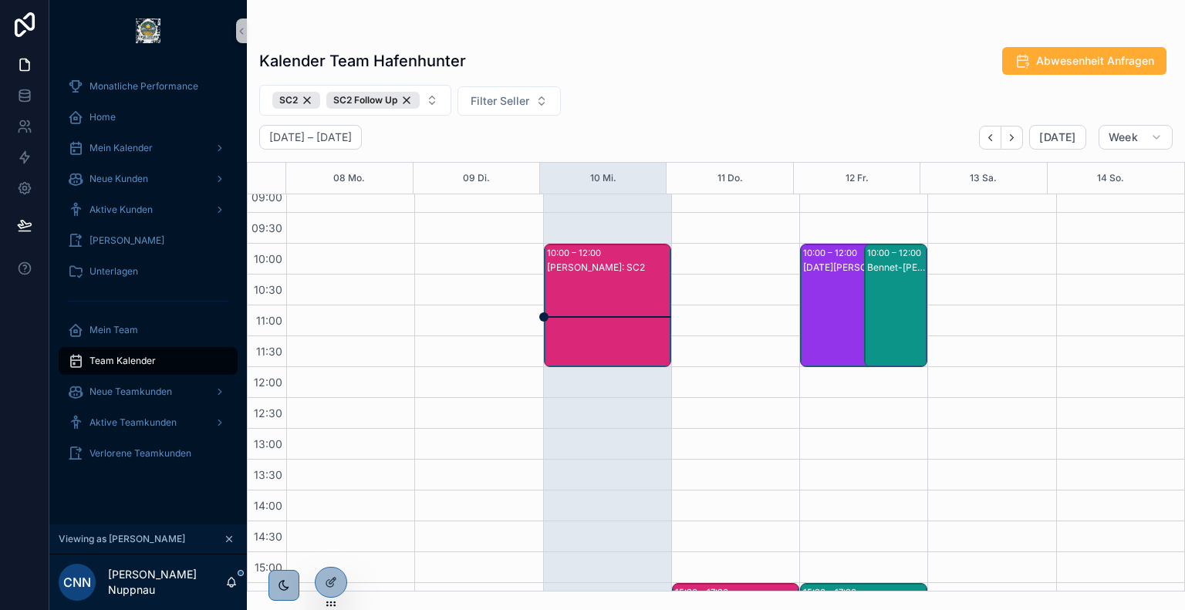
scroll to position [340, 0]
